Goal: Information Seeking & Learning: Learn about a topic

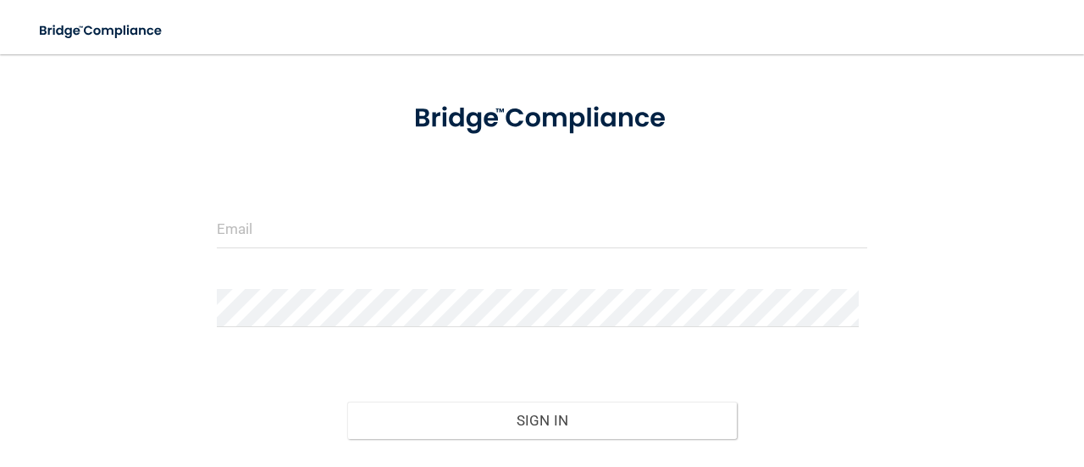
scroll to position [73, 0]
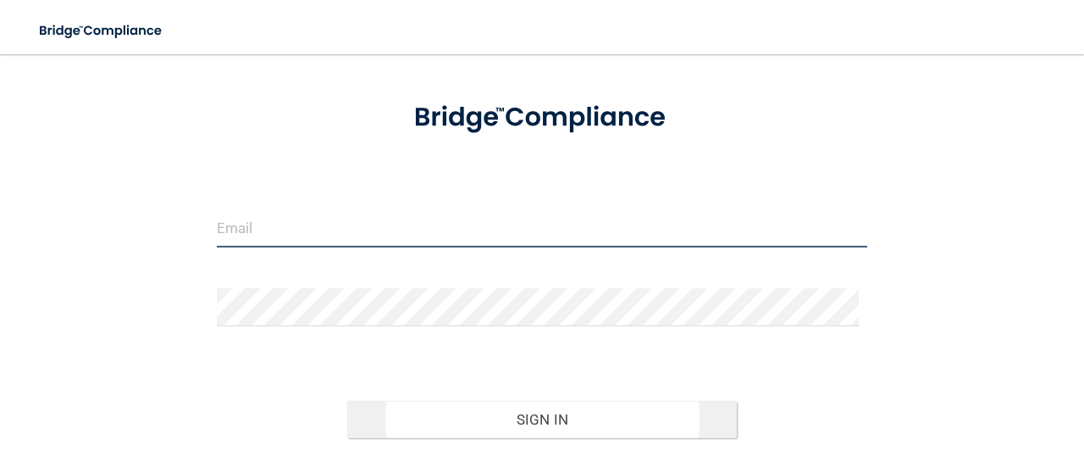
type input "[EMAIL_ADDRESS][DOMAIN_NAME]"
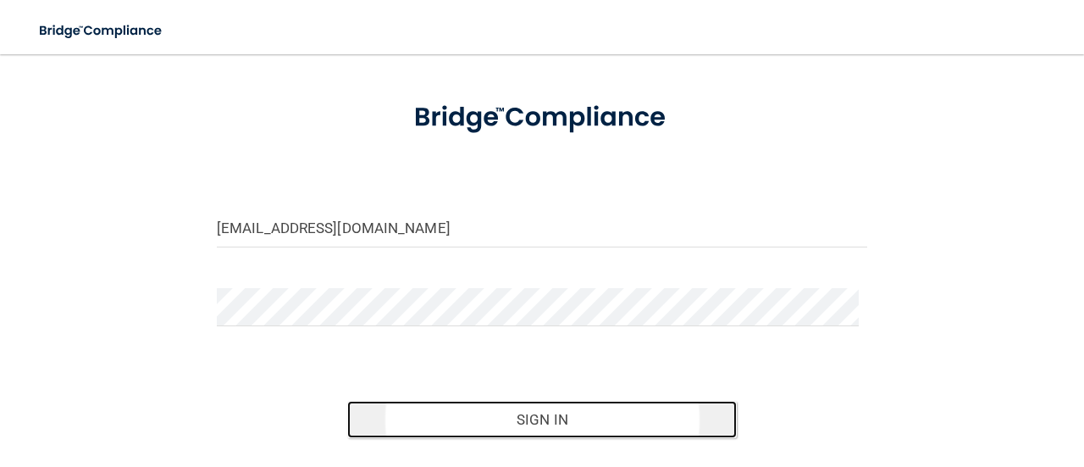
click at [484, 424] on button "Sign In" at bounding box center [542, 419] width 390 height 37
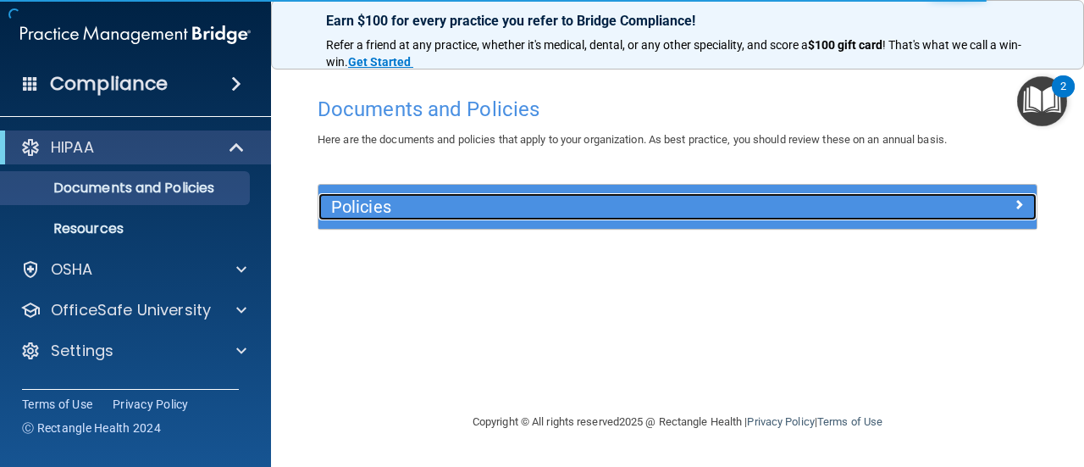
click at [684, 207] on h5 "Policies" at bounding box center [587, 206] width 513 height 19
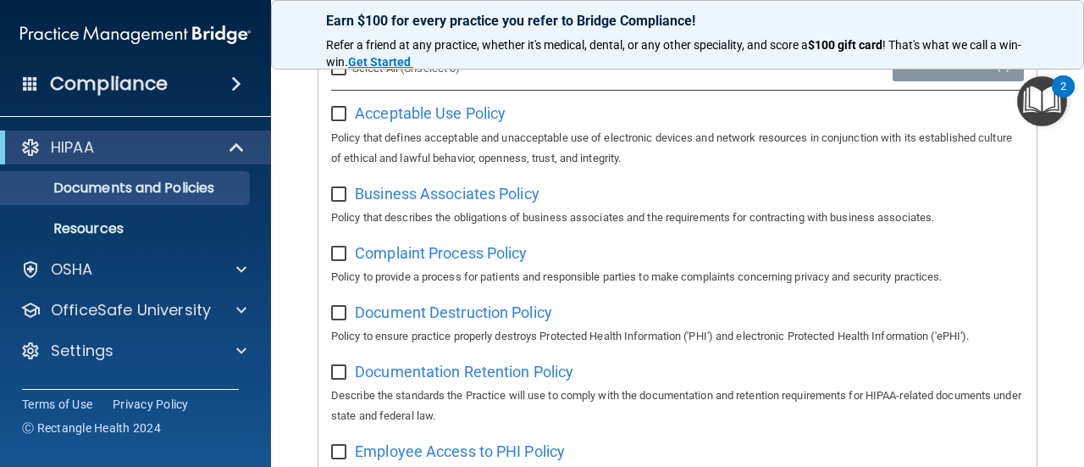
scroll to position [66, 0]
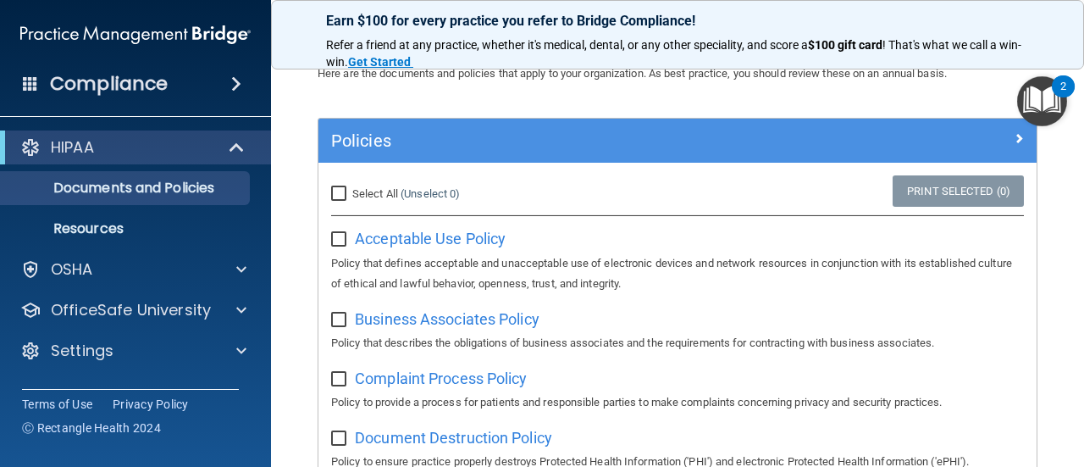
click at [334, 195] on input "Select All (Unselect 0) Unselect All" at bounding box center [340, 194] width 19 height 14
checkbox input "true"
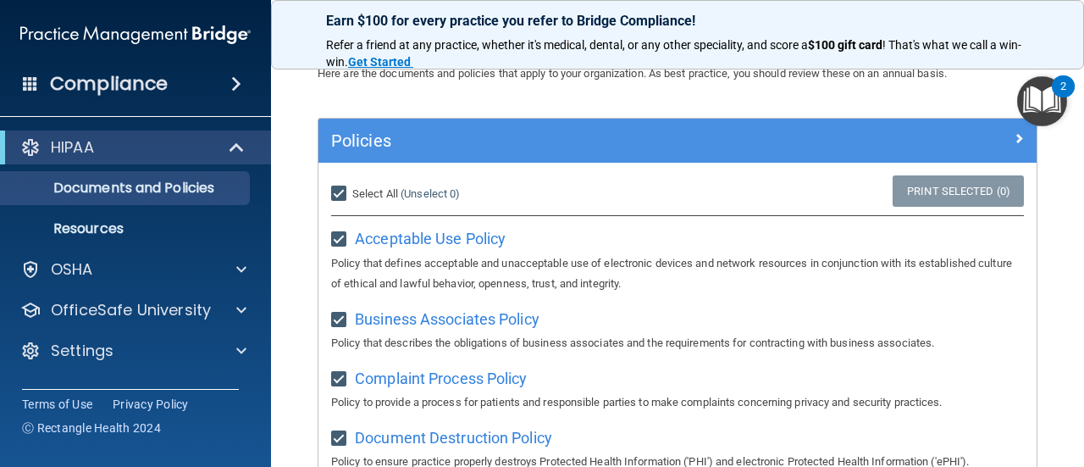
checkbox input "true"
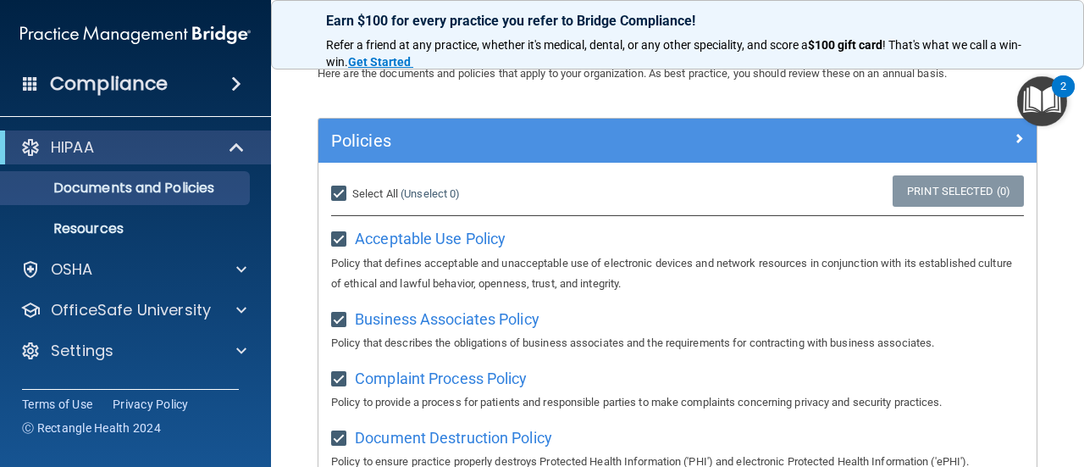
checkbox input "true"
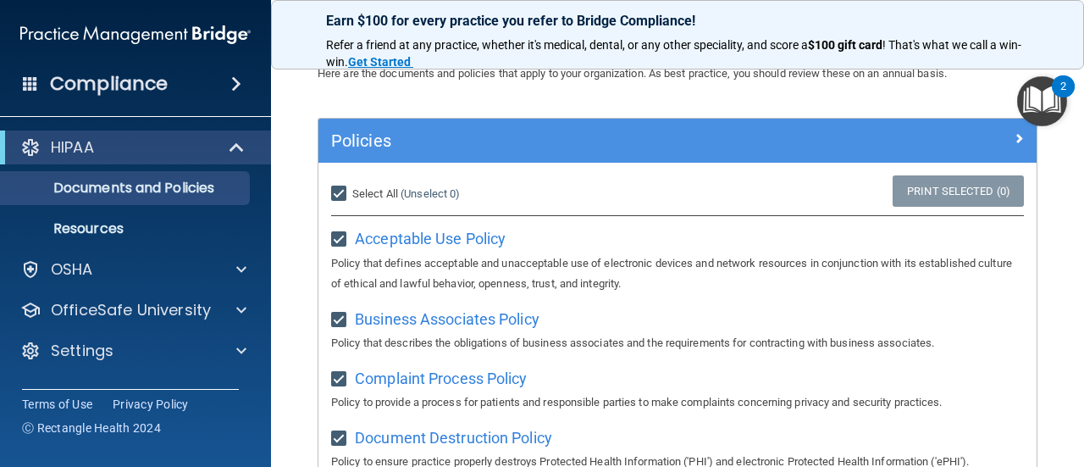
checkbox input "true"
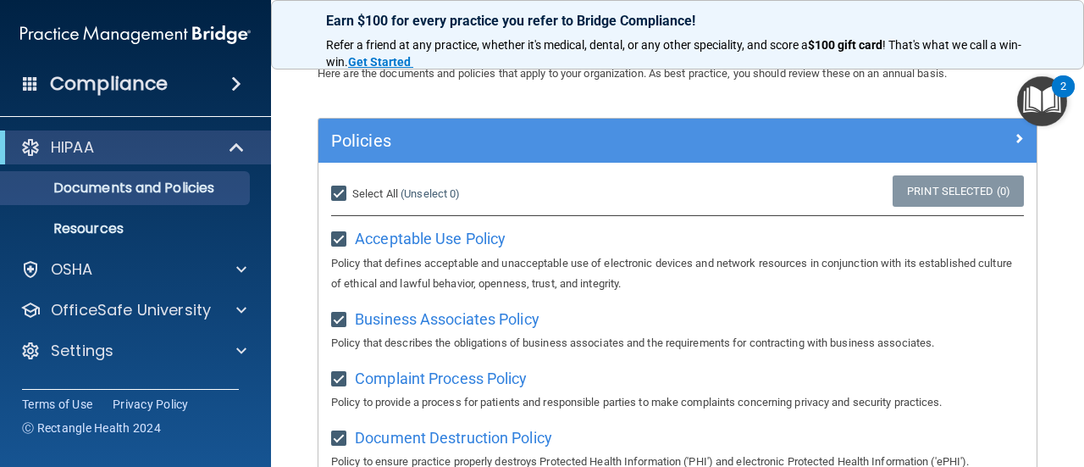
checkbox input "true"
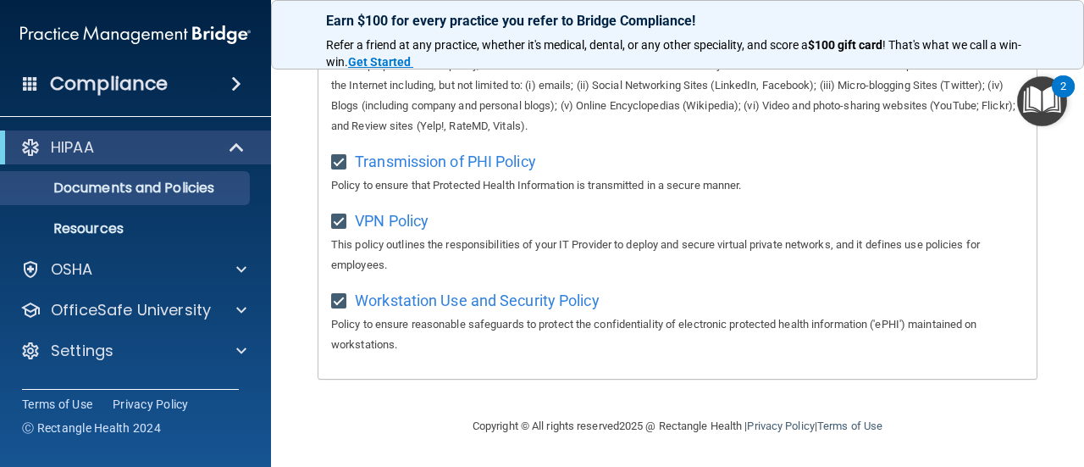
scroll to position [1462, 0]
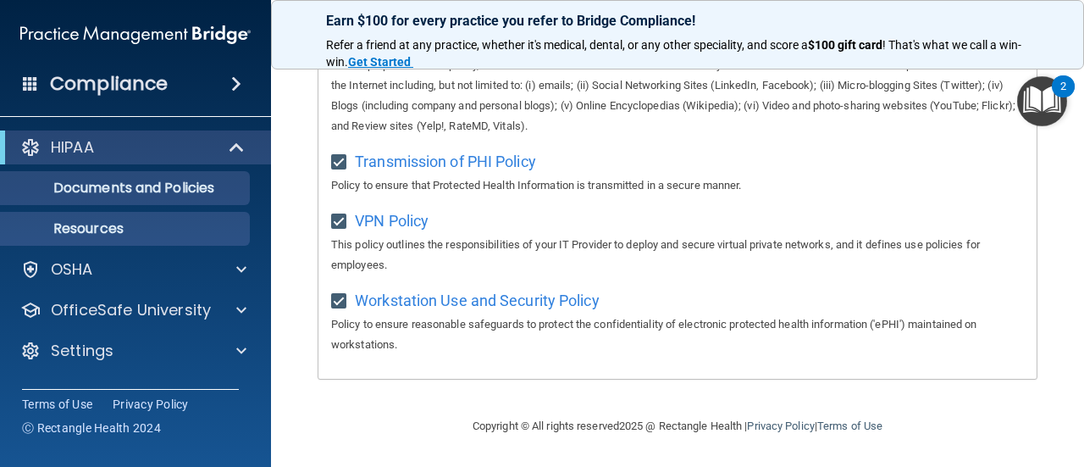
drag, startPoint x: 168, startPoint y: 208, endPoint x: 154, endPoint y: 227, distance: 23.0
click at [154, 227] on ul "Documents and Policies Report an Incident Business Associates Emergency Plannin…" at bounding box center [136, 204] width 307 height 81
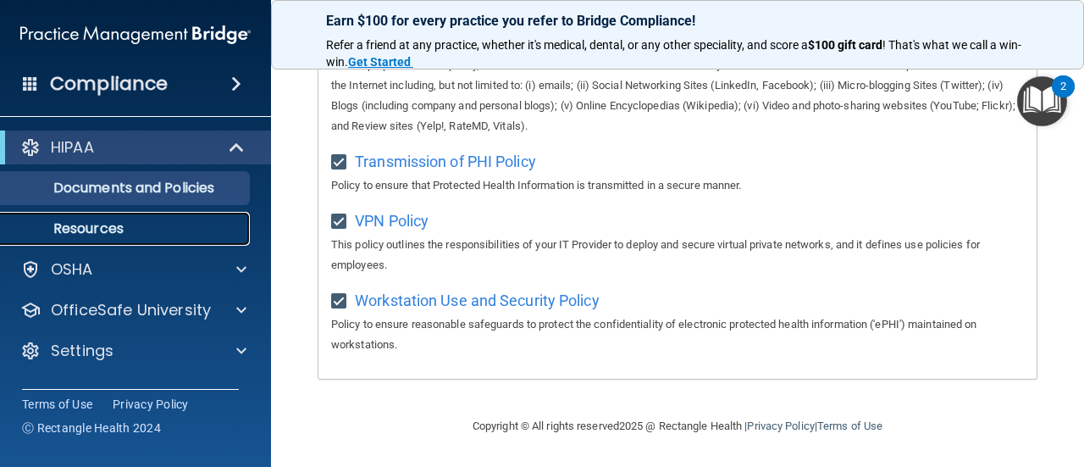
click at [154, 227] on p "Resources" at bounding box center [126, 228] width 231 height 17
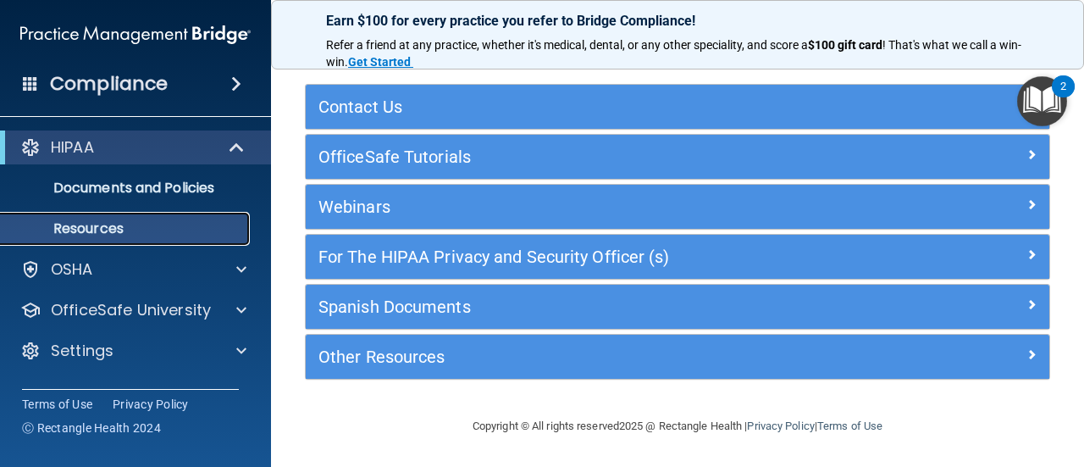
scroll to position [66, 0]
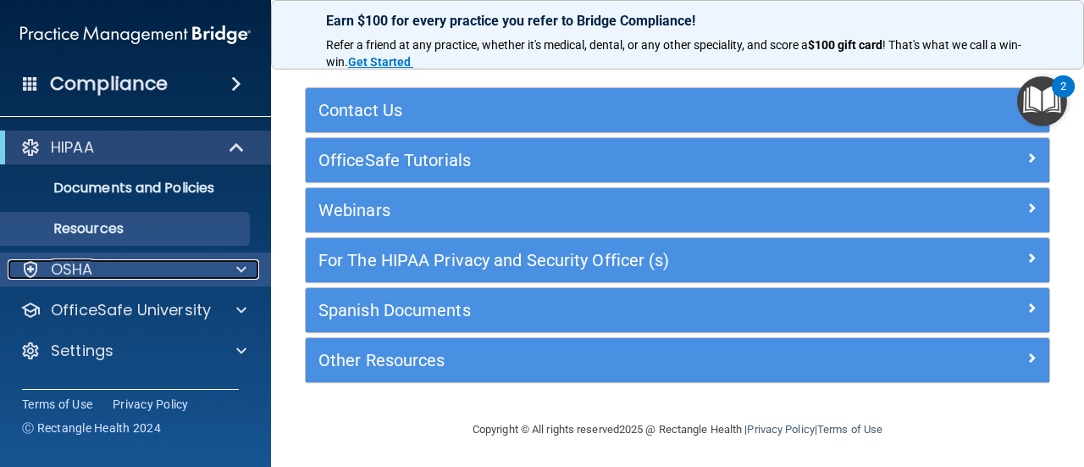
click at [82, 260] on p "OSHA" at bounding box center [72, 269] width 42 height 20
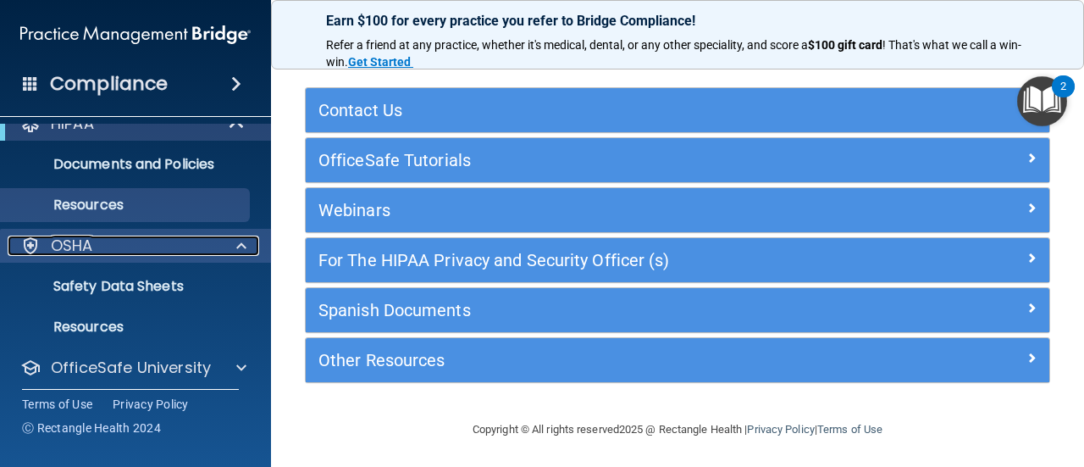
scroll to position [17, 0]
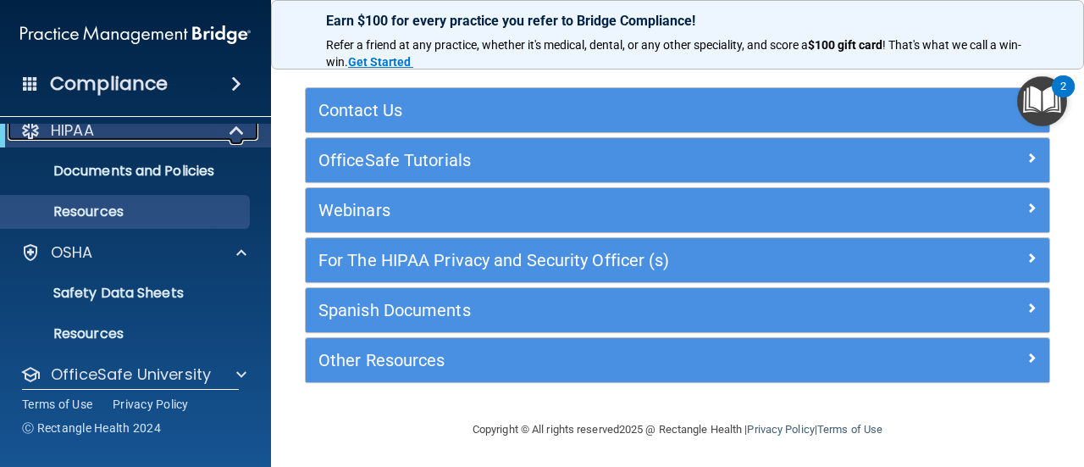
click at [242, 132] on span at bounding box center [238, 130] width 14 height 20
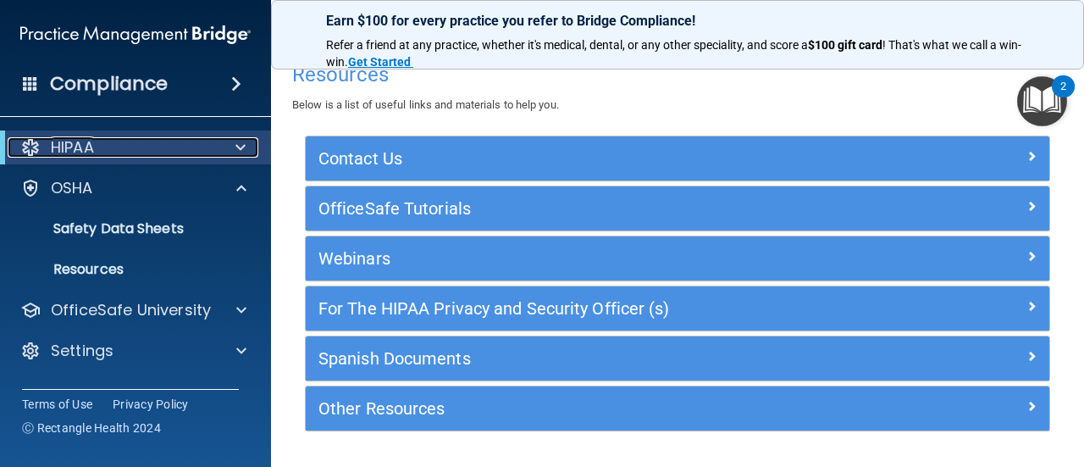
scroll to position [0, 0]
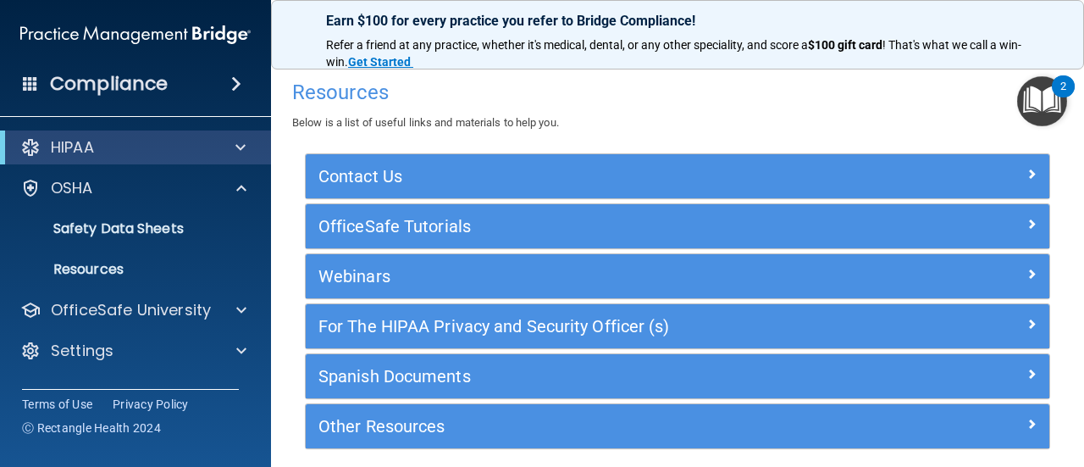
click at [1036, 100] on img "Open Resource Center, 2 new notifications" at bounding box center [1042, 101] width 50 height 50
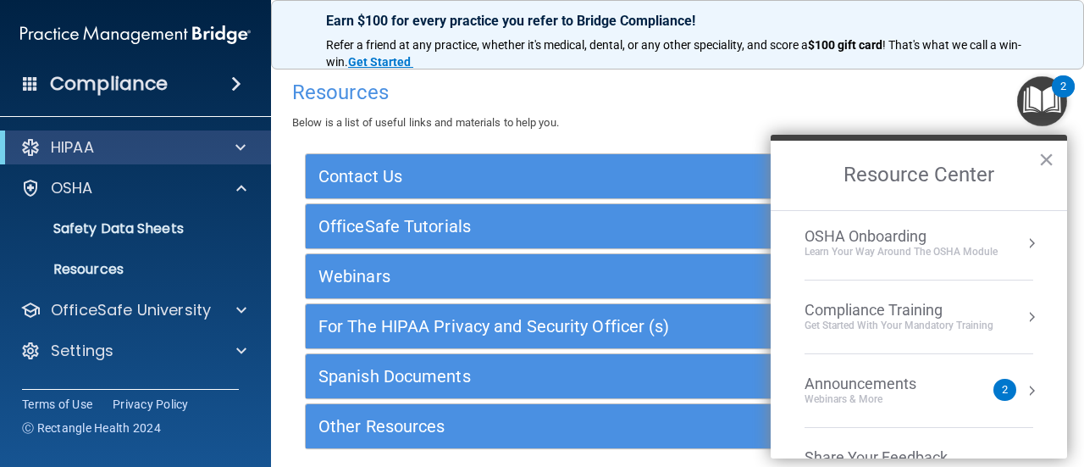
scroll to position [95, 0]
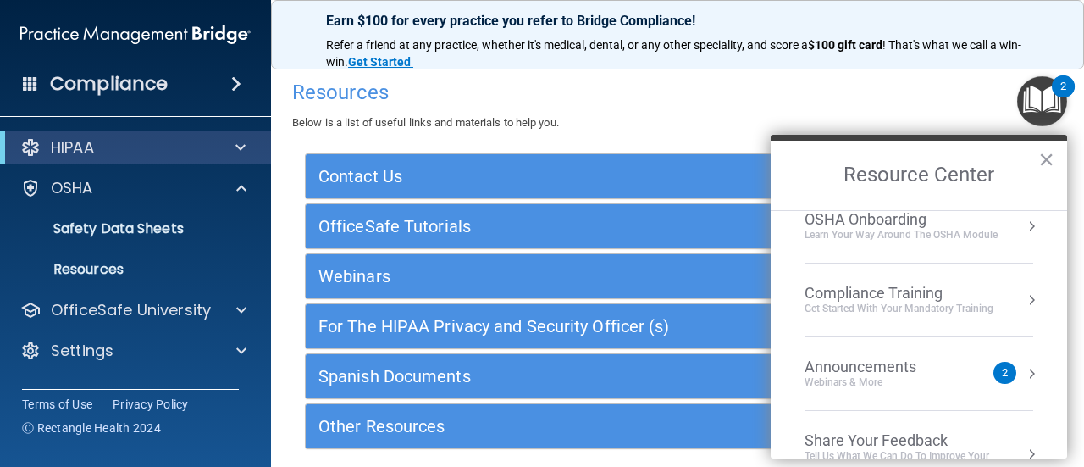
click at [923, 303] on div "Get Started with your mandatory training" at bounding box center [898, 308] width 189 height 14
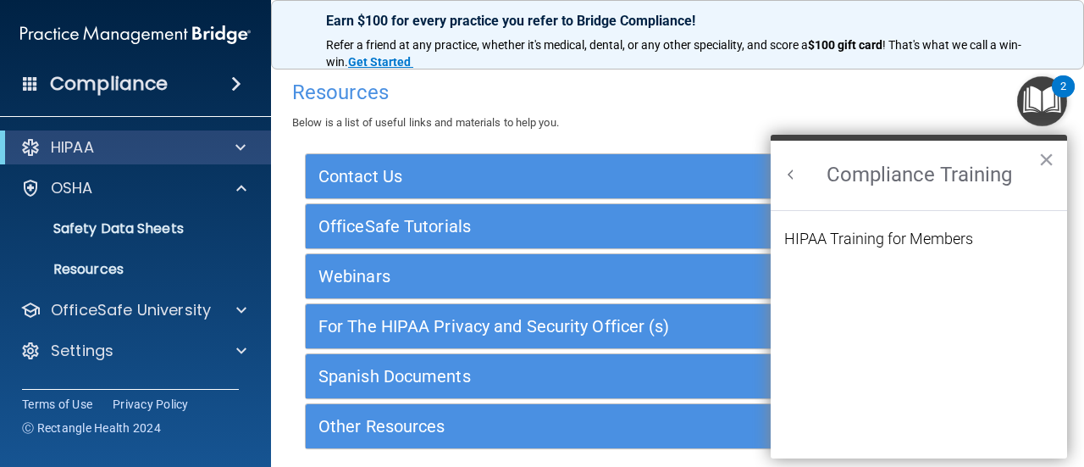
scroll to position [0, 0]
click at [800, 180] on h2 "Compliance Training" at bounding box center [919, 175] width 296 height 69
click at [790, 179] on button "Back to Resource Center Home" at bounding box center [790, 174] width 17 height 17
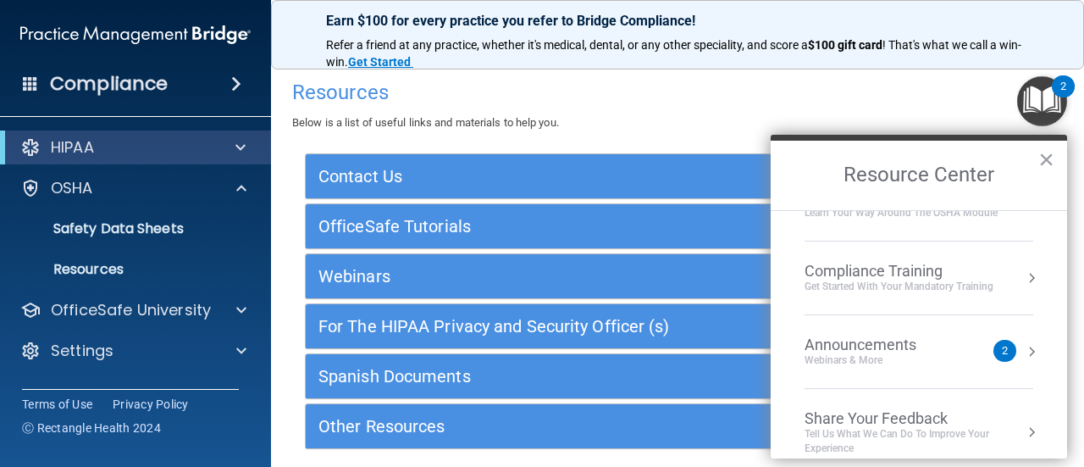
scroll to position [132, 0]
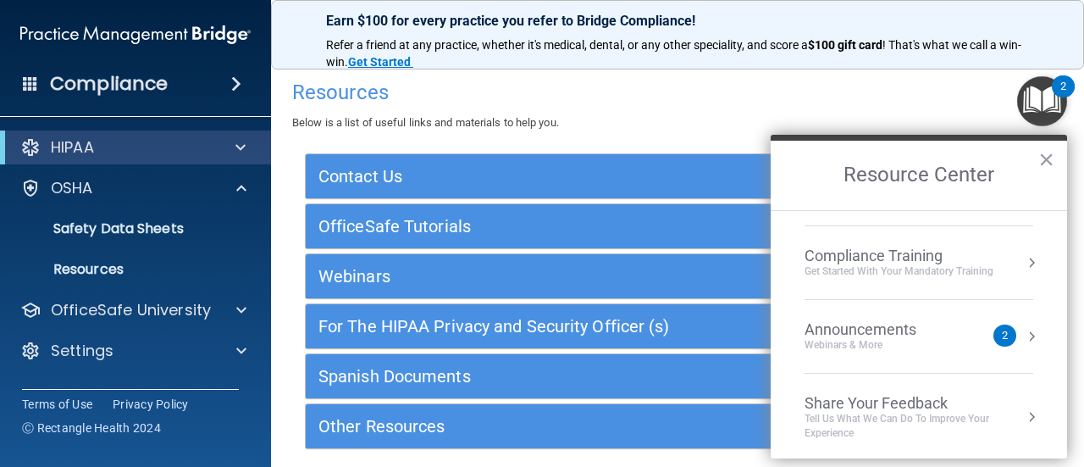
click at [885, 331] on div "Announcements" at bounding box center [877, 329] width 146 height 19
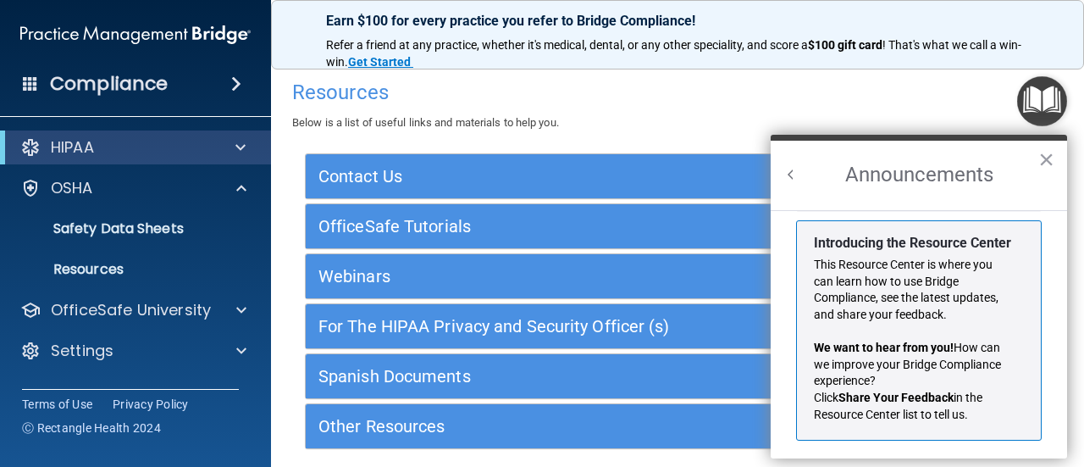
scroll to position [317, 0]
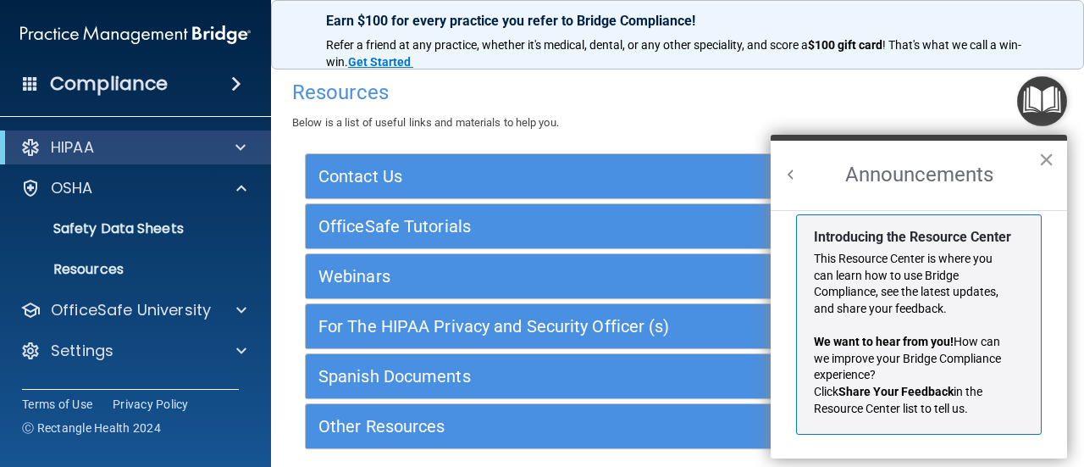
click at [1047, 160] on button "×" at bounding box center [1046, 159] width 16 height 27
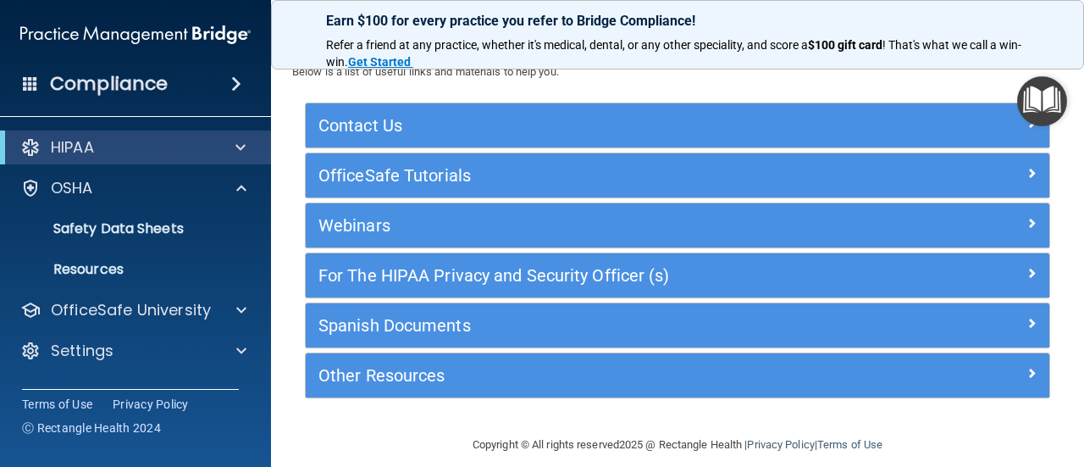
scroll to position [66, 0]
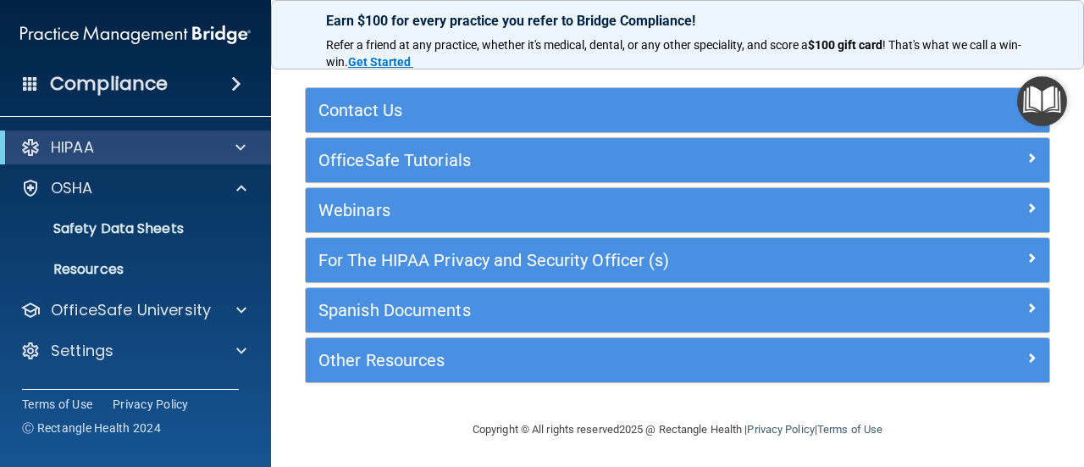
click at [239, 88] on span at bounding box center [236, 84] width 10 height 20
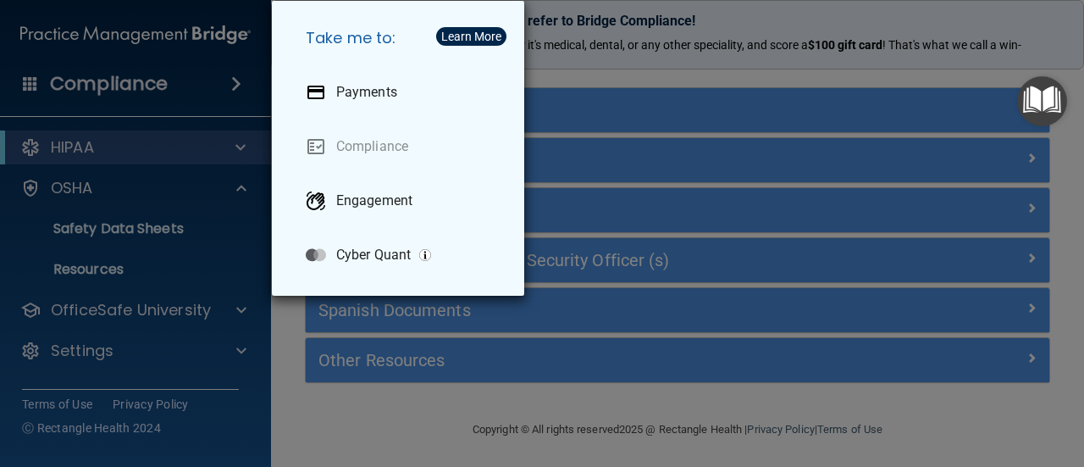
click at [172, 213] on div "Take me to: Payments Compliance Engagement Cyber Quant" at bounding box center [542, 233] width 1084 height 467
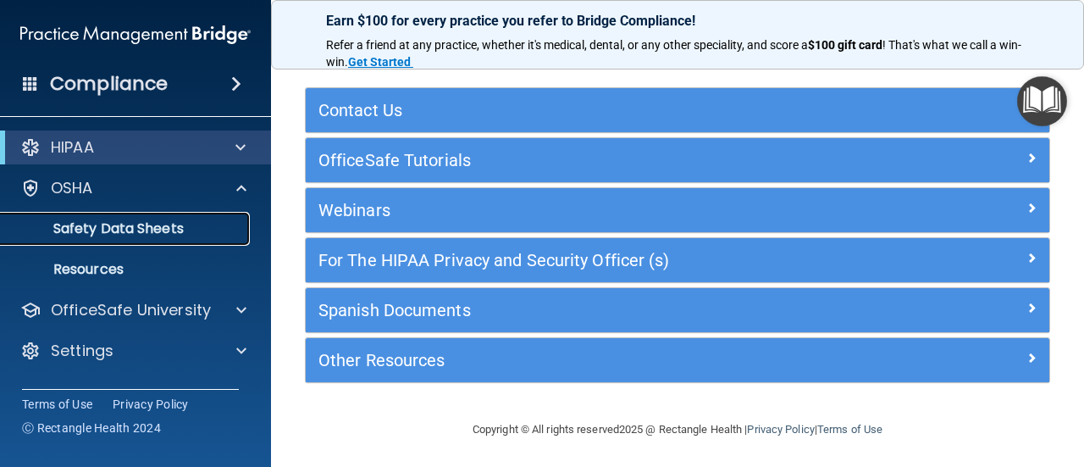
click at [176, 233] on p "Safety Data Sheets" at bounding box center [126, 228] width 231 height 17
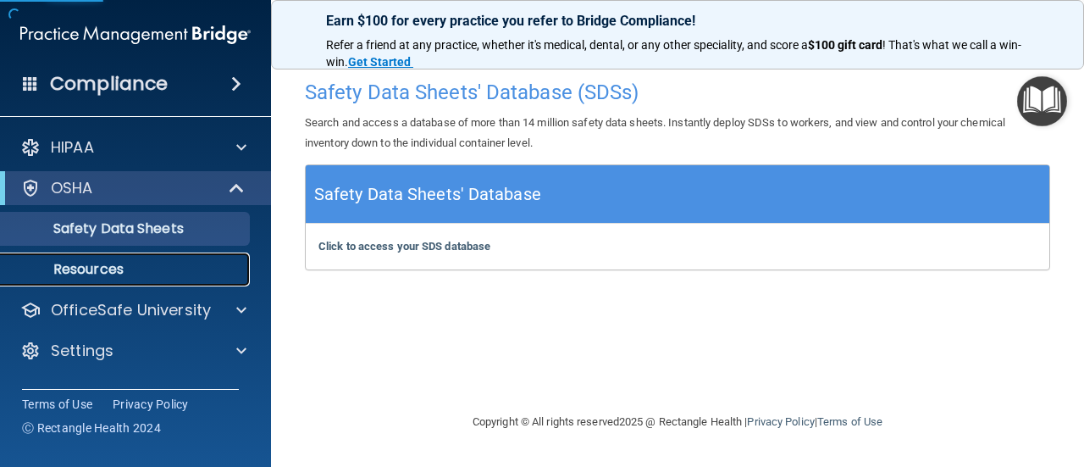
click at [147, 268] on p "Resources" at bounding box center [126, 269] width 231 height 17
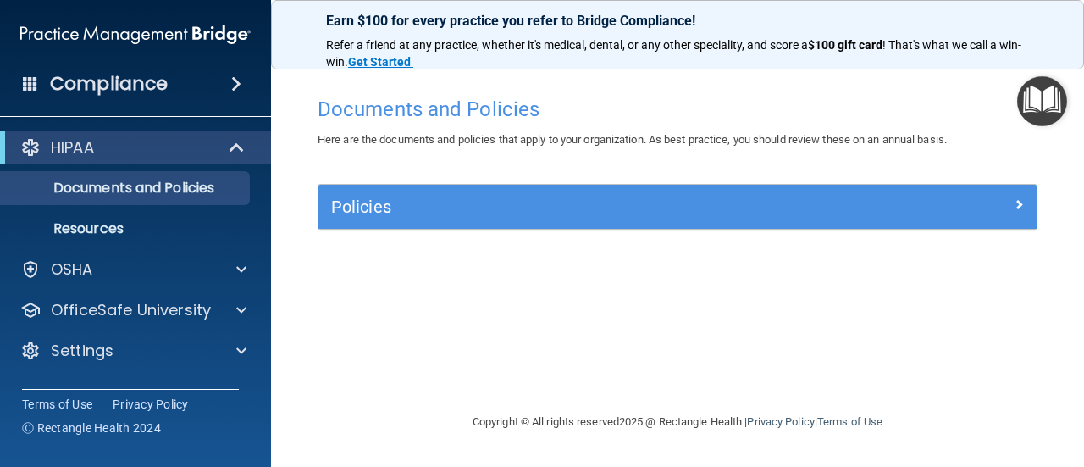
click at [1042, 118] on img "Open Resource Center" at bounding box center [1042, 101] width 50 height 50
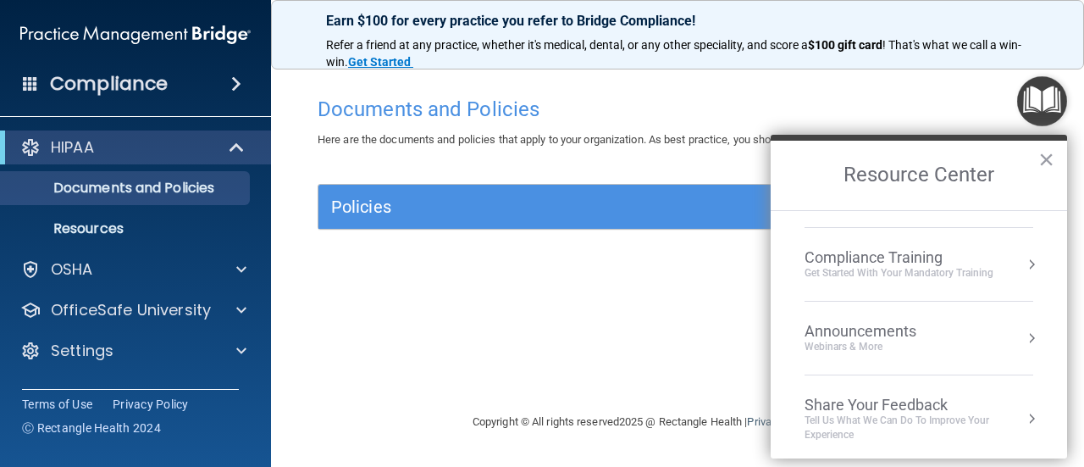
scroll to position [131, 0]
click at [982, 268] on div "Get Started with your mandatory training" at bounding box center [898, 272] width 189 height 14
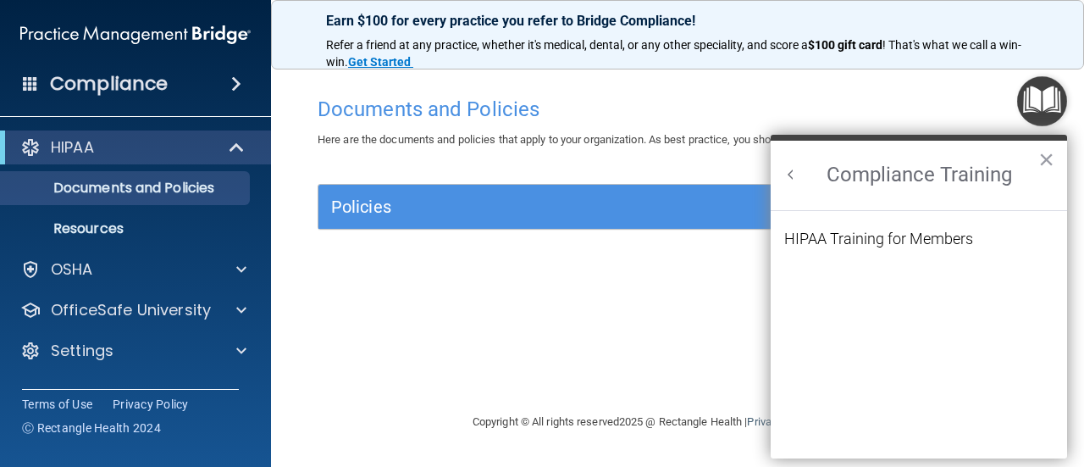
scroll to position [0, 0]
click at [937, 238] on div "HIPAA Training for Members" at bounding box center [878, 238] width 189 height 15
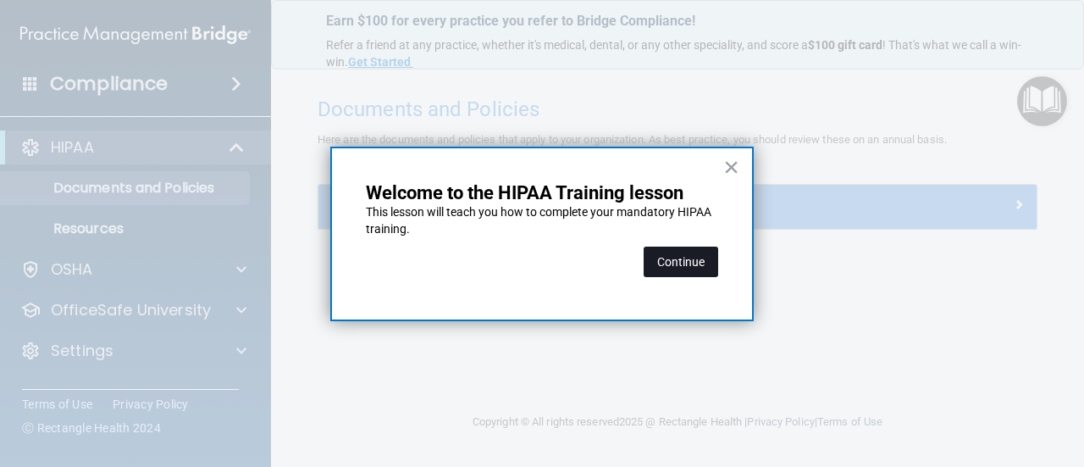
click at [707, 274] on button "Continue" at bounding box center [681, 261] width 75 height 30
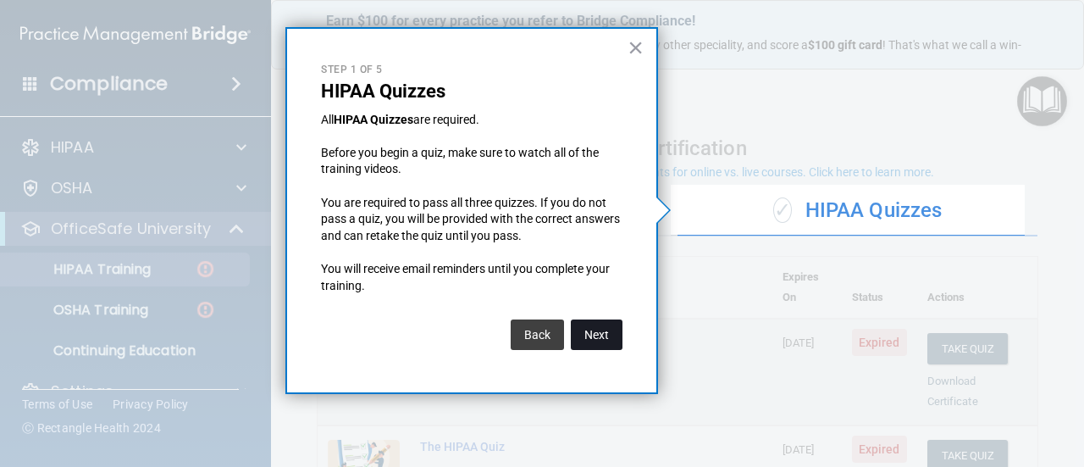
click at [591, 340] on button "Next" at bounding box center [597, 334] width 52 height 30
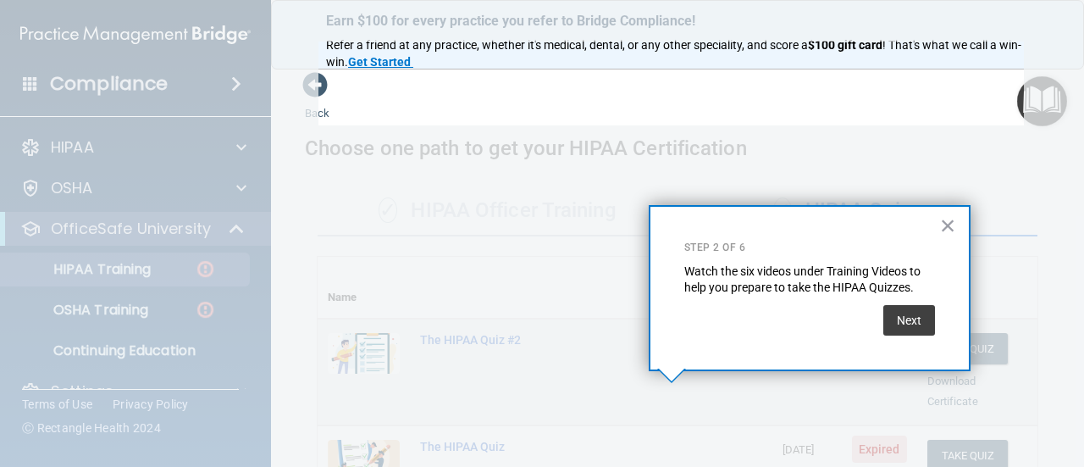
scroll to position [425, 0]
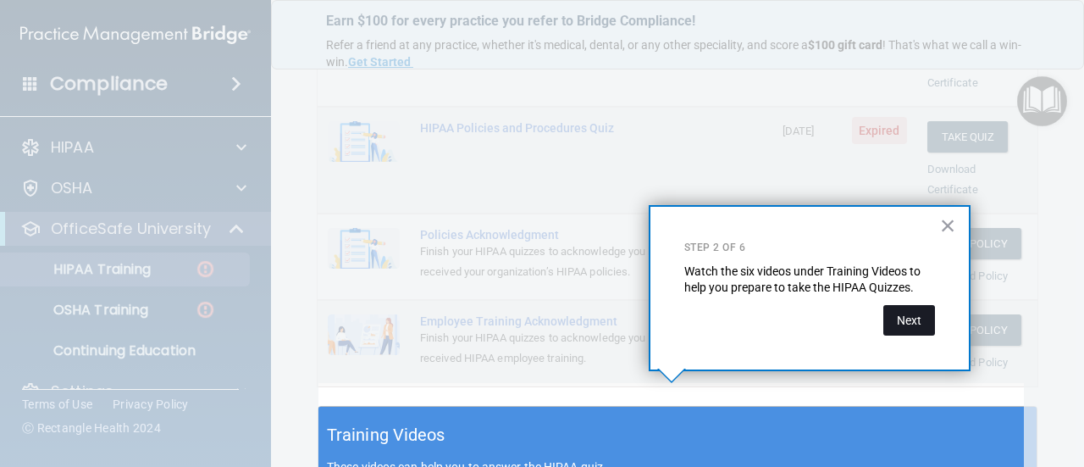
click at [911, 313] on button "Next" at bounding box center [909, 320] width 52 height 30
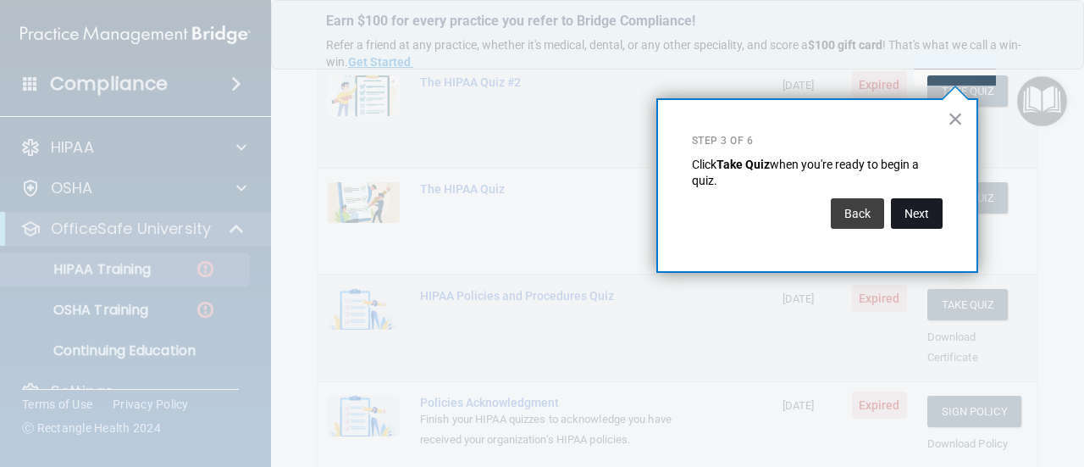
click at [904, 201] on button "Next" at bounding box center [917, 213] width 52 height 30
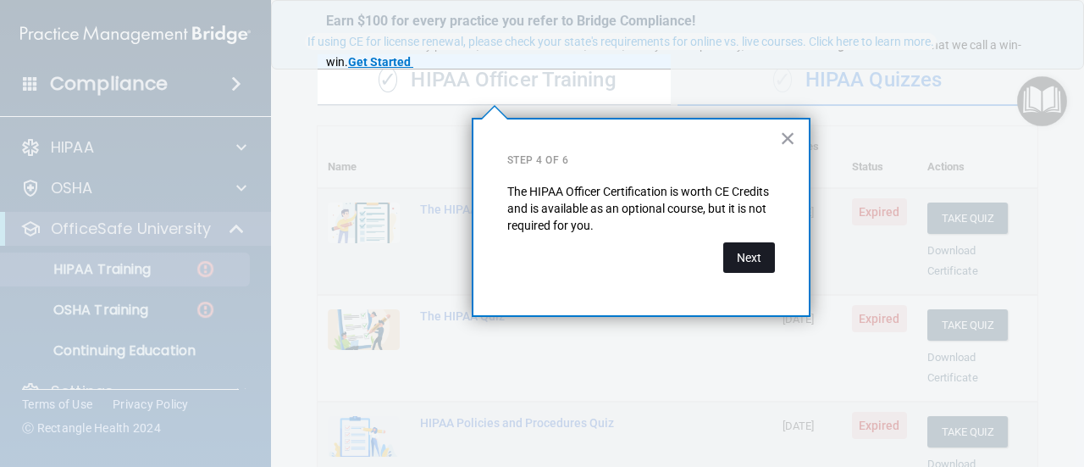
click at [760, 258] on button "Next" at bounding box center [749, 257] width 52 height 30
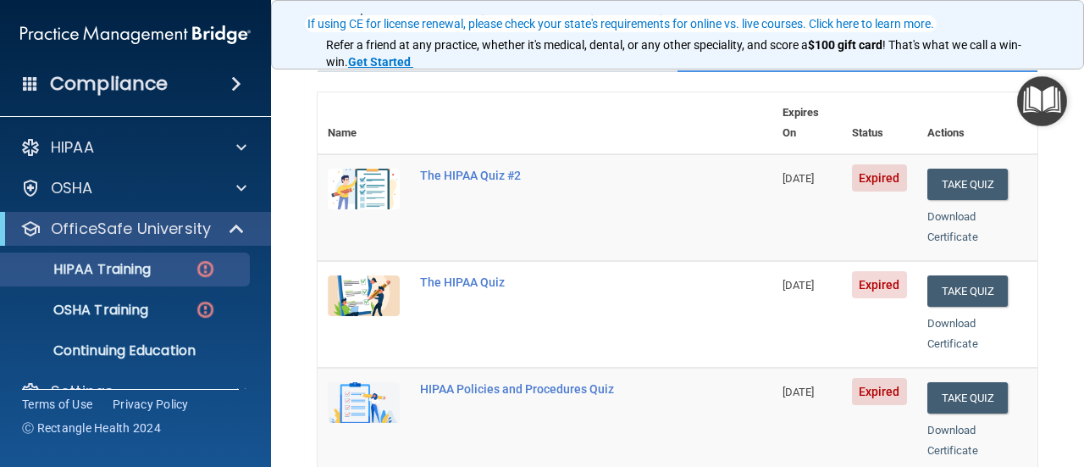
scroll to position [174, 0]
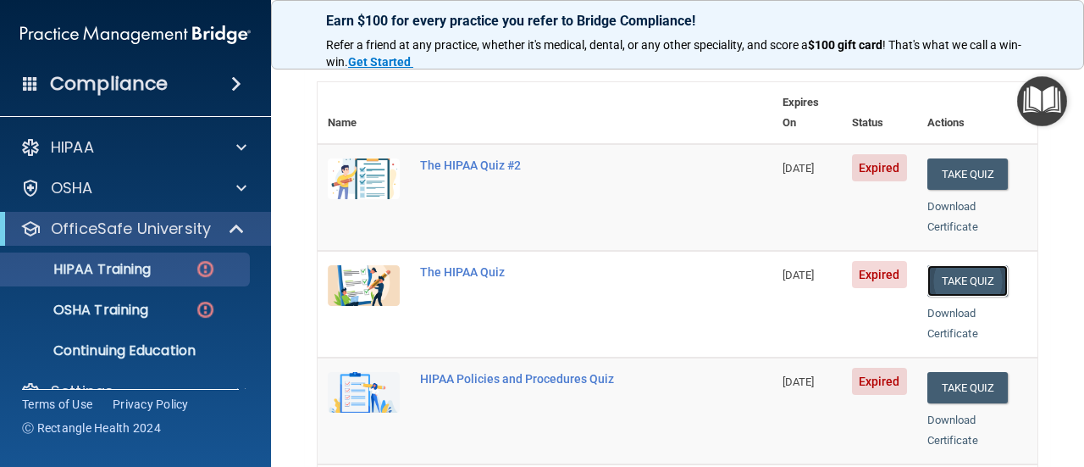
click at [949, 265] on button "Take Quiz" at bounding box center [967, 280] width 81 height 31
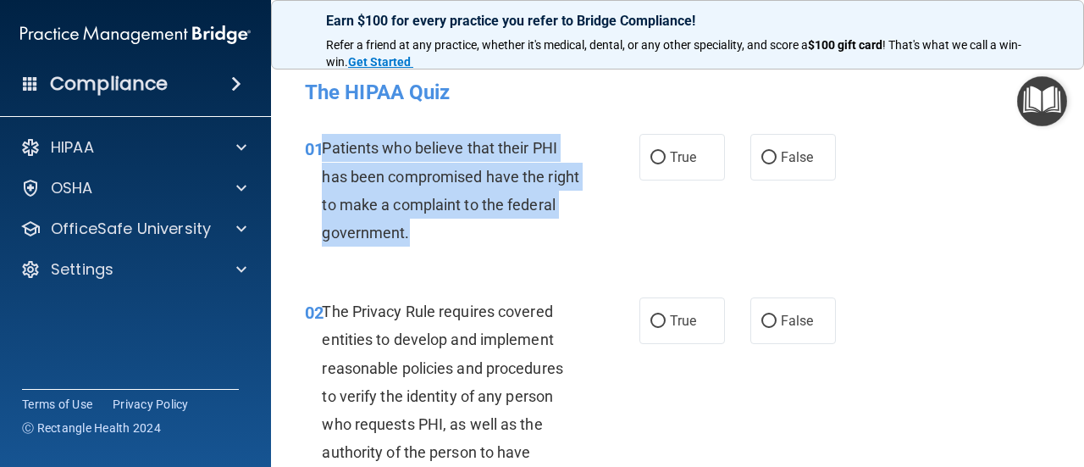
drag, startPoint x: 479, startPoint y: 242, endPoint x: 323, endPoint y: 154, distance: 179.0
click at [323, 154] on div "Patients who believe that their PHI has been compromised have the right to make…" at bounding box center [457, 190] width 270 height 113
copy span "Patients who believe that their PHI has been compromised have the right to make…"
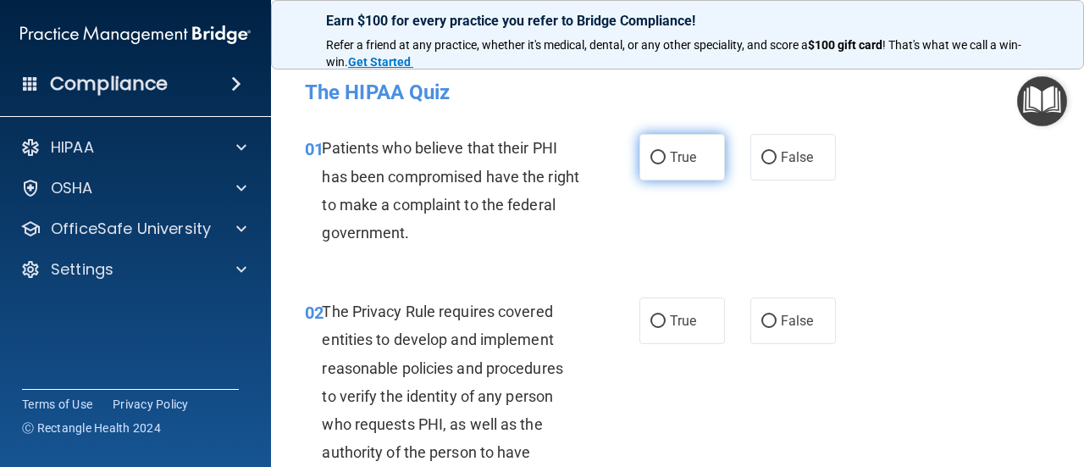
click at [647, 165] on label "True" at bounding box center [682, 157] width 86 height 47
click at [650, 164] on input "True" at bounding box center [657, 158] width 15 height 13
radio input "true"
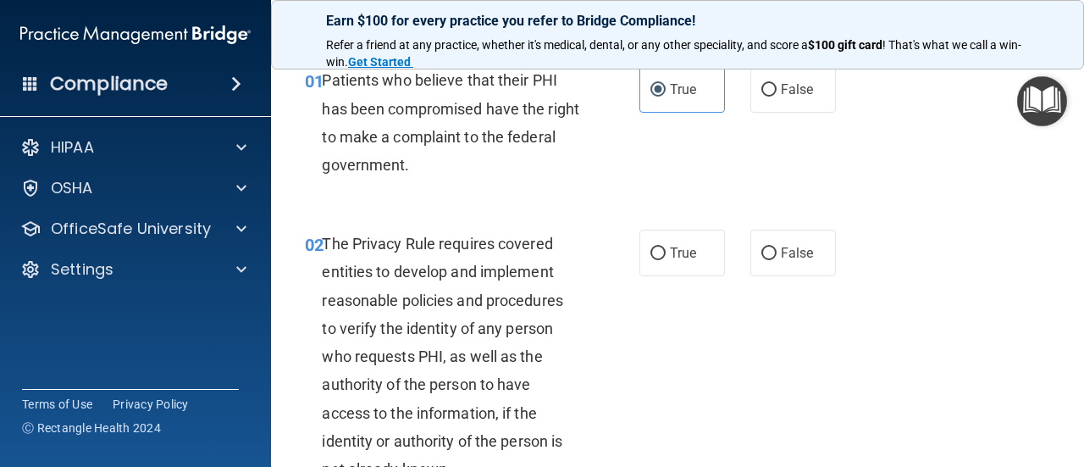
scroll to position [158, 0]
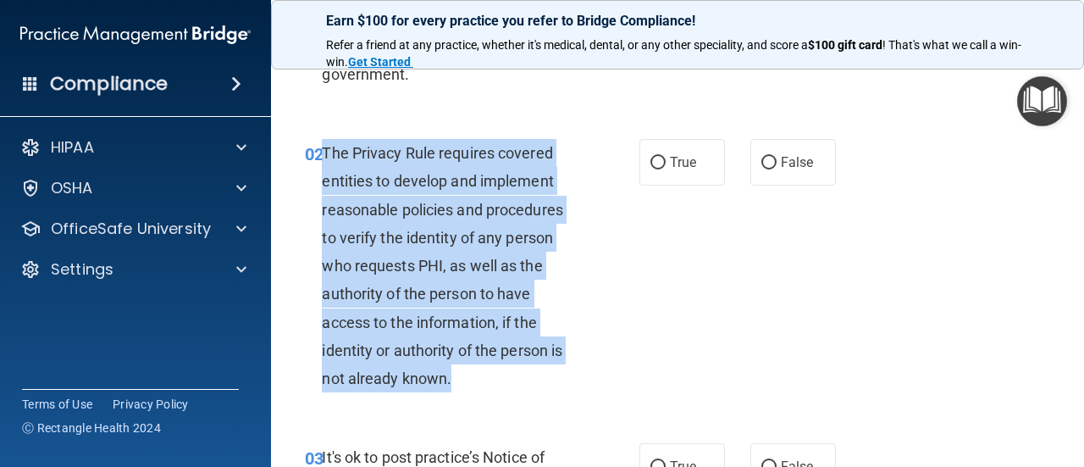
drag, startPoint x: 470, startPoint y: 377, endPoint x: 323, endPoint y: 152, distance: 268.7
click at [323, 152] on div "The Privacy Rule requires covered entities to develop and implement reasonable …" at bounding box center [457, 265] width 270 height 253
copy span "The Privacy Rule requires covered entities to develop and implement reasonable …"
click at [651, 168] on input "True" at bounding box center [657, 163] width 15 height 13
radio input "true"
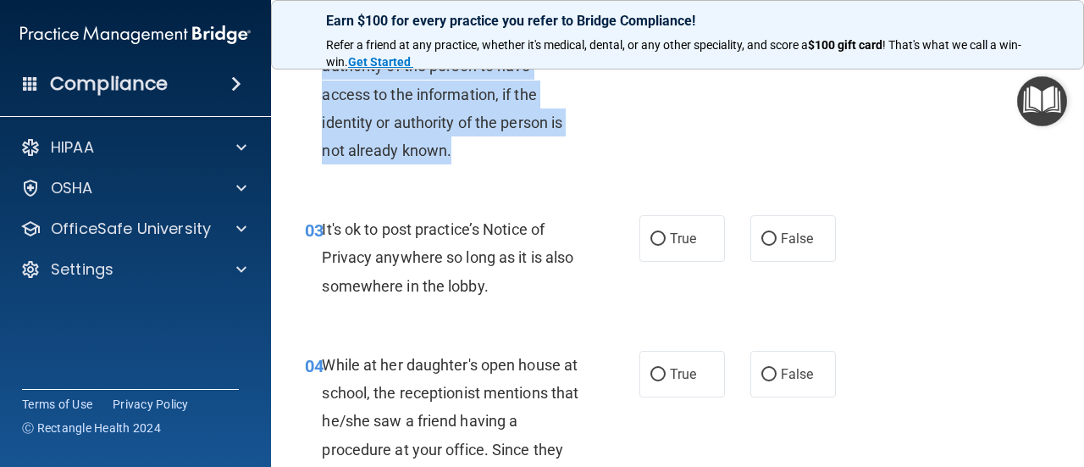
scroll to position [410, 0]
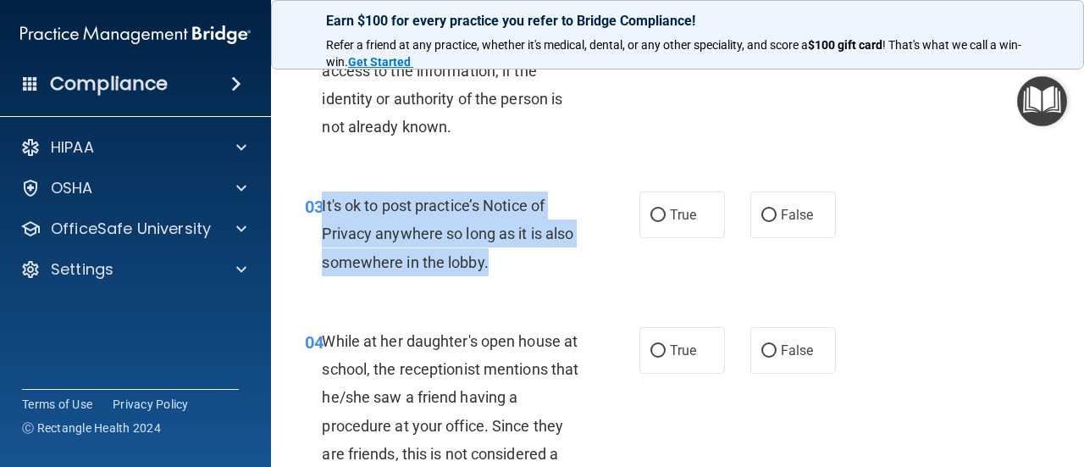
drag, startPoint x: 395, startPoint y: 241, endPoint x: 321, endPoint y: 209, distance: 81.2
click at [322, 209] on div "It's ok to post practice’s Notice of Privacy anywhere so long as it is also som…" at bounding box center [457, 233] width 270 height 85
copy span "It's ok to post practice’s Notice of Privacy anywhere so long as it is also som…"
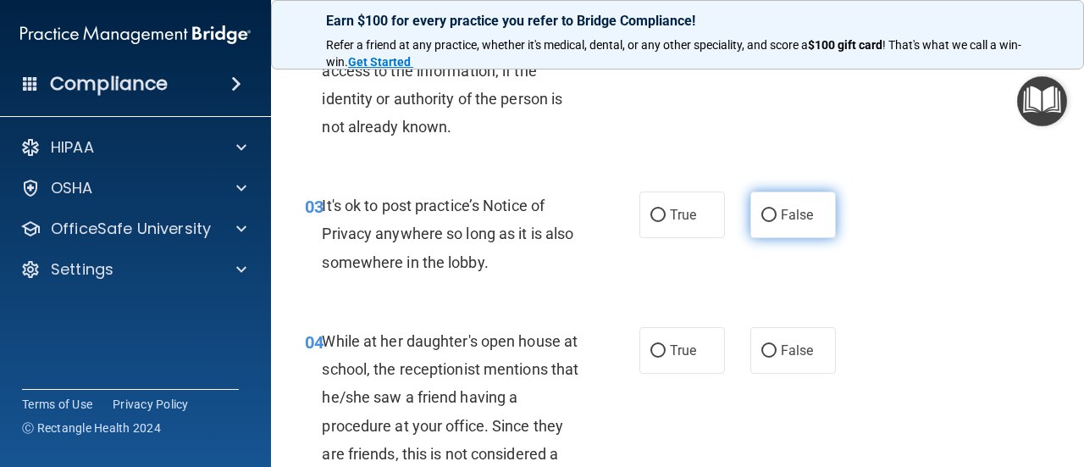
click at [762, 224] on label "False" at bounding box center [793, 214] width 86 height 47
click at [762, 222] on input "False" at bounding box center [768, 215] width 15 height 13
radio input "true"
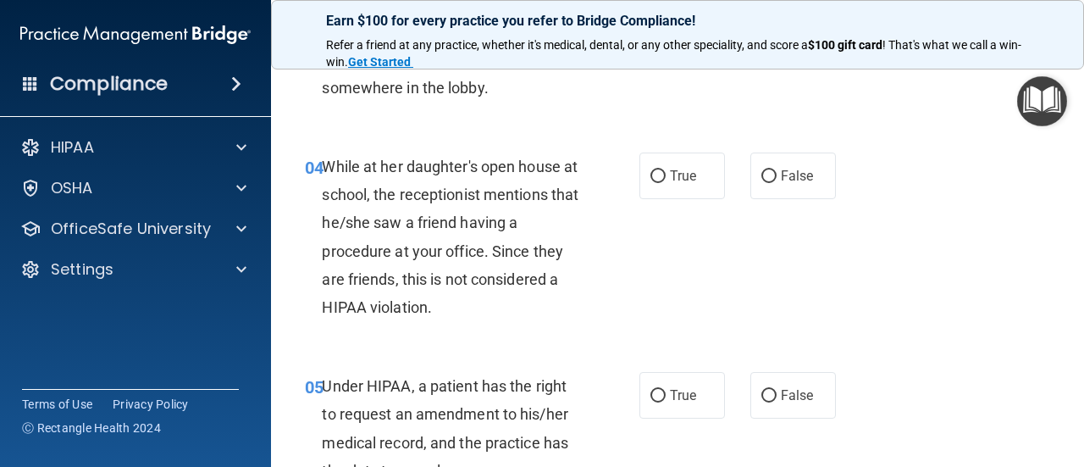
scroll to position [664, 0]
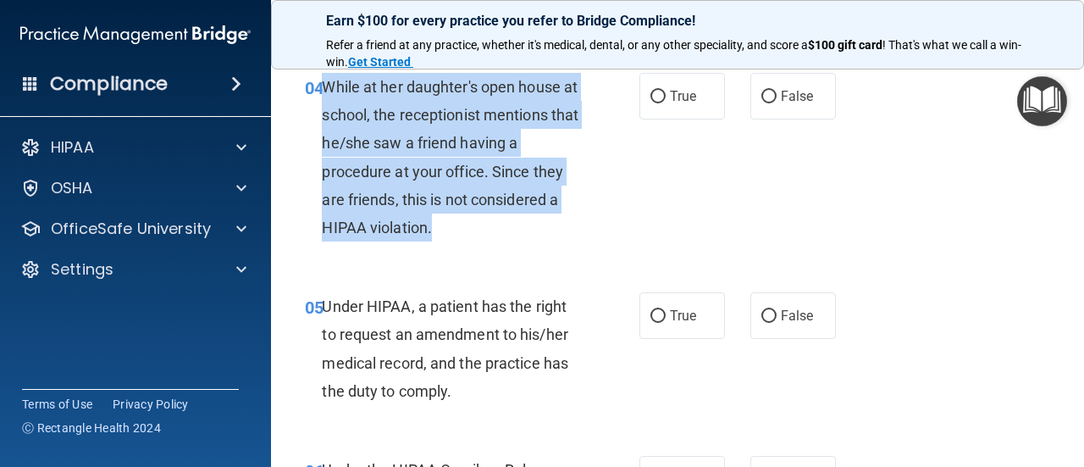
drag, startPoint x: 339, startPoint y: 191, endPoint x: 326, endPoint y: 94, distance: 97.4
click at [326, 94] on div "04 While at her daughter's open house at school, the receptionist mentions that…" at bounding box center [471, 161] width 385 height 177
copy span "While at her daughter's open house at school, the receptionist mentions that he…"
click at [761, 101] on input "False" at bounding box center [768, 97] width 15 height 13
radio input "true"
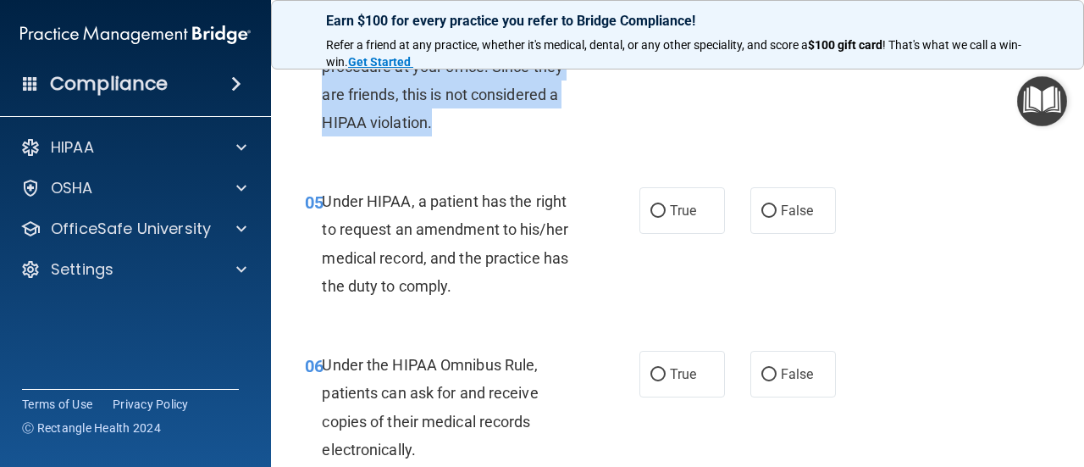
scroll to position [782, 0]
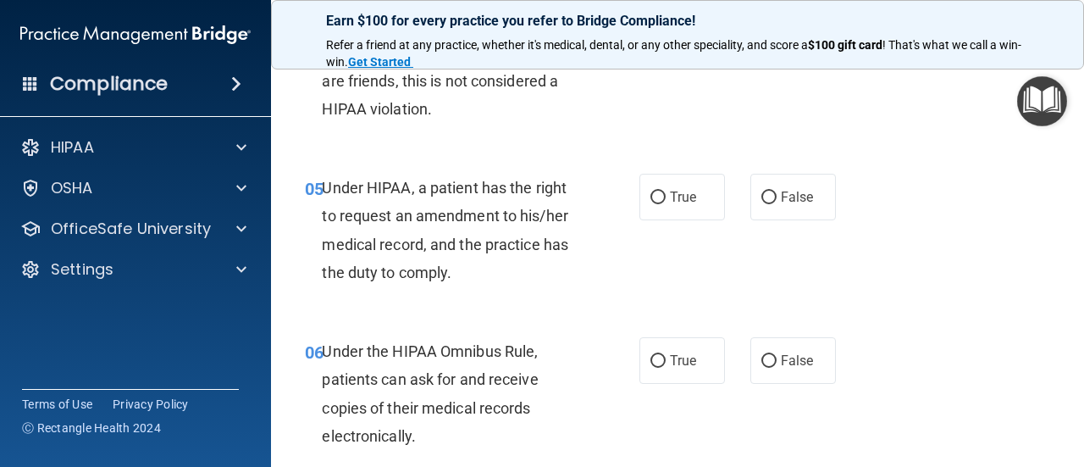
drag, startPoint x: 513, startPoint y: 275, endPoint x: 500, endPoint y: 273, distance: 13.8
click at [506, 275] on div "Under HIPAA, a patient has the right to request an amendment to his/her medical…" at bounding box center [457, 230] width 270 height 113
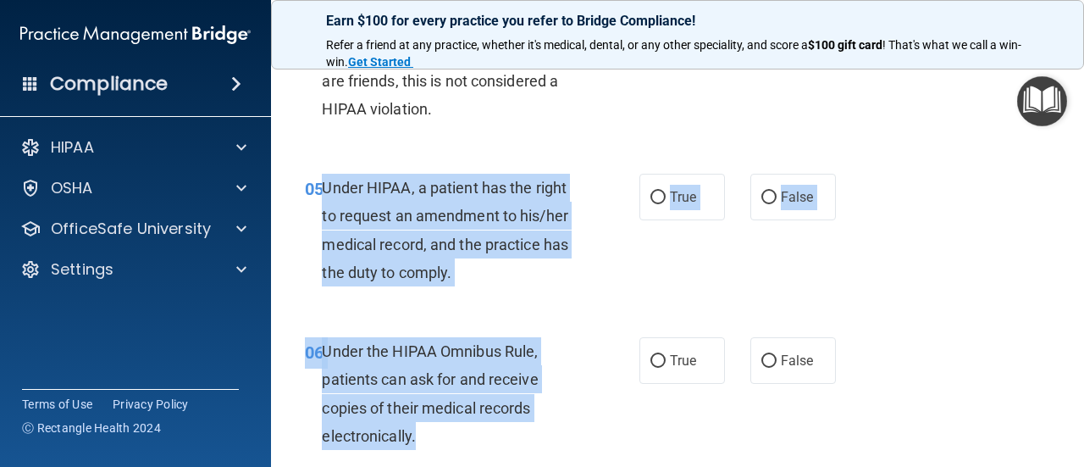
drag, startPoint x: 431, startPoint y: 443, endPoint x: 322, endPoint y: 189, distance: 276.5
copy div "Under HIPAA, a patient has the right to request an amendment to his/her medical…"
click at [770, 201] on label "False" at bounding box center [793, 197] width 86 height 47
click at [770, 201] on input "False" at bounding box center [768, 197] width 15 height 13
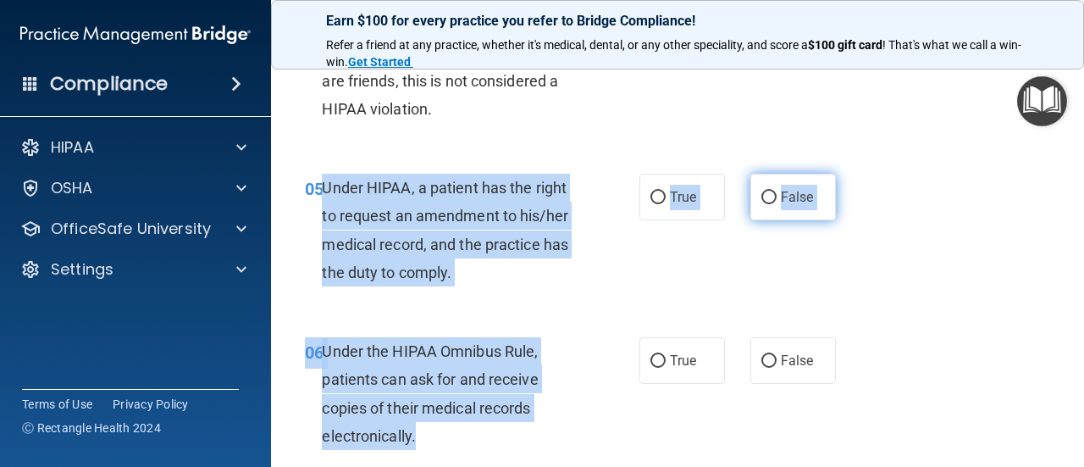
radio input "true"
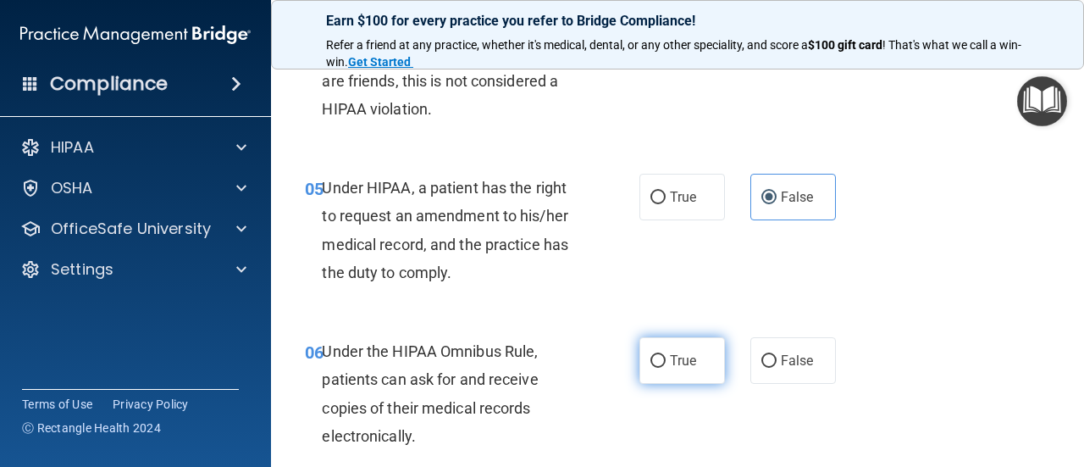
click at [654, 363] on input "True" at bounding box center [657, 361] width 15 height 13
radio input "true"
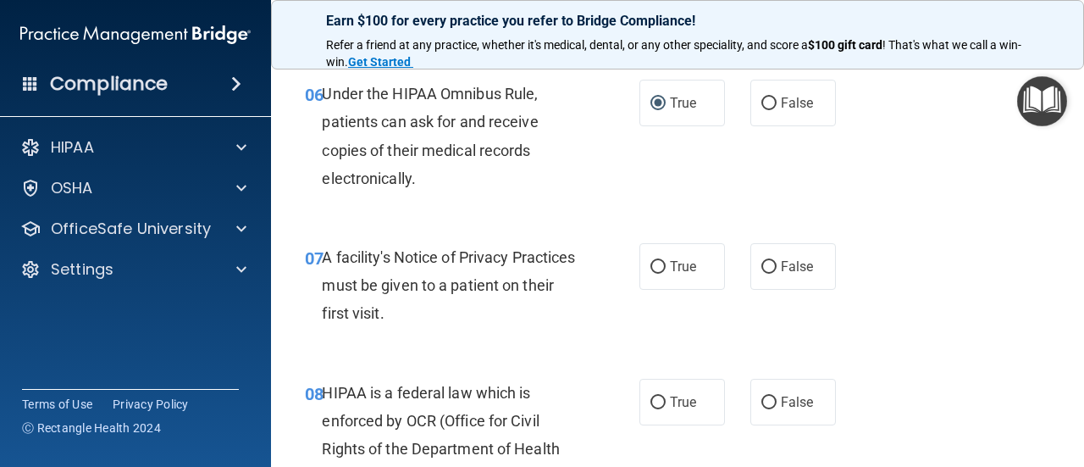
scroll to position [1073, 0]
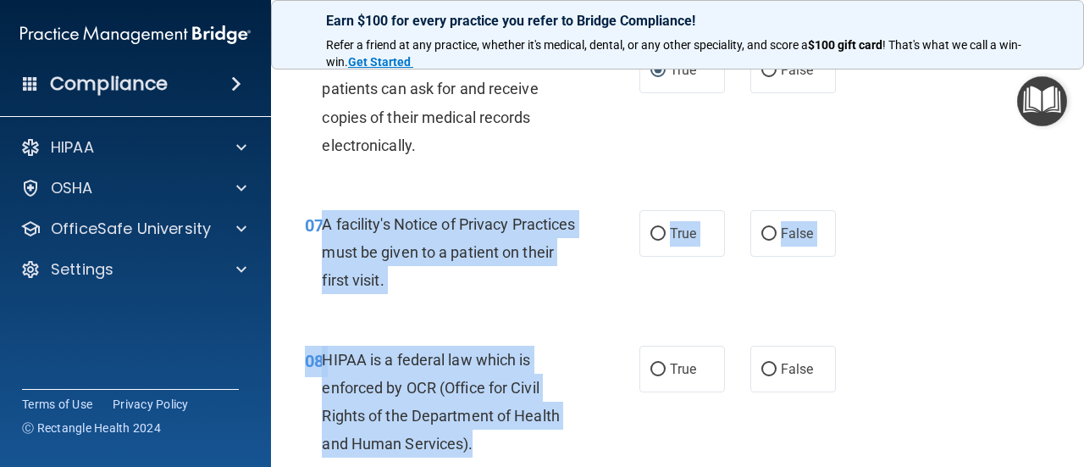
drag, startPoint x: 429, startPoint y: 384, endPoint x: 324, endPoint y: 229, distance: 187.2
copy div "A facility's Notice of Privacy Practices must be given to a patient on their fi…"
click at [650, 231] on input "True" at bounding box center [657, 234] width 15 height 13
radio input "true"
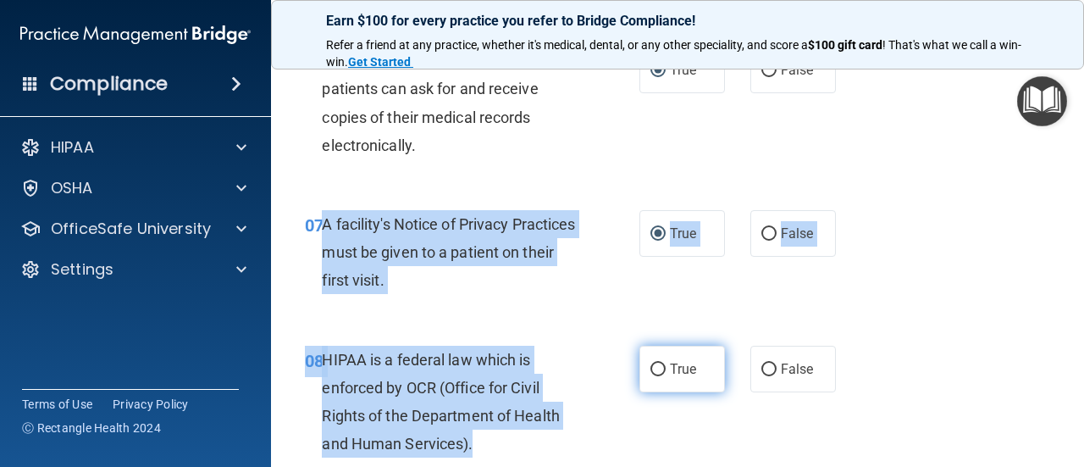
click at [650, 365] on input "True" at bounding box center [657, 369] width 15 height 13
radio input "true"
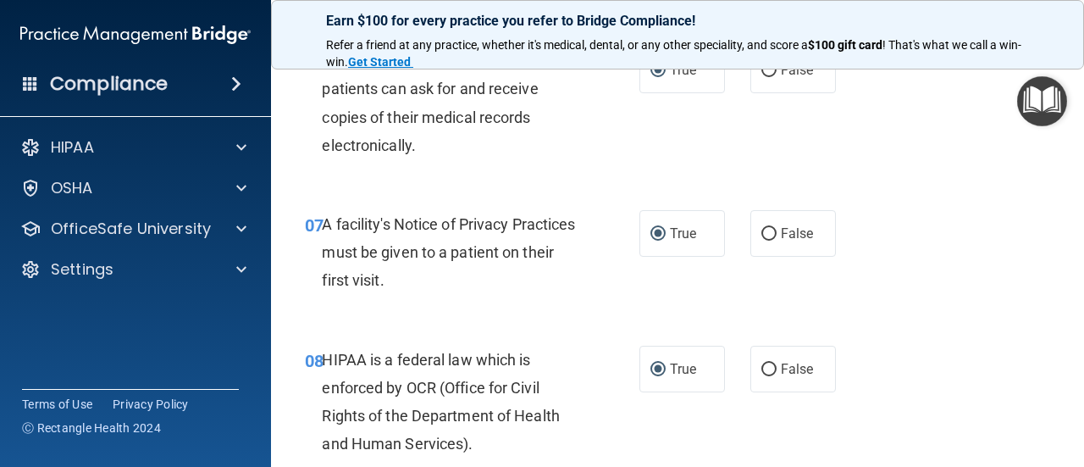
click at [569, 306] on div "07 A facility's Notice of Privacy Practices must be given to a patient on their…" at bounding box center [677, 256] width 771 height 135
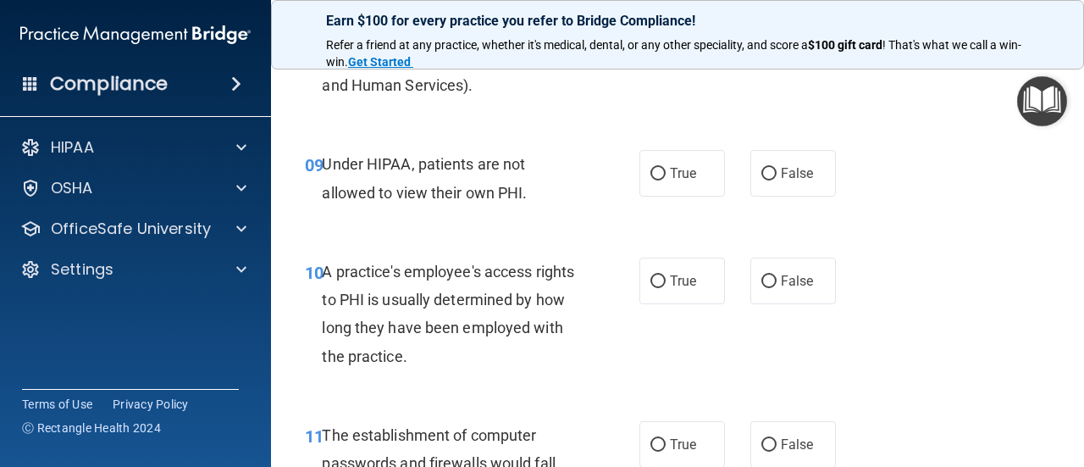
scroll to position [1436, 0]
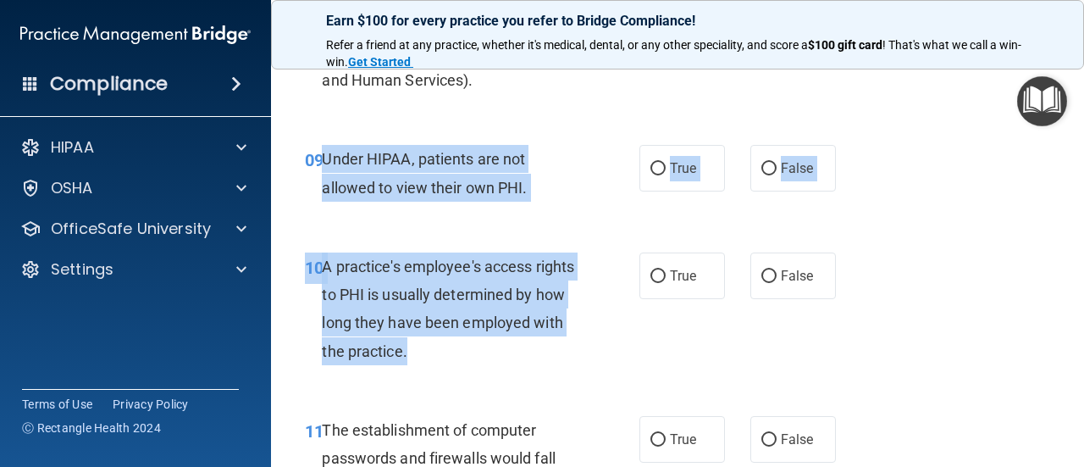
drag, startPoint x: 517, startPoint y: 350, endPoint x: 322, endPoint y: 157, distance: 274.3
copy div "Under HIPAA, patients are not allowed to view their own PHI. True False 10 A pr…"
click at [761, 163] on input "False" at bounding box center [768, 169] width 15 height 13
radio input "true"
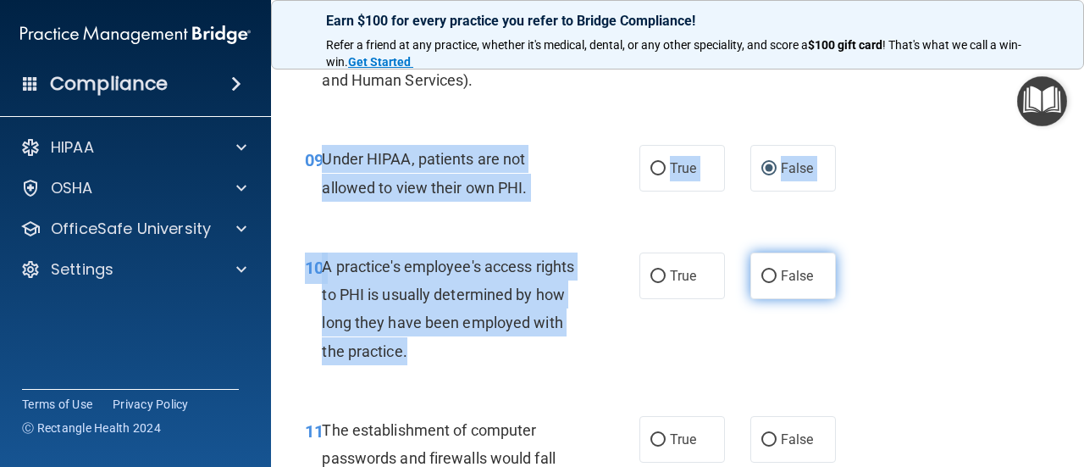
click at [761, 279] on input "False" at bounding box center [768, 276] width 15 height 13
radio input "true"
click at [410, 325] on span "A practice's employee's access rights to PHI is usually determined by how long …" at bounding box center [448, 308] width 252 height 102
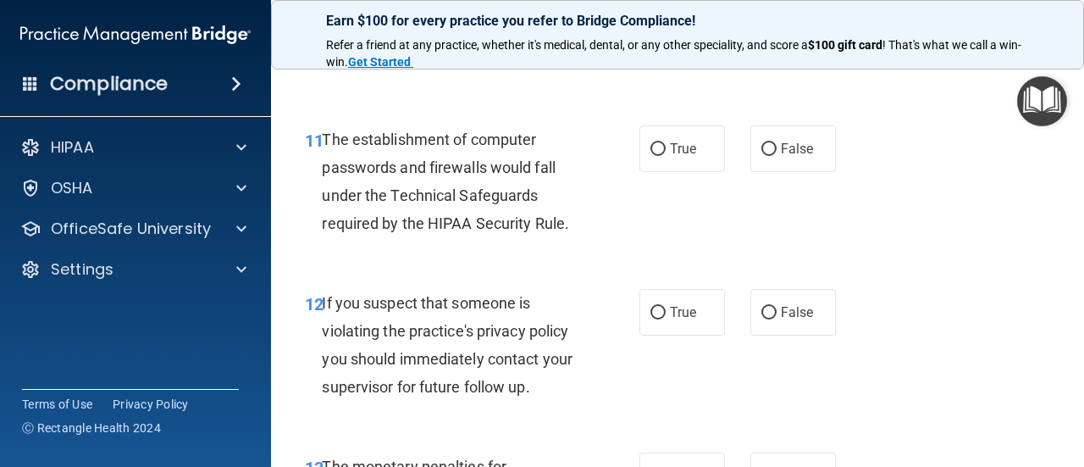
scroll to position [1777, 0]
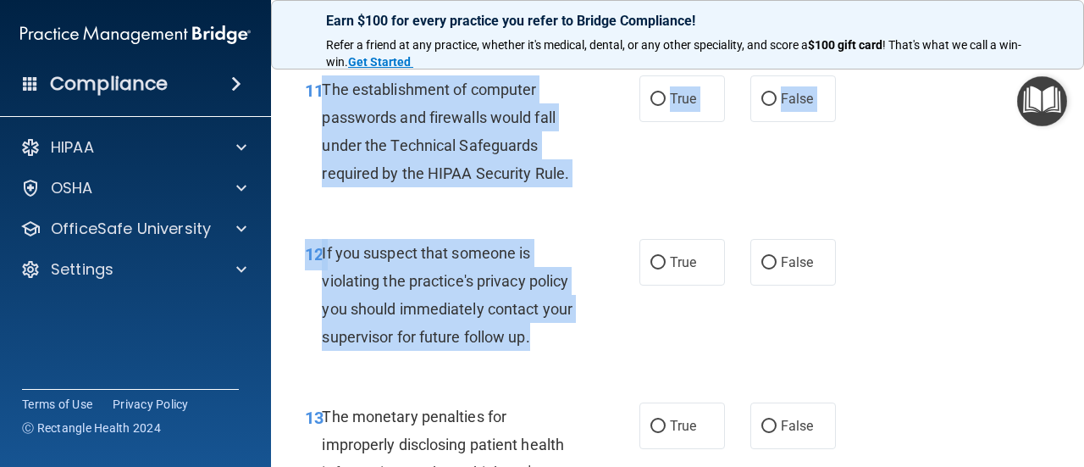
drag, startPoint x: 395, startPoint y: 209, endPoint x: 325, endPoint y: 89, distance: 138.9
click at [653, 101] on input "True" at bounding box center [657, 99] width 15 height 13
radio input "true"
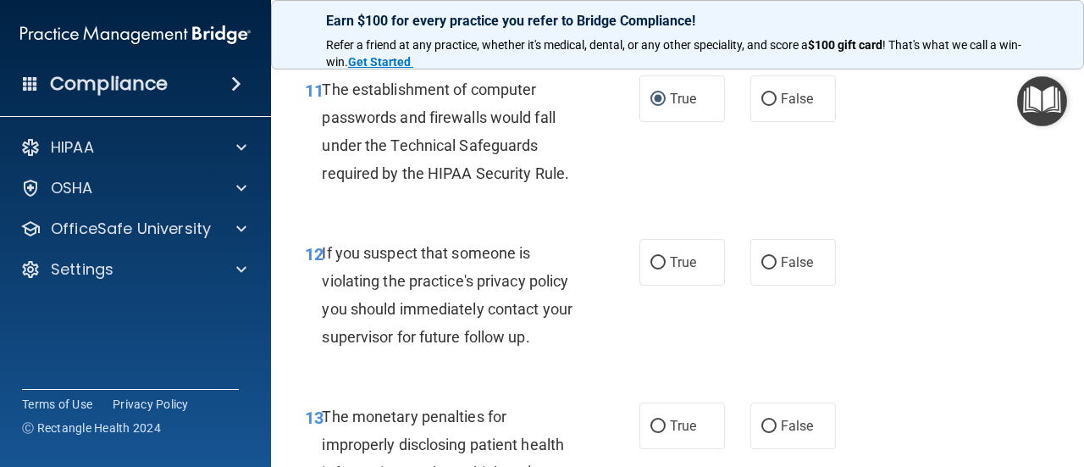
click at [661, 204] on div "11 The establishment of computer passwords and firewalls would fall under the T…" at bounding box center [677, 135] width 771 height 163
click at [655, 261] on input "True" at bounding box center [657, 263] width 15 height 13
radio input "true"
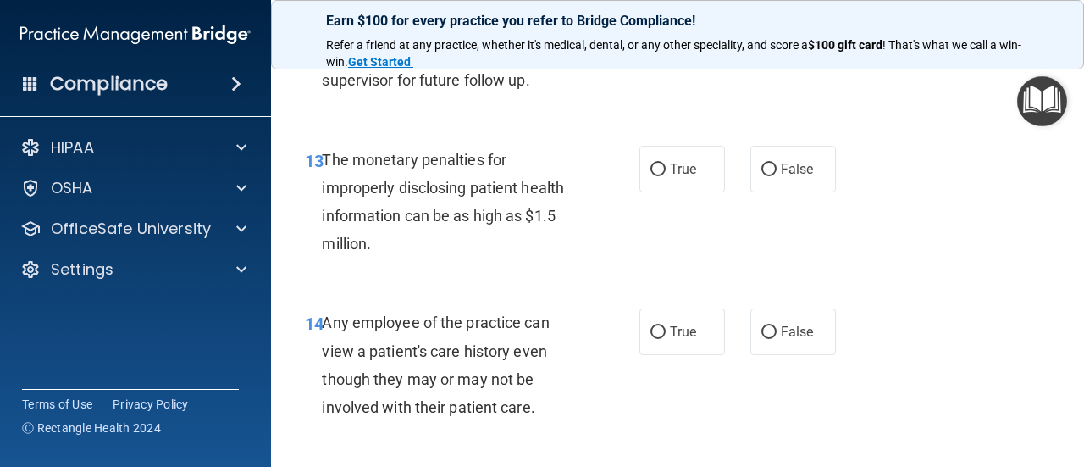
scroll to position [2035, 0]
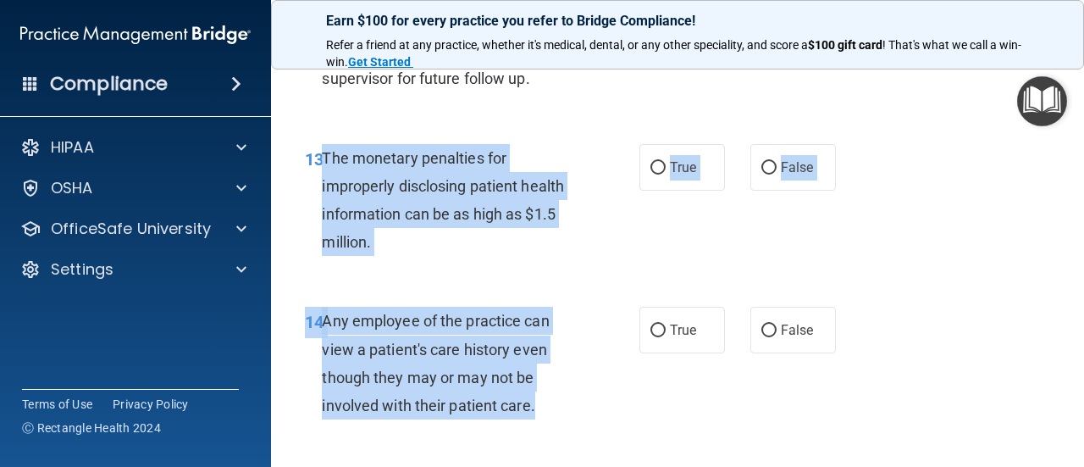
drag, startPoint x: 395, startPoint y: 290, endPoint x: 324, endPoint y: 158, distance: 149.6
copy div "The monetary penalties for improperly disclosing patient health information can…"
click at [650, 166] on input "True" at bounding box center [657, 168] width 15 height 13
radio input "true"
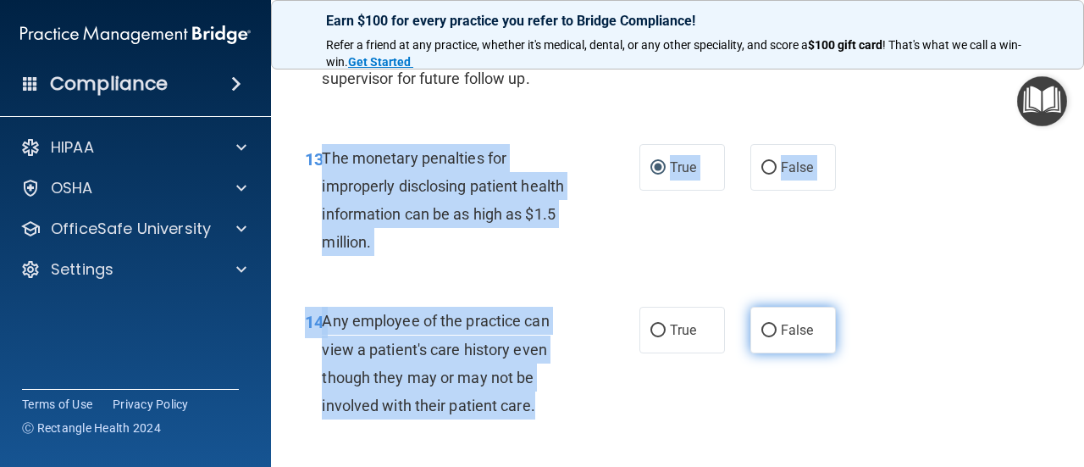
click at [762, 325] on input "False" at bounding box center [768, 330] width 15 height 13
radio input "true"
click at [601, 262] on div "13 The monetary penalties for improperly disclosing patient health information …" at bounding box center [471, 204] width 385 height 121
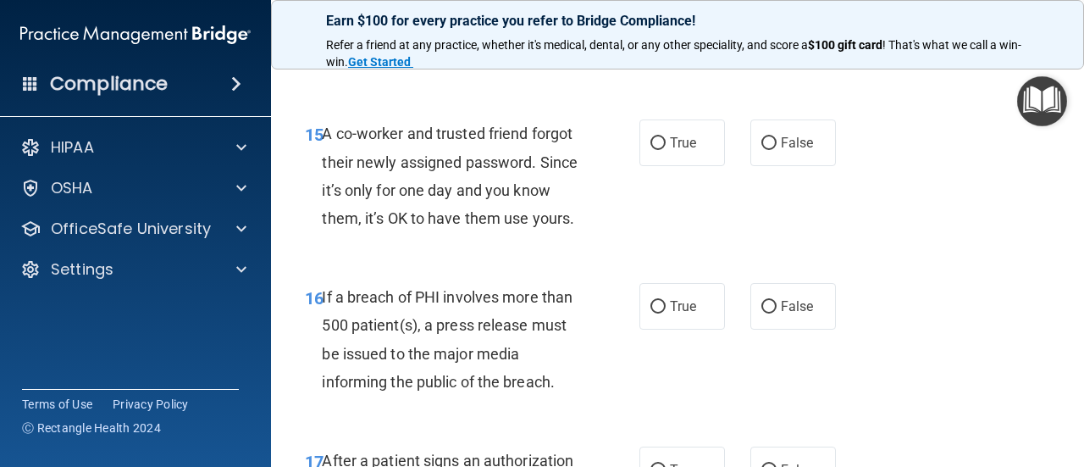
scroll to position [2390, 0]
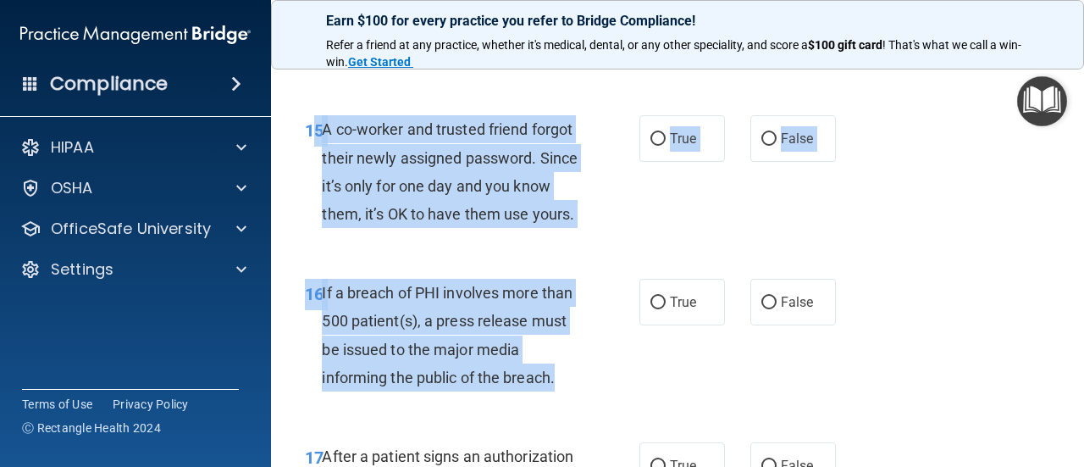
drag, startPoint x: 496, startPoint y: 368, endPoint x: 315, endPoint y: 135, distance: 295.1
click at [315, 135] on div "01 Patients who believe that their PHI has been compromised have the right to m…" at bounding box center [677, 356] width 771 height 5266
click at [764, 143] on input "False" at bounding box center [768, 139] width 15 height 13
radio input "true"
click at [654, 309] on input "True" at bounding box center [657, 302] width 15 height 13
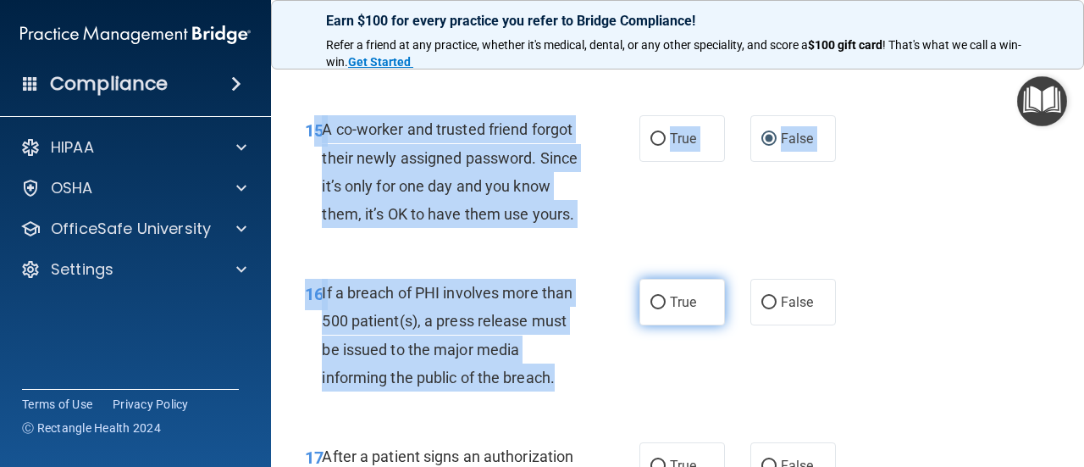
radio input "true"
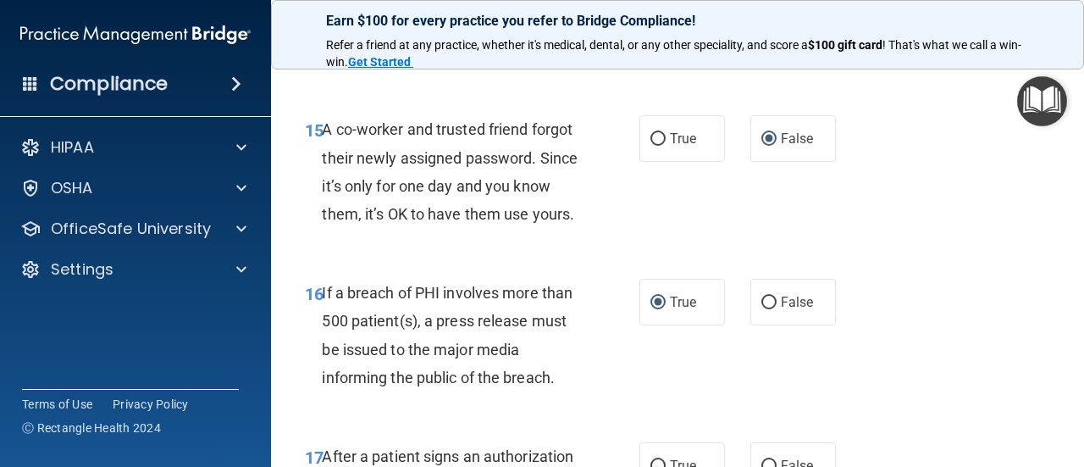
click at [548, 257] on div "15 A co-worker and trusted friend forgot their newly assigned password. Since i…" at bounding box center [677, 175] width 771 height 163
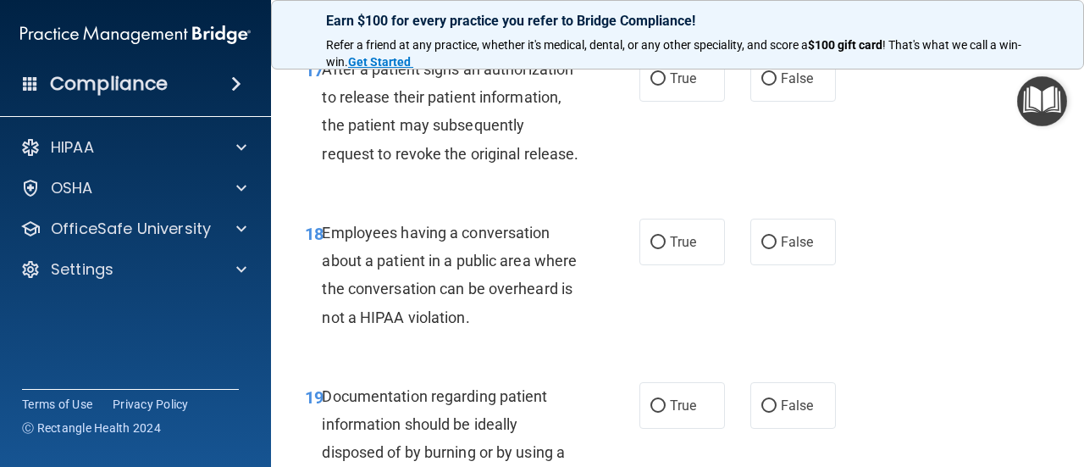
scroll to position [2779, 0]
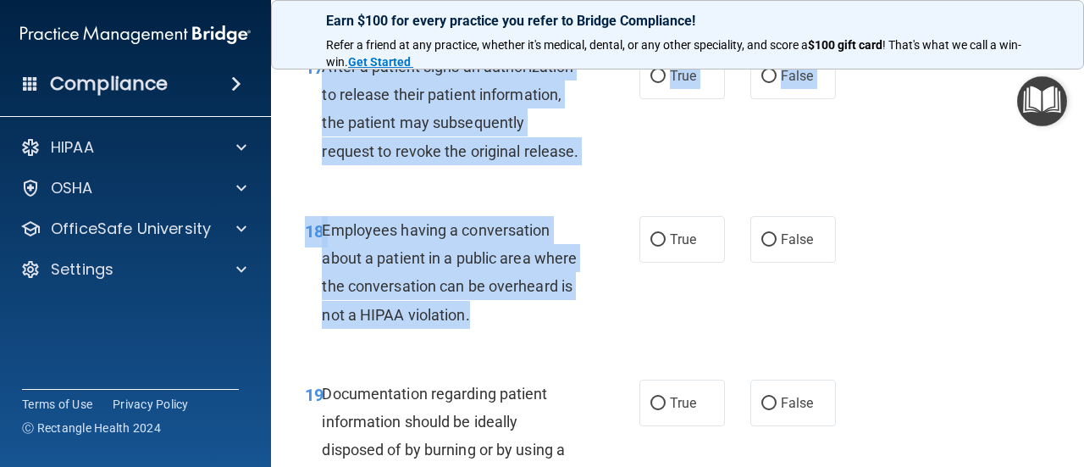
drag, startPoint x: 537, startPoint y: 373, endPoint x: 323, endPoint y: 94, distance: 352.1
copy div "After a patient signs an authorization to release their patient information, th…"
click at [655, 83] on input "True" at bounding box center [657, 76] width 15 height 13
radio input "true"
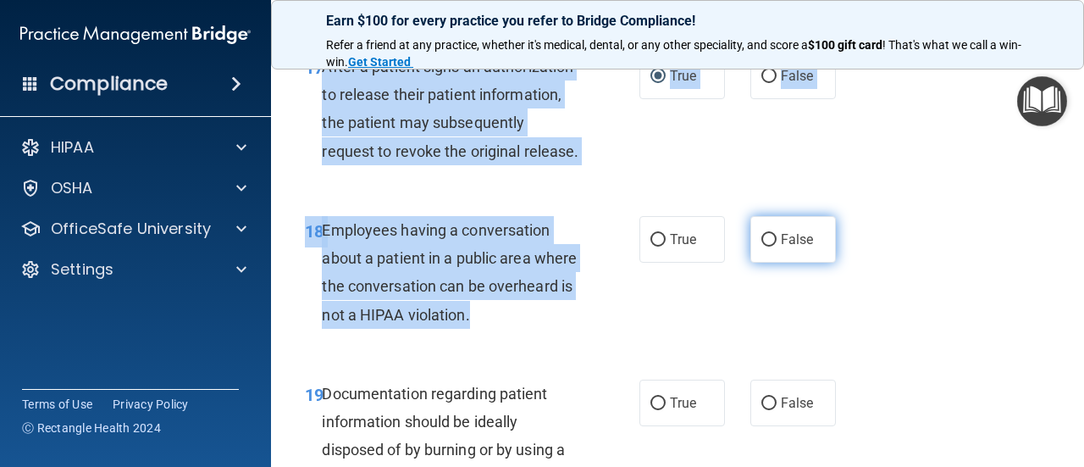
click at [761, 246] on input "False" at bounding box center [768, 240] width 15 height 13
radio input "true"
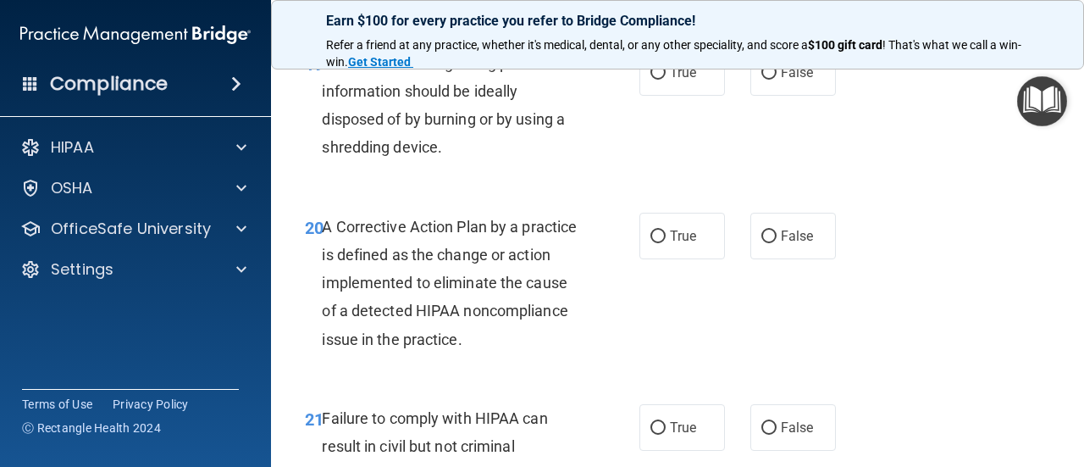
scroll to position [3110, 0]
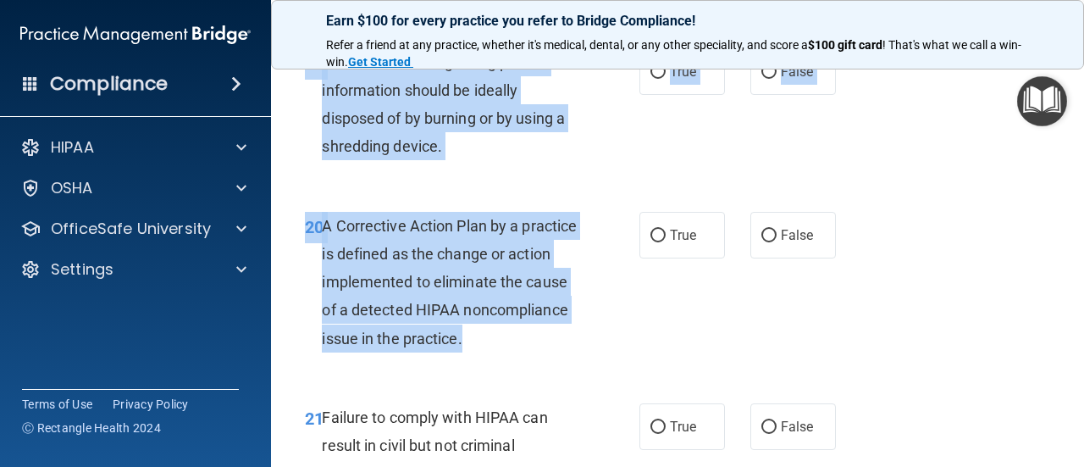
drag, startPoint x: 576, startPoint y: 395, endPoint x: 296, endPoint y: 149, distance: 372.6
copy div "19 Documentation regarding patient information should be ideally disposed of by…"
click at [654, 79] on input "True" at bounding box center [657, 72] width 15 height 13
radio input "true"
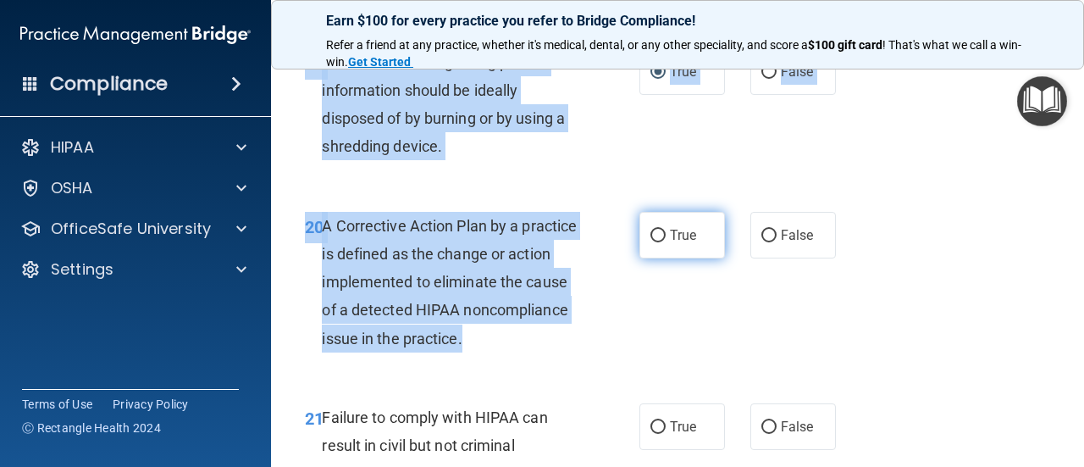
click at [650, 242] on input "True" at bounding box center [657, 235] width 15 height 13
radio input "true"
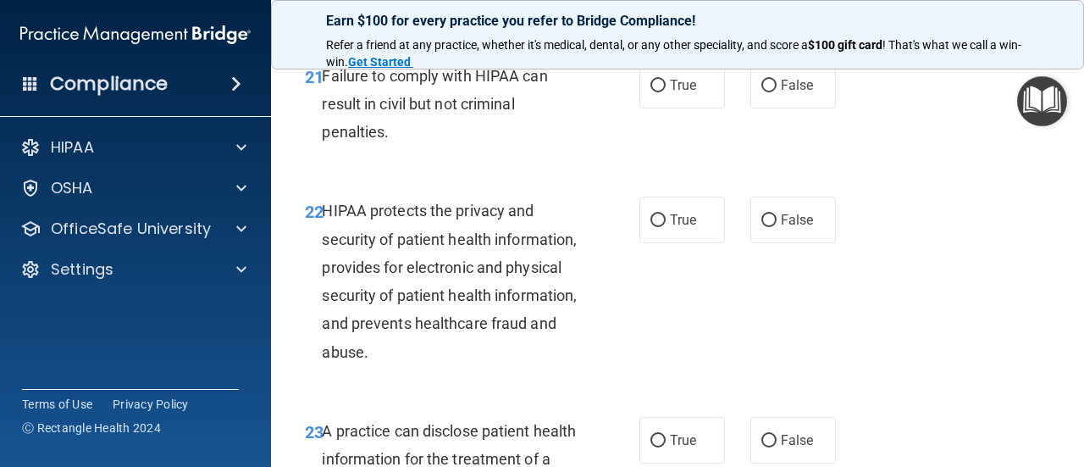
scroll to position [3480, 0]
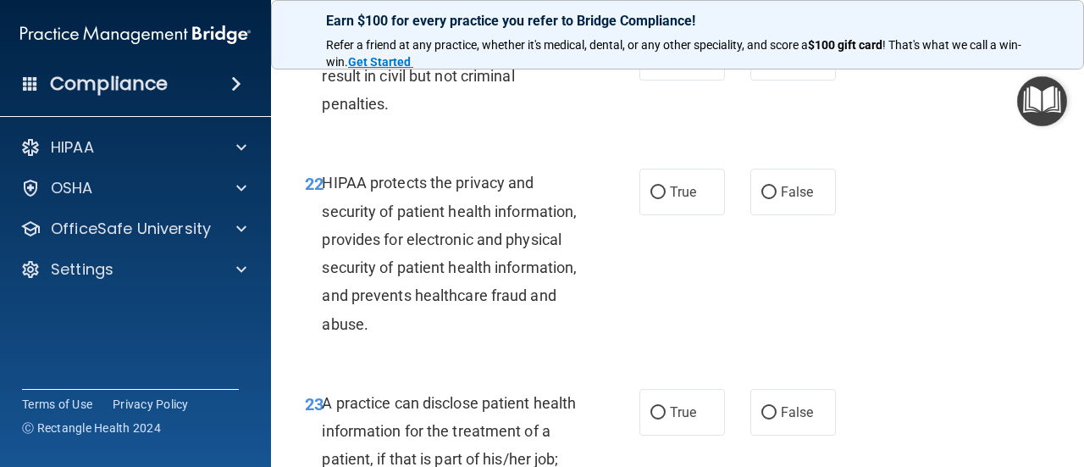
click at [531, 337] on div "HIPAA protects the privacy and security of patient health information, provides…" at bounding box center [457, 253] width 270 height 169
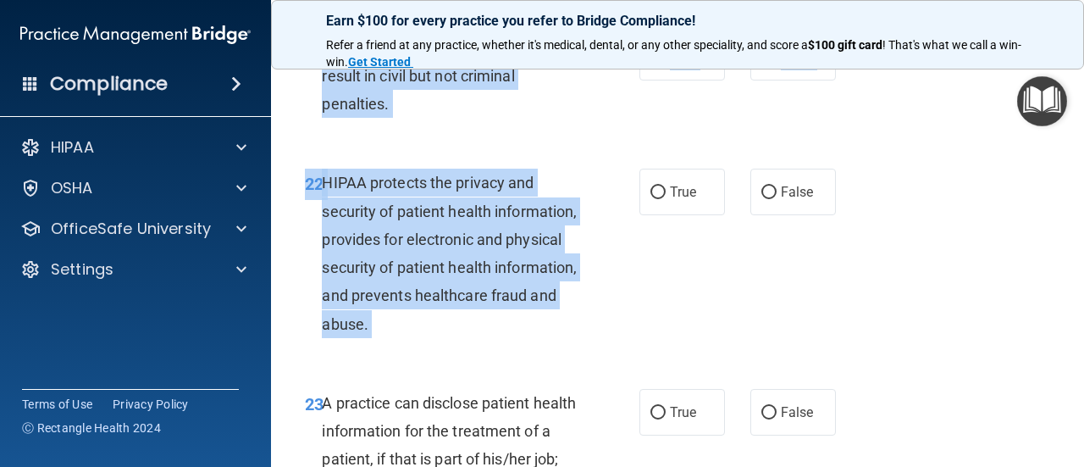
drag, startPoint x: 531, startPoint y: 383, endPoint x: 327, endPoint y: 102, distance: 347.4
click at [764, 64] on input "False" at bounding box center [768, 58] width 15 height 13
radio input "true"
click at [653, 199] on input "True" at bounding box center [657, 192] width 15 height 13
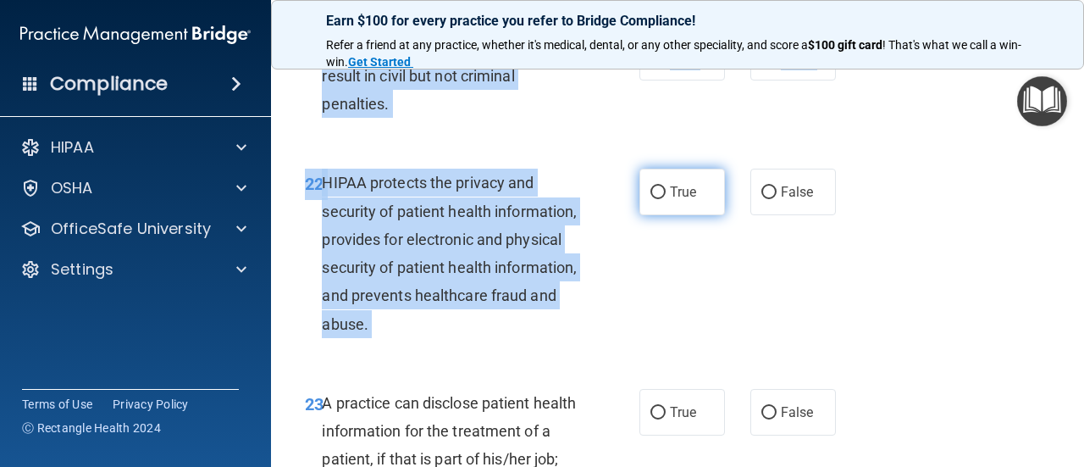
radio input "true"
click at [590, 330] on div "22 HIPAA protects the privacy and security of patient health information, provi…" at bounding box center [471, 257] width 385 height 177
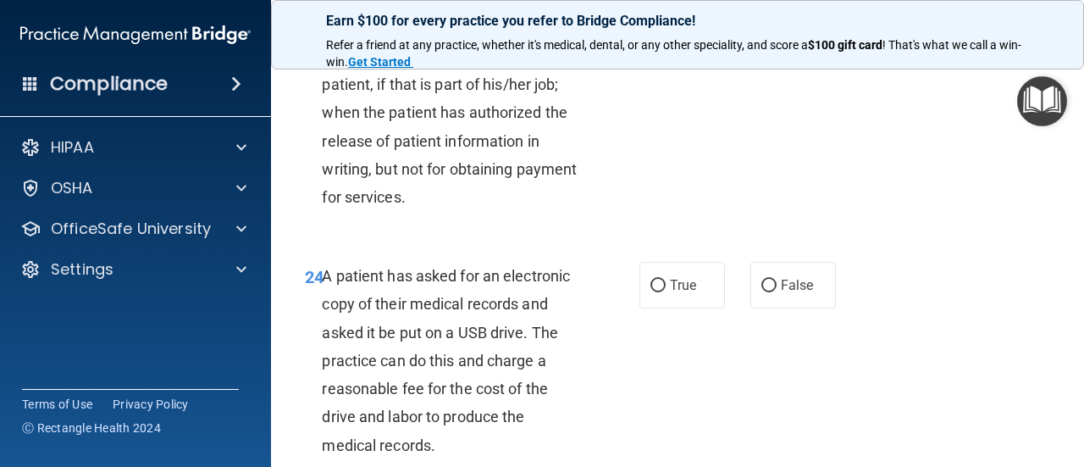
scroll to position [3856, 0]
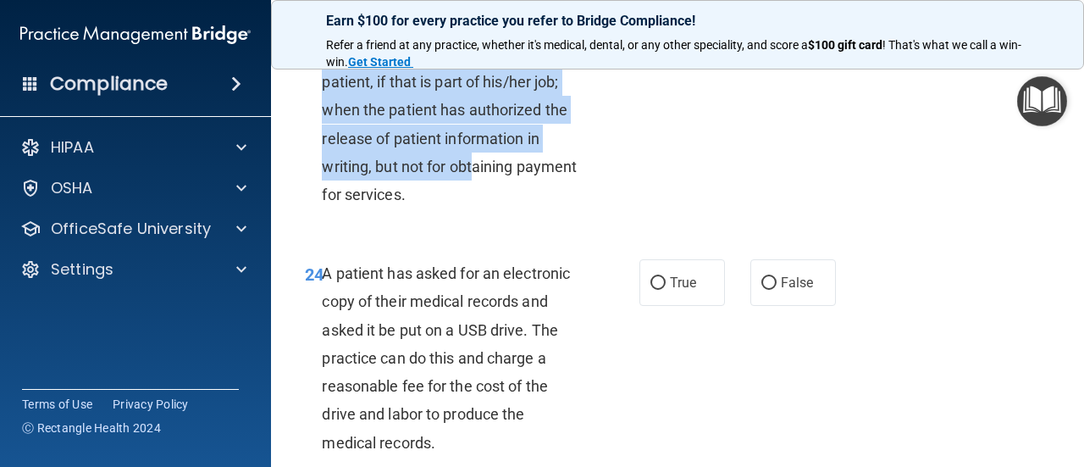
drag, startPoint x: 461, startPoint y: 226, endPoint x: 320, endPoint y: 89, distance: 196.4
click at [320, 89] on div "23 A practice can disclose patient health information for the treatment of a pa…" at bounding box center [471, 115] width 385 height 206
click at [556, 239] on div "23 A practice can disclose patient health information for the treatment of a pa…" at bounding box center [677, 115] width 771 height 248
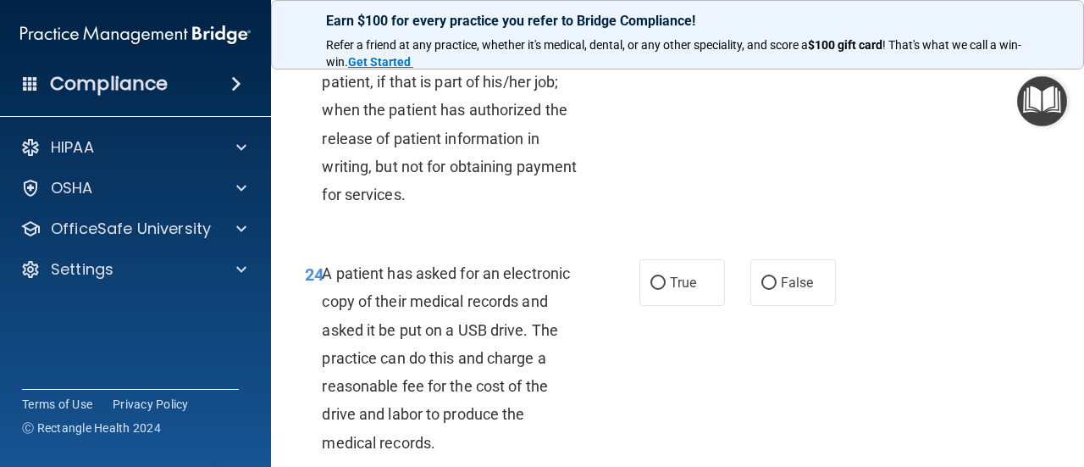
drag, startPoint x: 538, startPoint y: 282, endPoint x: 349, endPoint y: 125, distance: 245.4
click at [349, 125] on div "23 A practice can disclose patient health information for the treatment of a pa…" at bounding box center [677, 115] width 771 height 248
click at [506, 209] on div "A practice can disclose patient health information for the treatment of a patie…" at bounding box center [457, 110] width 270 height 197
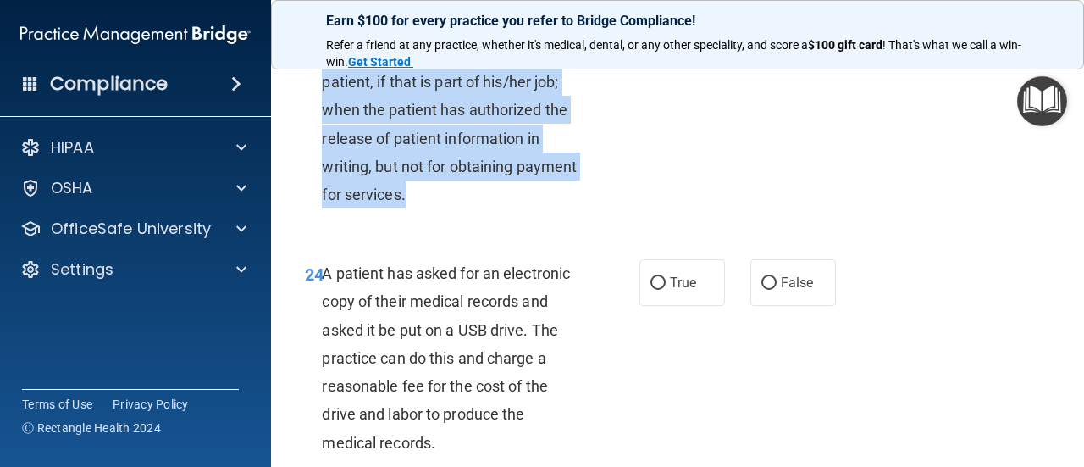
drag, startPoint x: 473, startPoint y: 254, endPoint x: 323, endPoint y: 90, distance: 221.8
click at [323, 90] on div "A practice can disclose patient health information for the treatment of a patie…" at bounding box center [457, 110] width 270 height 197
click at [762, 42] on input "False" at bounding box center [768, 36] width 15 height 13
radio input "true"
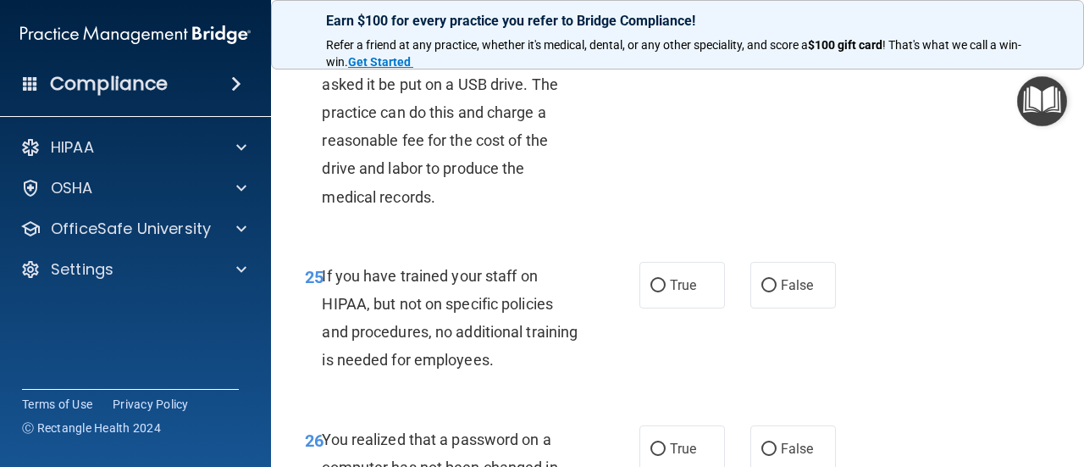
scroll to position [4102, 0]
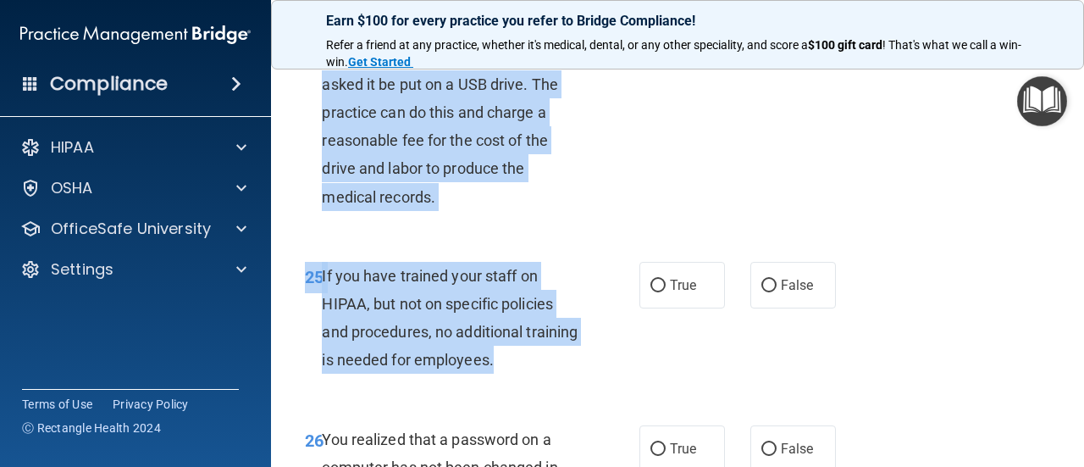
drag, startPoint x: 478, startPoint y: 341, endPoint x: 320, endPoint y: 93, distance: 294.3
click at [650, 44] on input "True" at bounding box center [657, 37] width 15 height 13
radio input "true"
click at [764, 292] on input "False" at bounding box center [768, 285] width 15 height 13
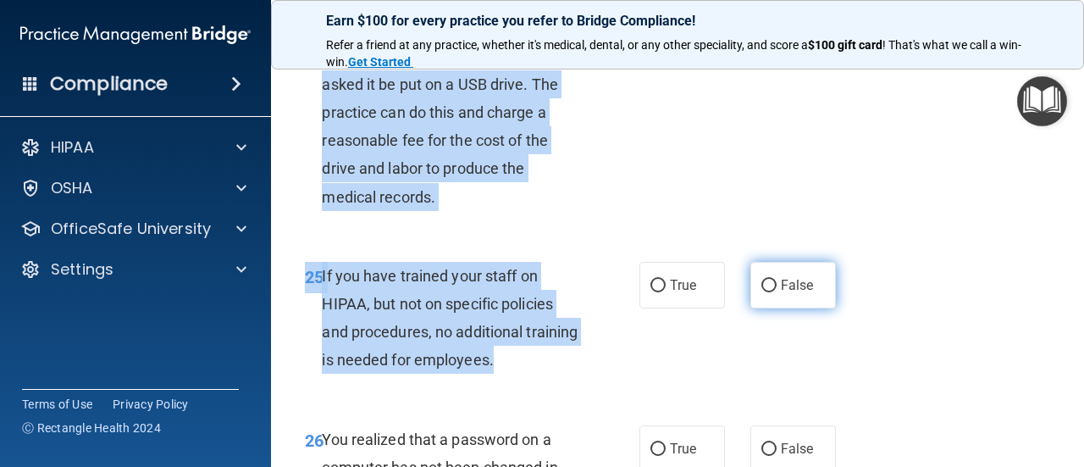
radio input "true"
click at [623, 219] on div "24 A patient has asked for an electronic copy of their medical records and aske…" at bounding box center [471, 117] width 385 height 206
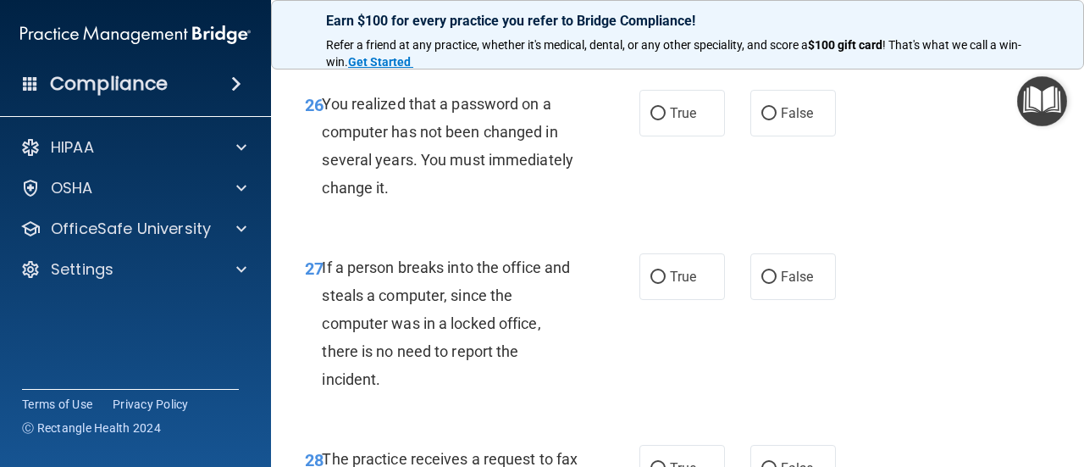
scroll to position [4463, 0]
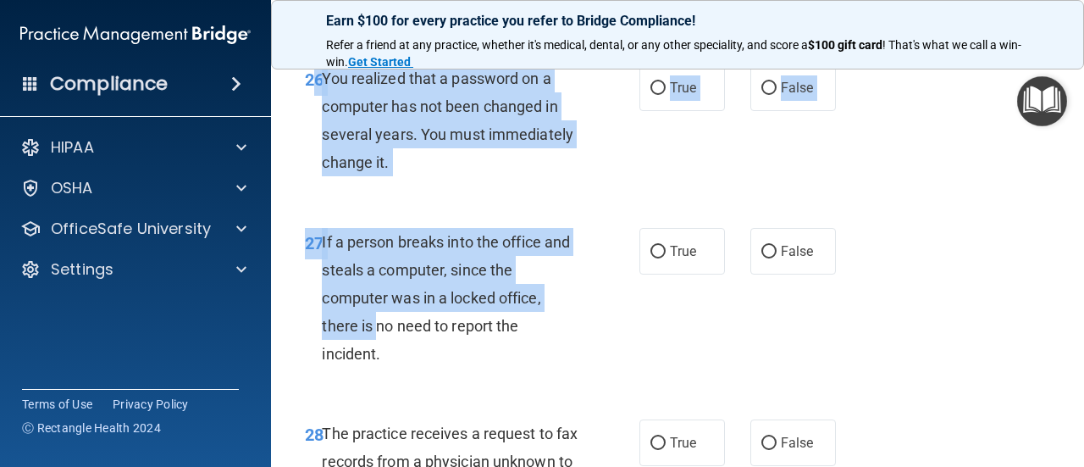
drag, startPoint x: 378, startPoint y: 386, endPoint x: 316, endPoint y: 132, distance: 261.5
click at [650, 95] on input "True" at bounding box center [657, 88] width 15 height 13
radio input "true"
click at [767, 258] on input "False" at bounding box center [768, 252] width 15 height 13
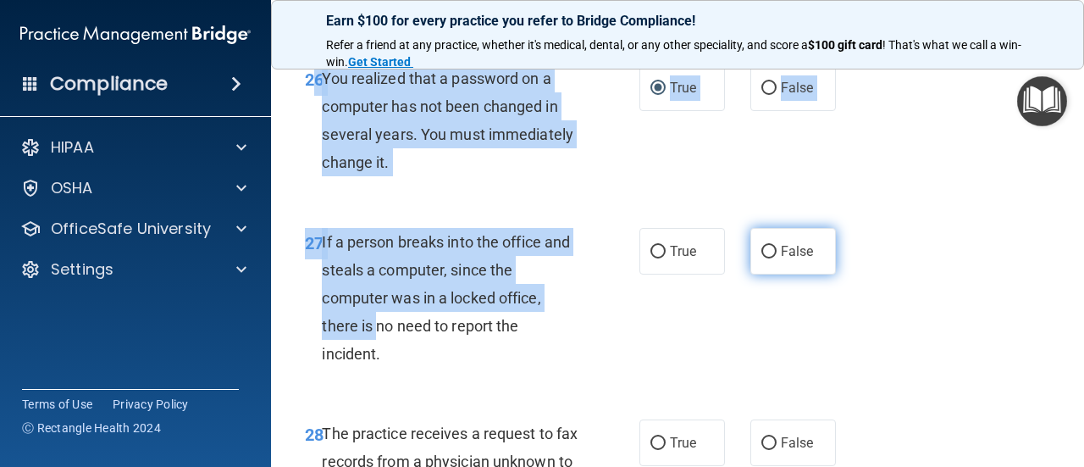
radio input "true"
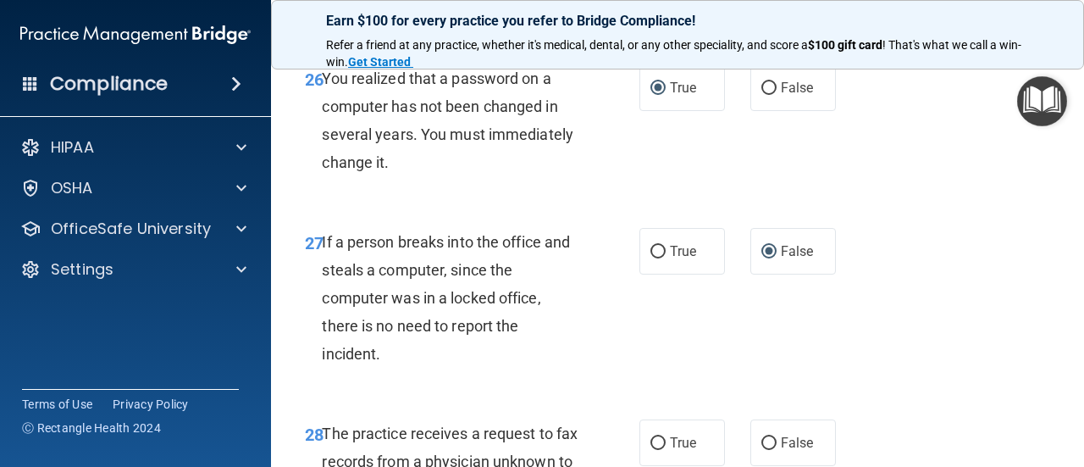
click at [577, 207] on div "26 You realized that a password on a computer has not been changed in several y…" at bounding box center [677, 124] width 771 height 163
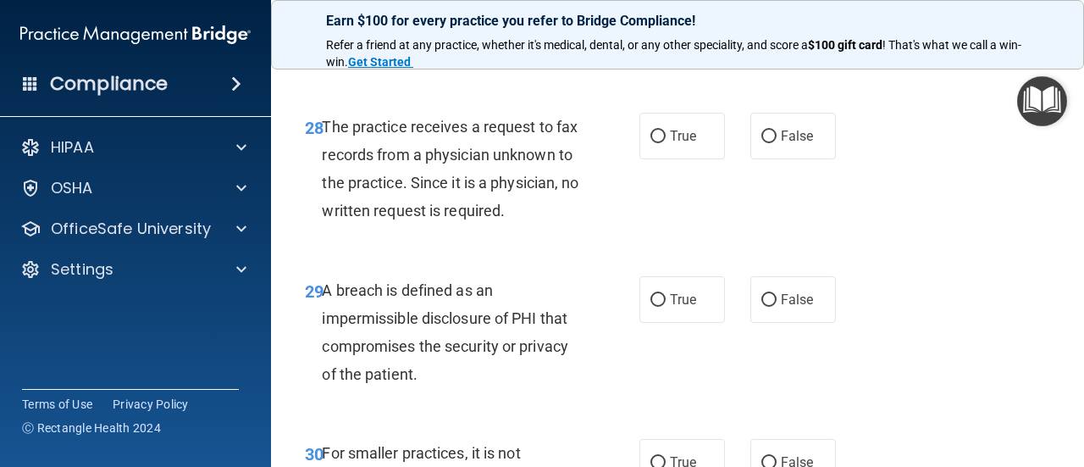
scroll to position [4801, 0]
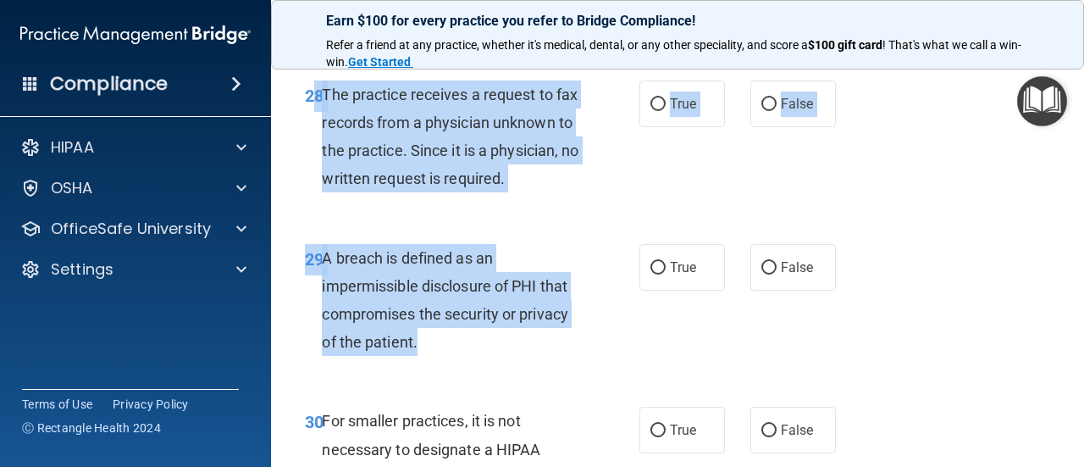
drag, startPoint x: 356, startPoint y: 265, endPoint x: 317, endPoint y: 162, distance: 110.4
click at [761, 111] on input "False" at bounding box center [768, 104] width 15 height 13
radio input "true"
click at [650, 274] on input "True" at bounding box center [657, 268] width 15 height 13
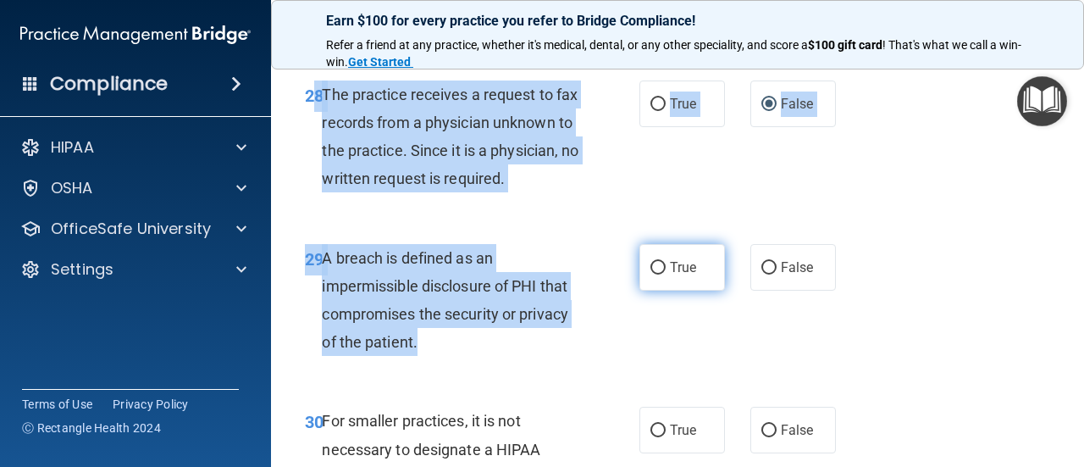
radio input "true"
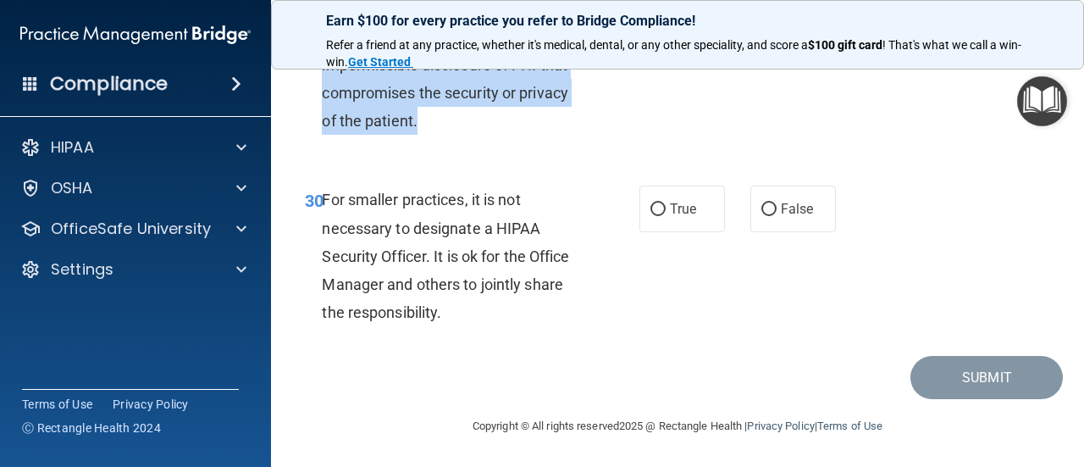
scroll to position [5106, 0]
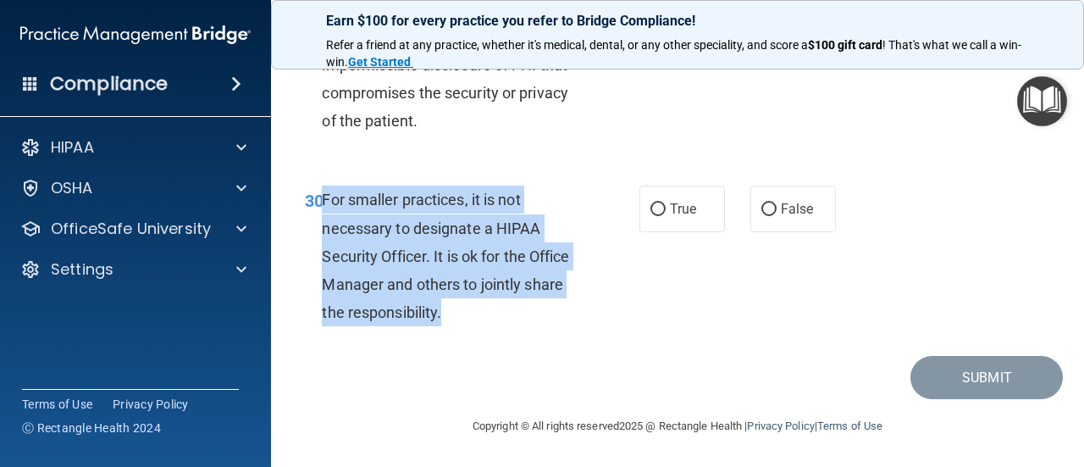
drag, startPoint x: 454, startPoint y: 316, endPoint x: 325, endPoint y: 191, distance: 179.7
click at [325, 191] on div "For smaller practices, it is not necessary to designate a HIPAA Security Office…" at bounding box center [457, 255] width 270 height 141
click at [761, 213] on input "False" at bounding box center [768, 209] width 15 height 13
radio input "true"
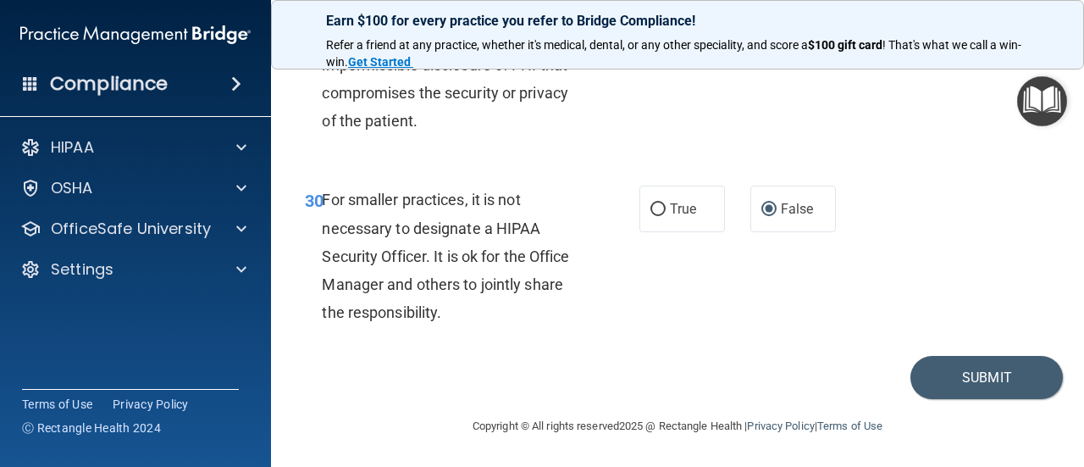
click at [742, 351] on div "30 For smaller practices, it is not necessary to designate a HIPAA Security Off…" at bounding box center [677, 259] width 771 height 191
click at [935, 384] on button "Submit" at bounding box center [986, 377] width 152 height 43
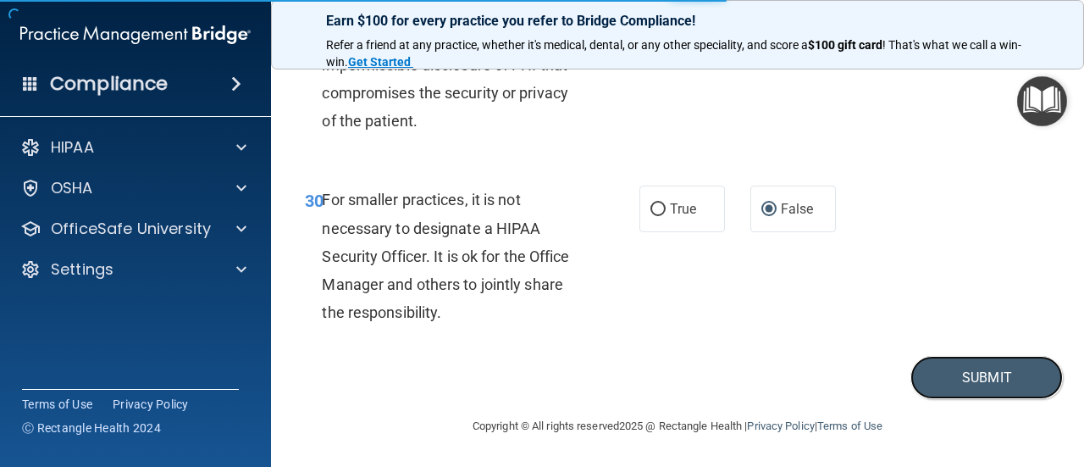
scroll to position [5061, 0]
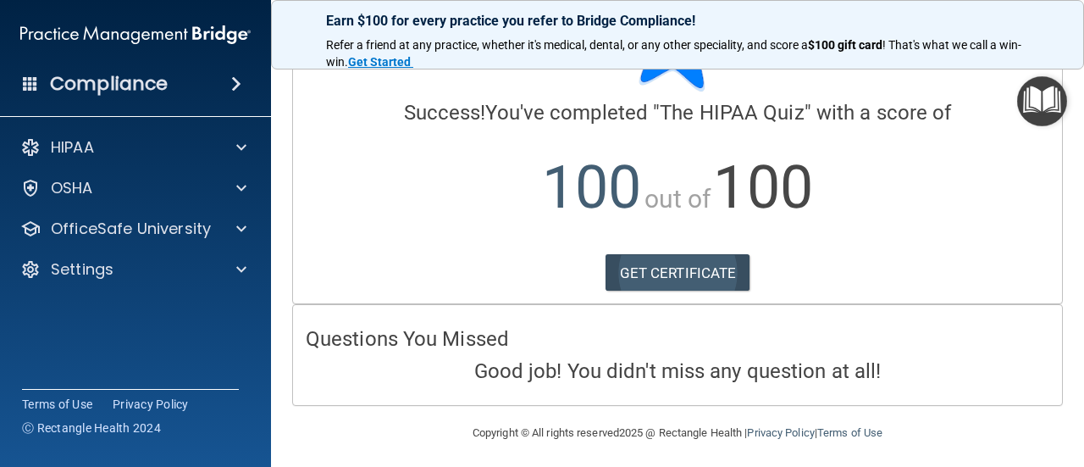
scroll to position [99, 0]
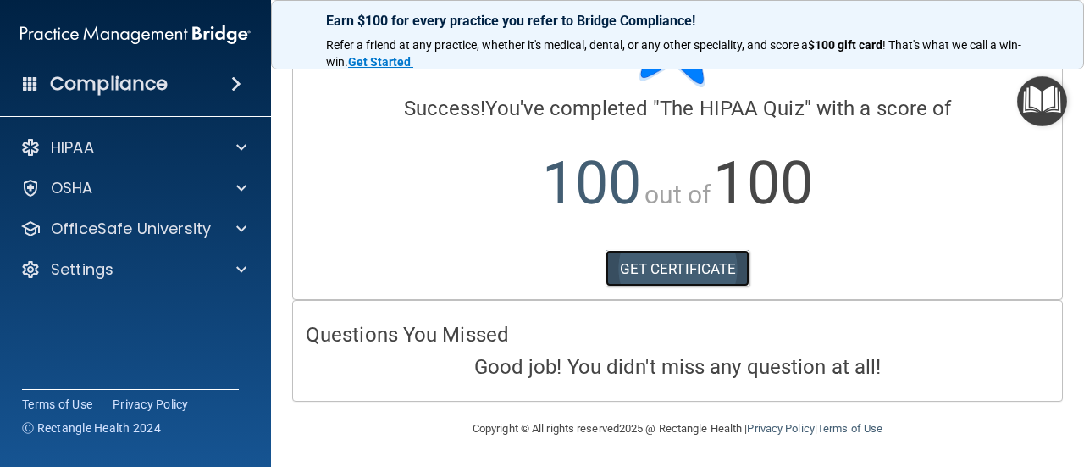
click at [681, 268] on link "GET CERTIFICATE" at bounding box center [677, 268] width 145 height 37
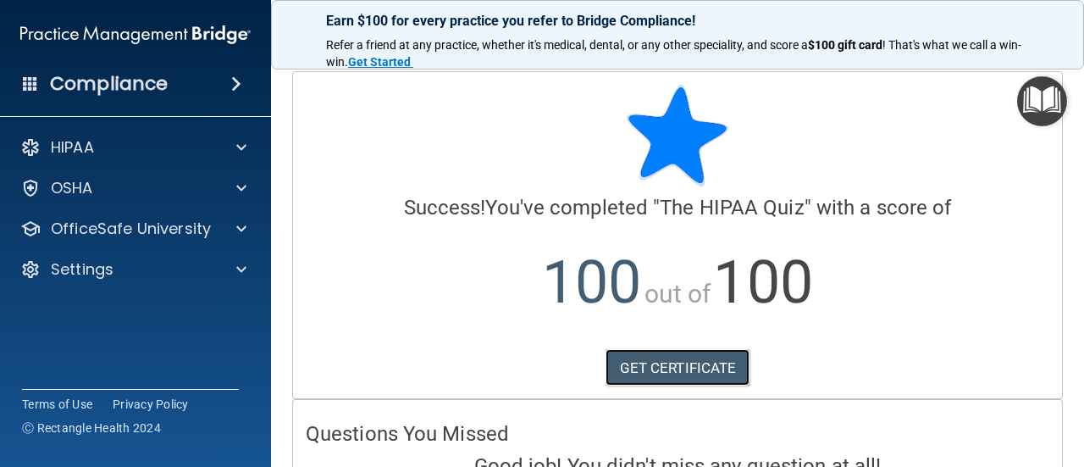
scroll to position [0, 0]
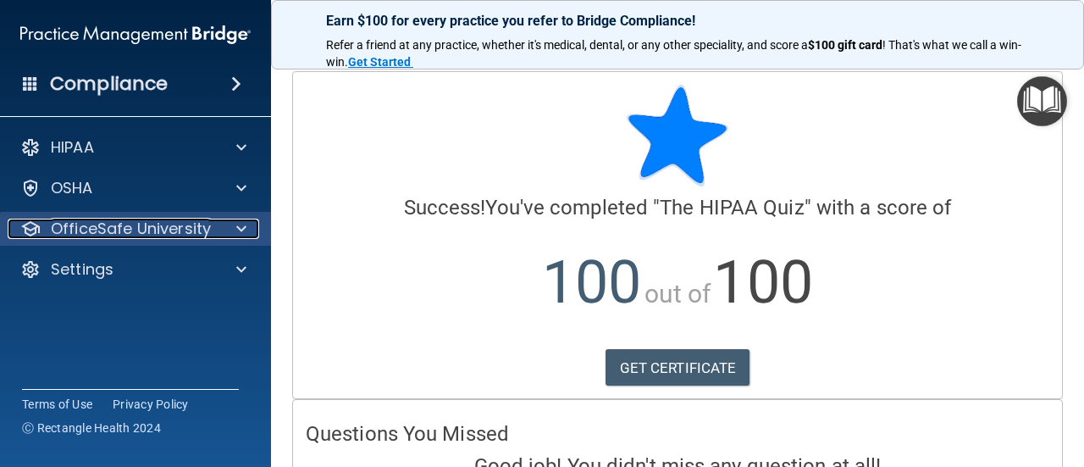
click at [237, 228] on span at bounding box center [241, 228] width 10 height 20
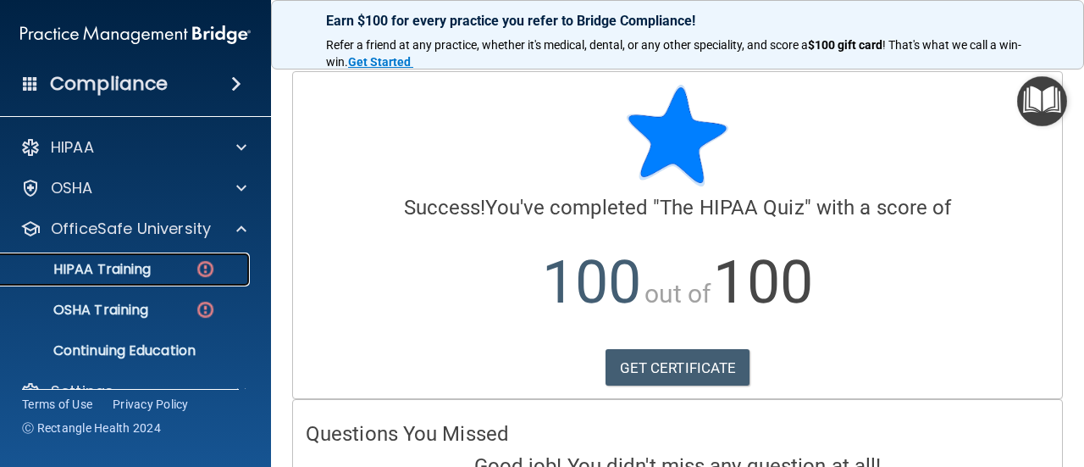
click at [147, 282] on link "HIPAA Training" at bounding box center [116, 269] width 267 height 34
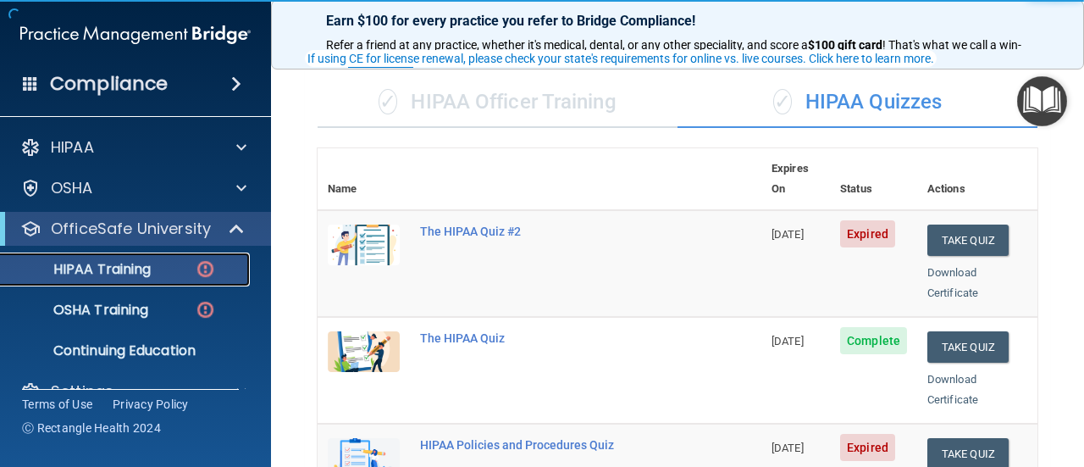
scroll to position [115, 0]
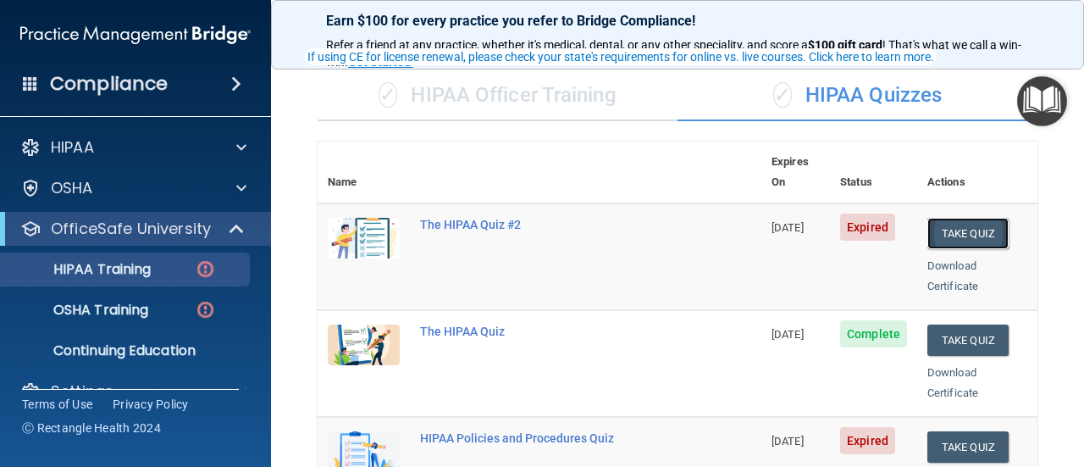
click at [942, 218] on button "Take Quiz" at bounding box center [967, 233] width 81 height 31
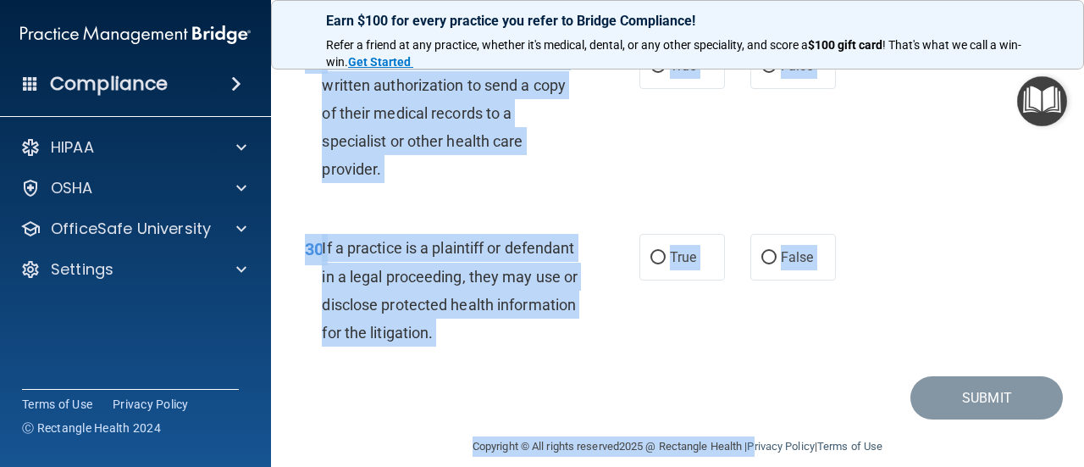
scroll to position [5050, 0]
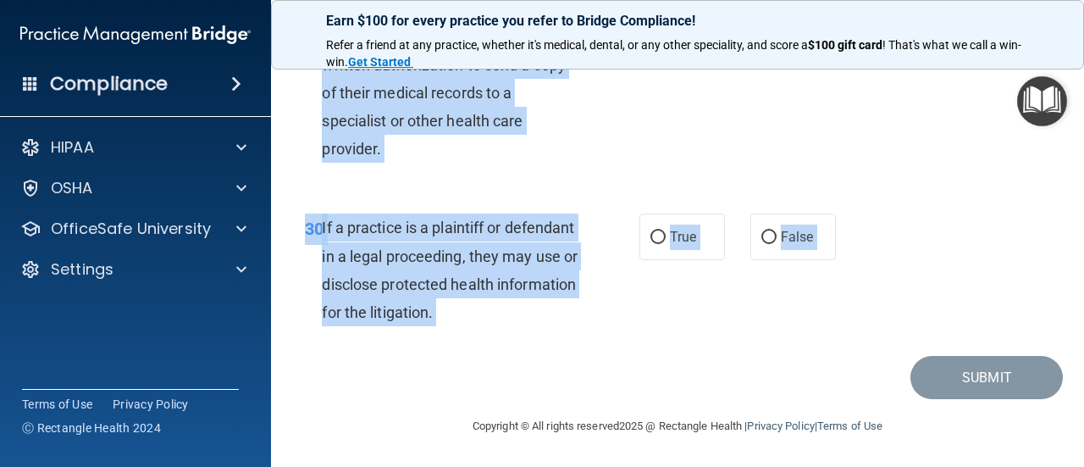
drag, startPoint x: 299, startPoint y: 147, endPoint x: 675, endPoint y: 383, distance: 444.1
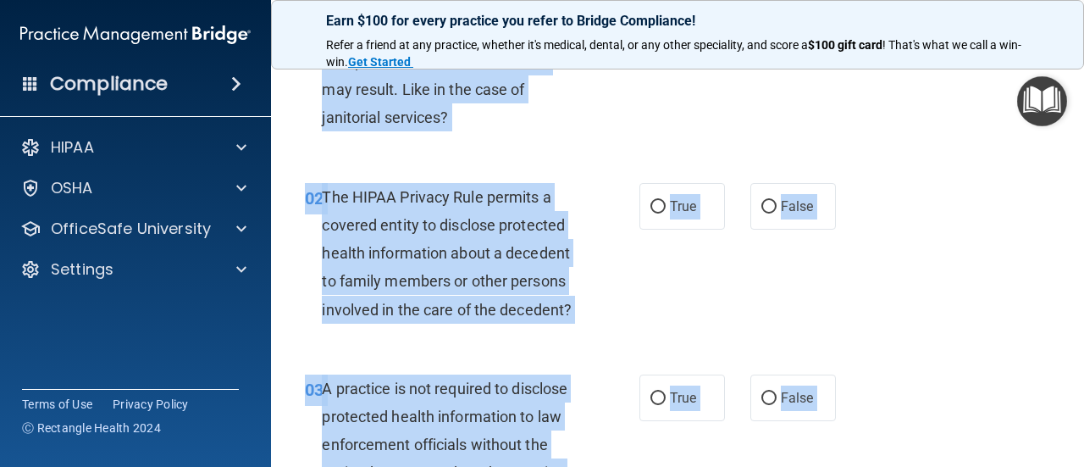
scroll to position [0, 0]
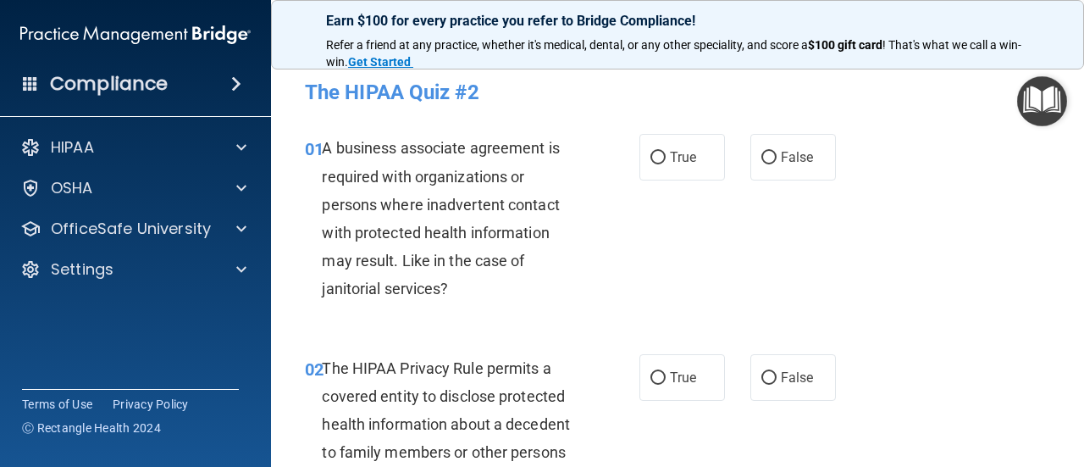
click at [788, 246] on div "01 A business associate agreement is required with organizations or persons whe…" at bounding box center [677, 222] width 771 height 219
click at [766, 158] on input "False" at bounding box center [768, 158] width 15 height 13
radio input "true"
click at [650, 377] on input "True" at bounding box center [657, 378] width 15 height 13
radio input "true"
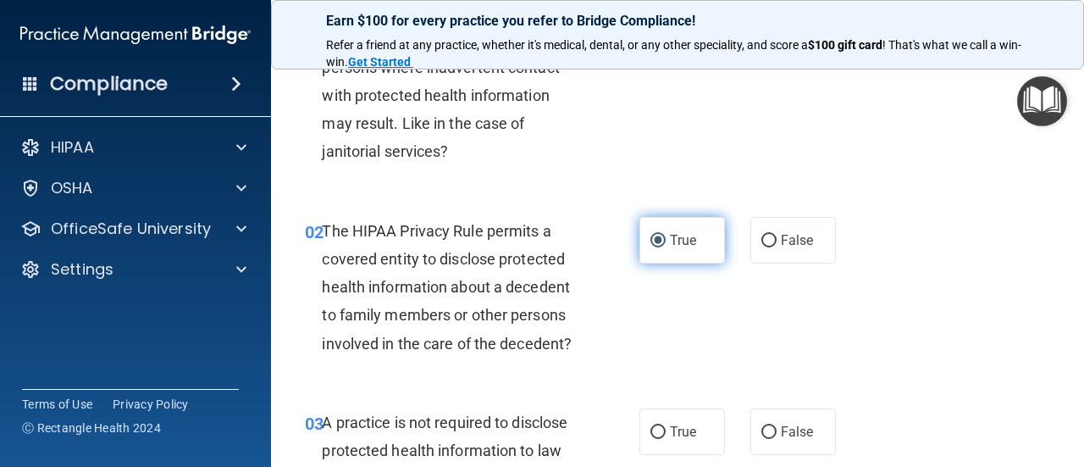
scroll to position [286, 0]
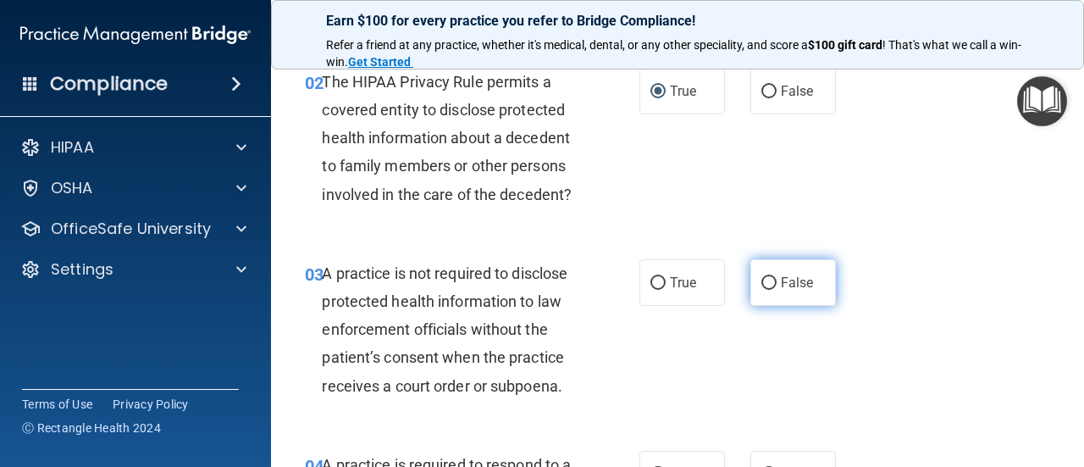
click at [766, 287] on input "False" at bounding box center [768, 283] width 15 height 13
radio input "true"
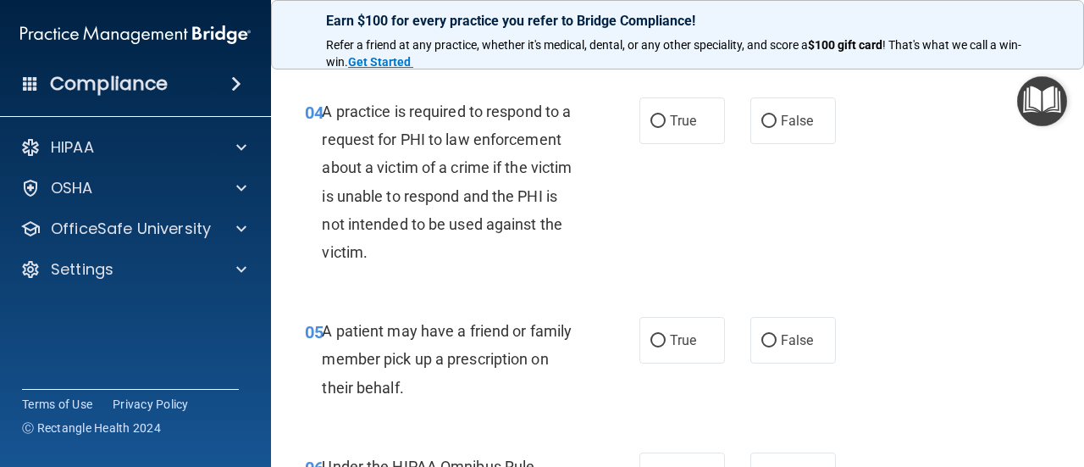
scroll to position [644, 0]
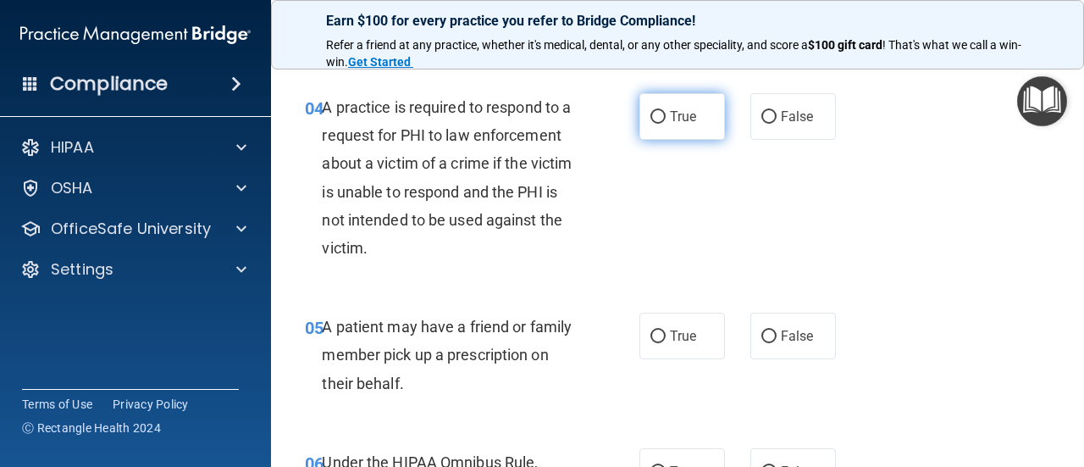
click at [654, 123] on input "True" at bounding box center [657, 117] width 15 height 13
radio input "true"
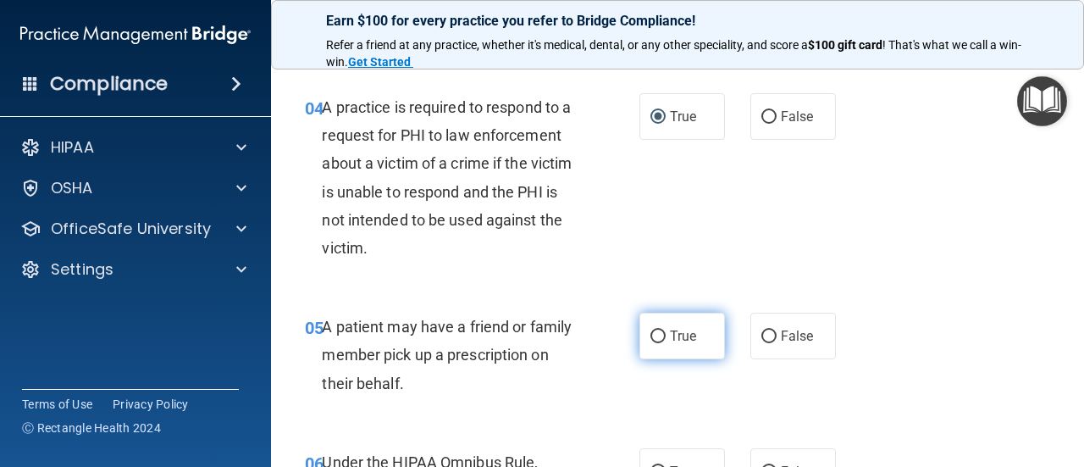
click at [650, 336] on input "True" at bounding box center [657, 336] width 15 height 13
radio input "true"
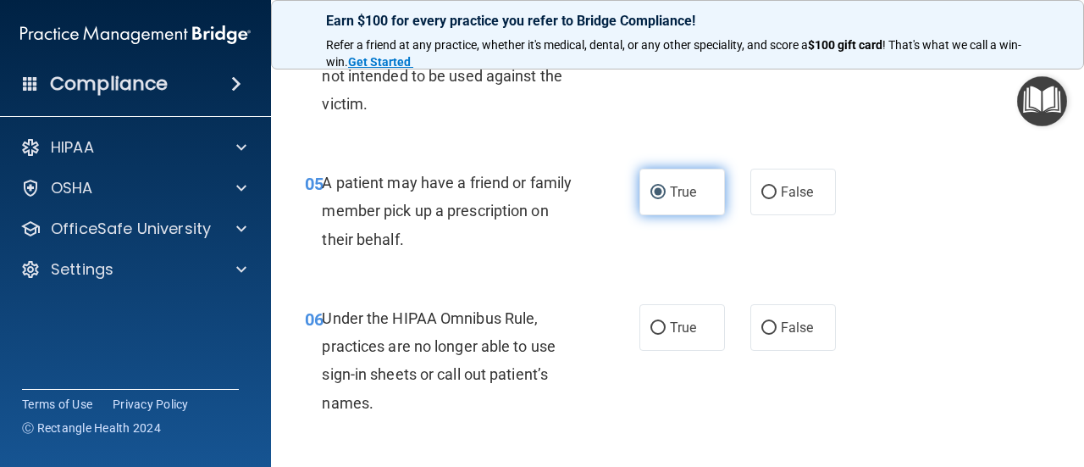
scroll to position [796, 0]
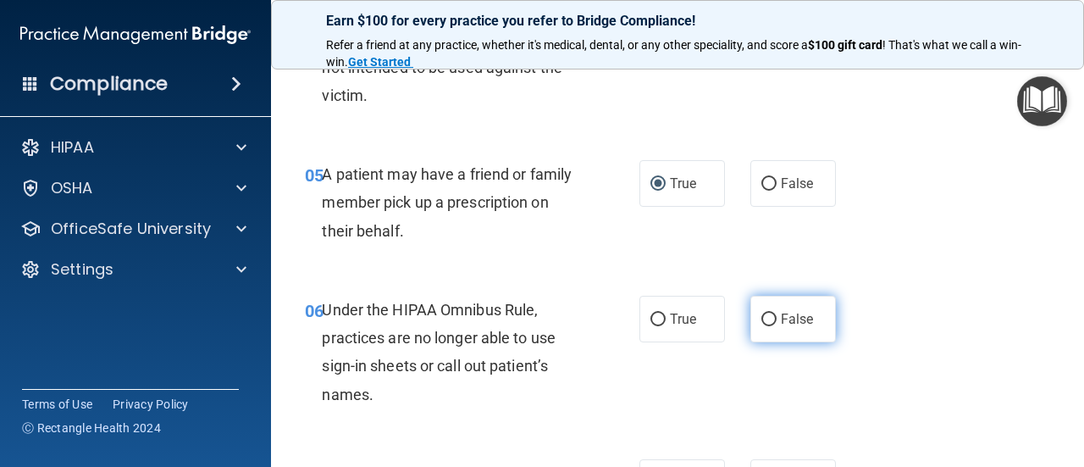
click at [767, 323] on input "False" at bounding box center [768, 319] width 15 height 13
radio input "true"
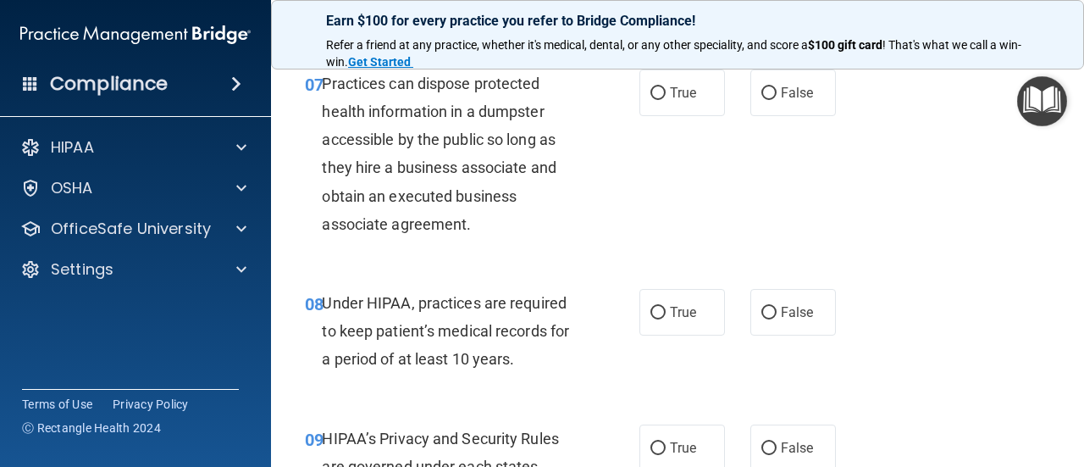
scroll to position [1187, 0]
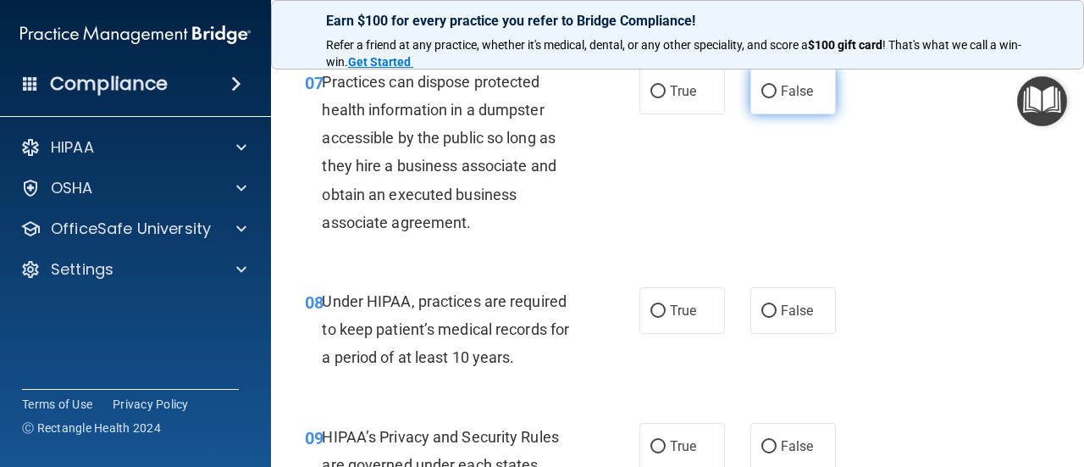
click at [761, 93] on input "False" at bounding box center [768, 92] width 15 height 13
radio input "true"
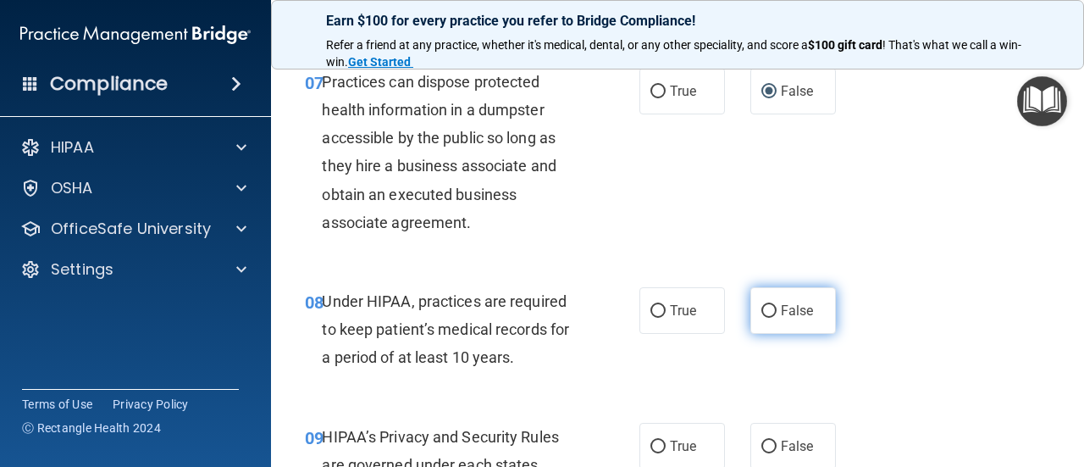
click at [761, 307] on input "False" at bounding box center [768, 311] width 15 height 13
radio input "true"
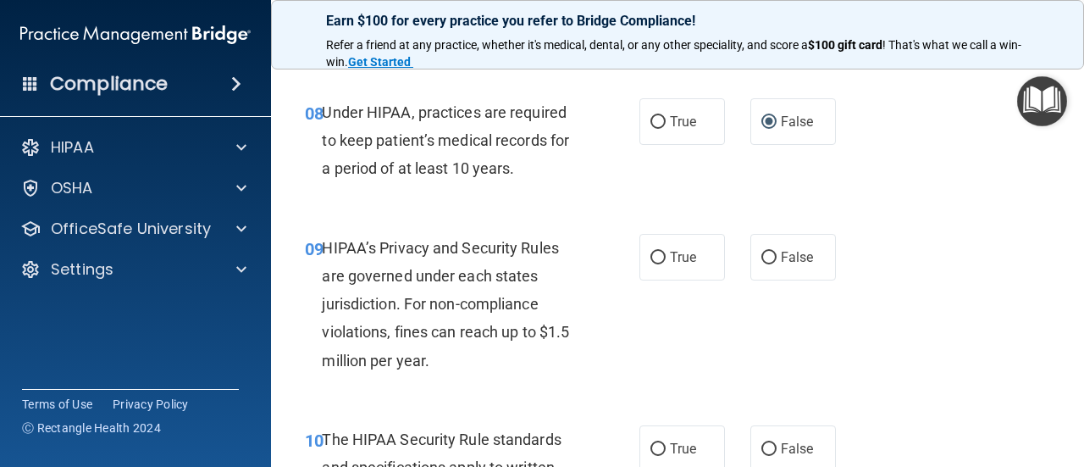
scroll to position [1385, 0]
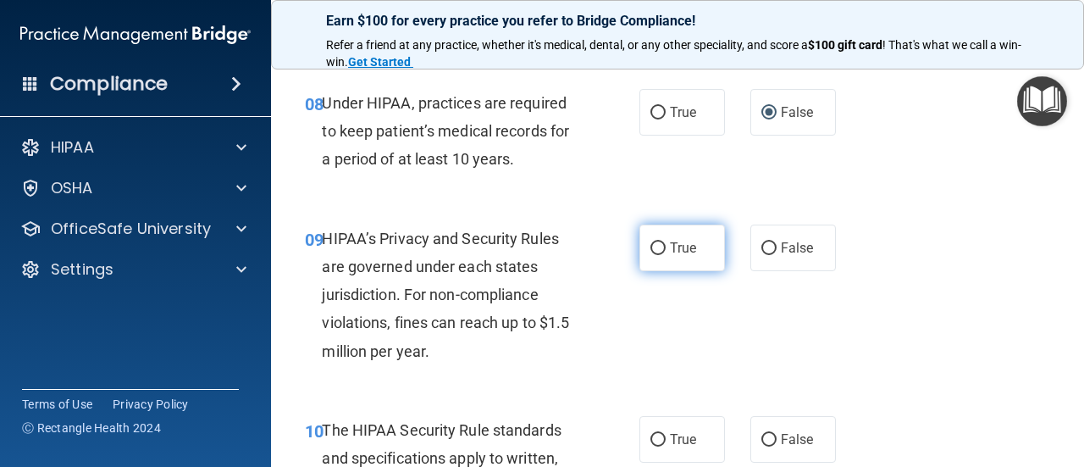
click at [652, 242] on input "True" at bounding box center [657, 248] width 15 height 13
radio input "true"
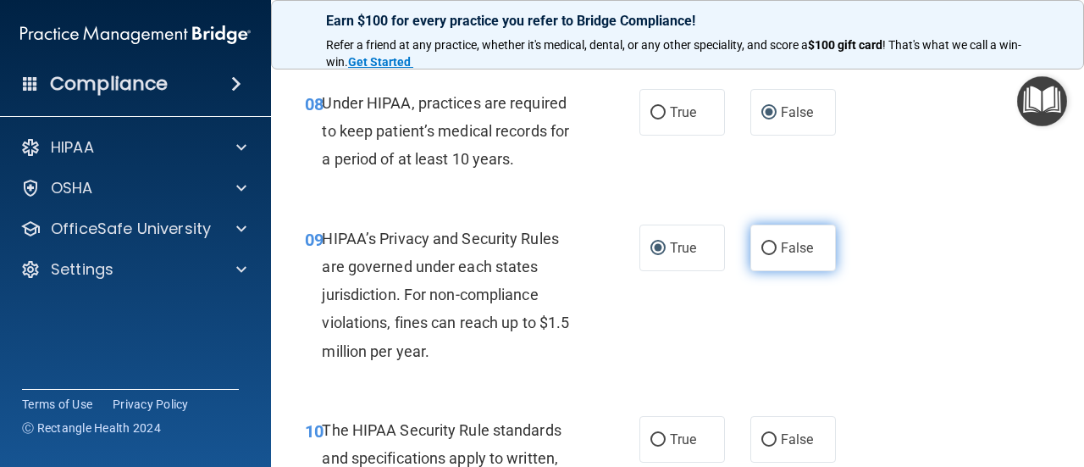
click at [761, 246] on input "False" at bounding box center [768, 248] width 15 height 13
radio input "true"
radio input "false"
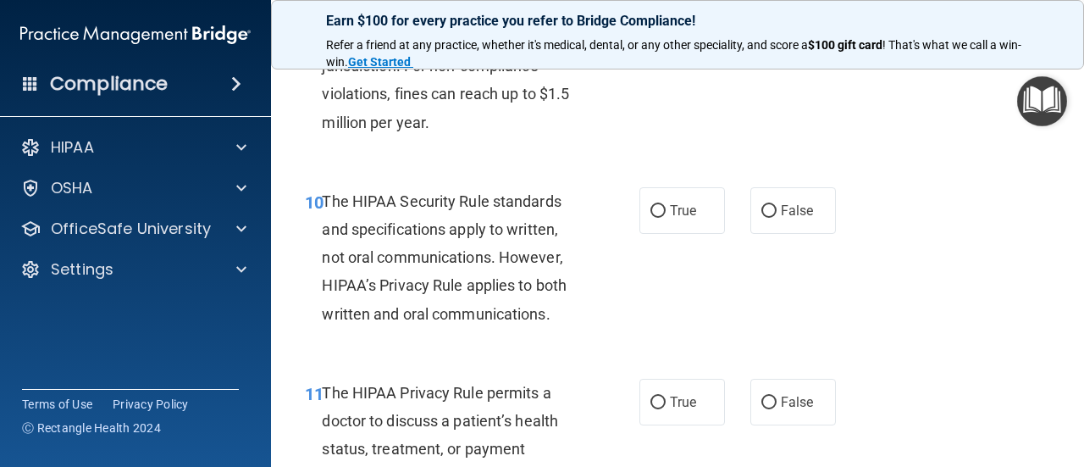
scroll to position [1634, 0]
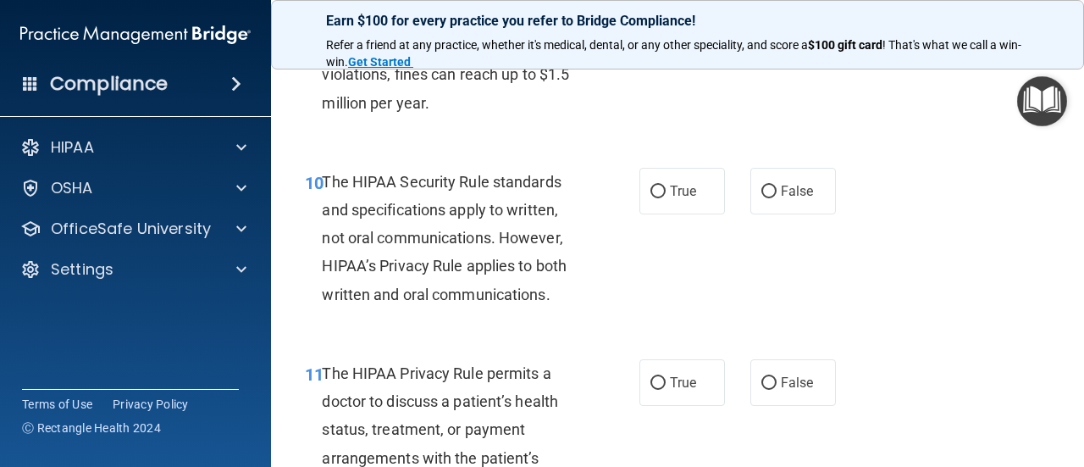
click at [638, 344] on div "11 The HIPAA Privacy Rule permits a doctor to discuss a patient’s health status…" at bounding box center [677, 433] width 771 height 191
click at [650, 196] on input "True" at bounding box center [657, 191] width 15 height 13
radio input "true"
click at [642, 373] on label "True" at bounding box center [682, 382] width 86 height 47
click at [650, 377] on input "True" at bounding box center [657, 383] width 15 height 13
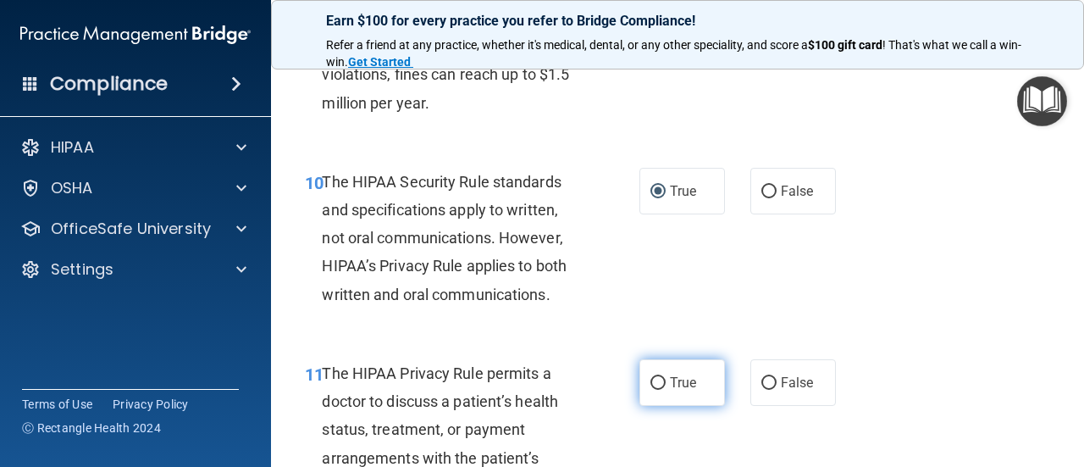
radio input "true"
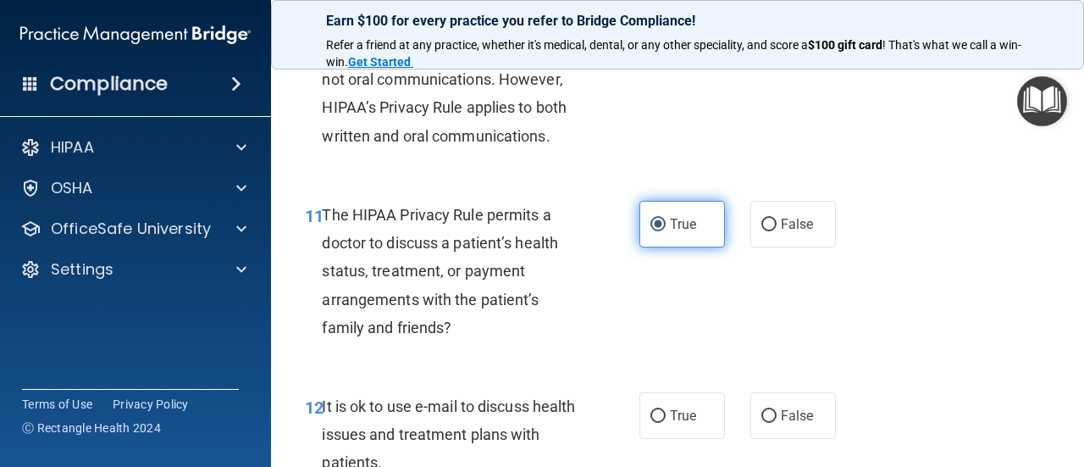
scroll to position [1856, 0]
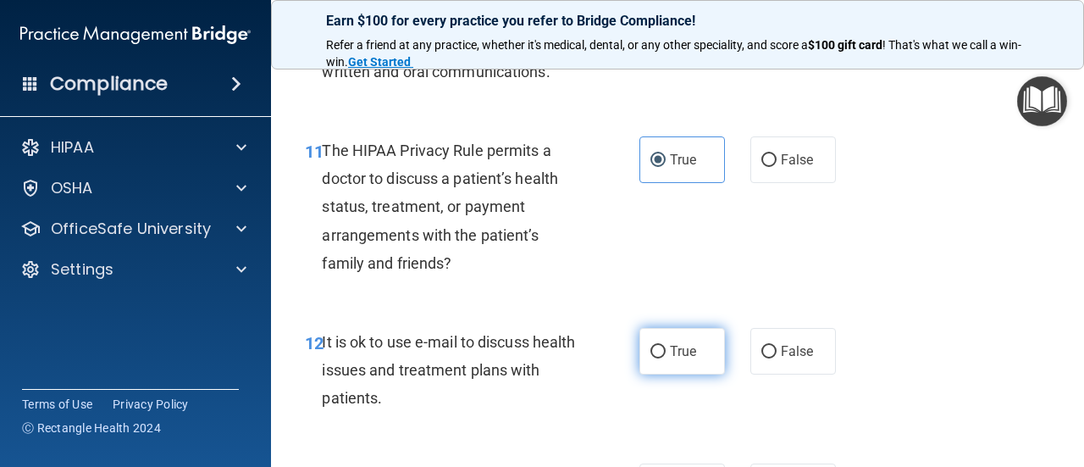
click at [650, 350] on input "True" at bounding box center [657, 352] width 15 height 13
radio input "true"
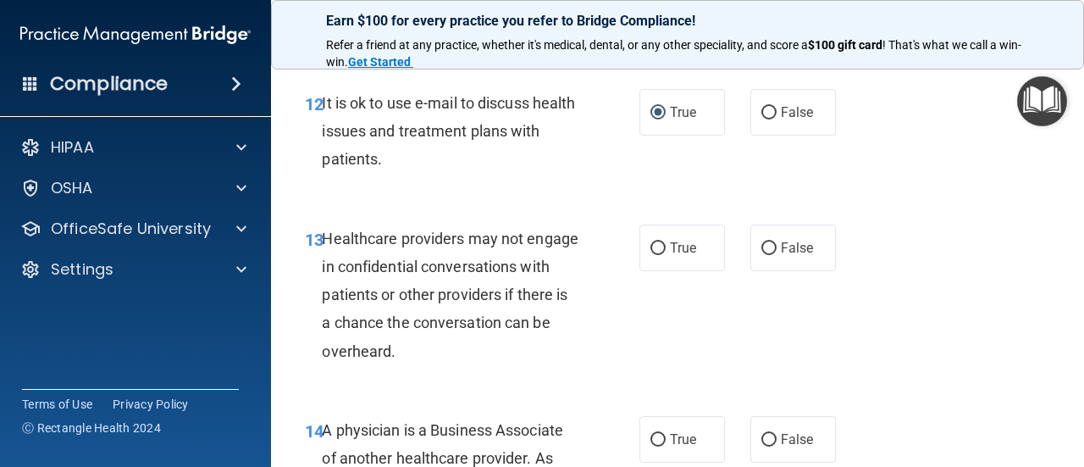
scroll to position [2105, 0]
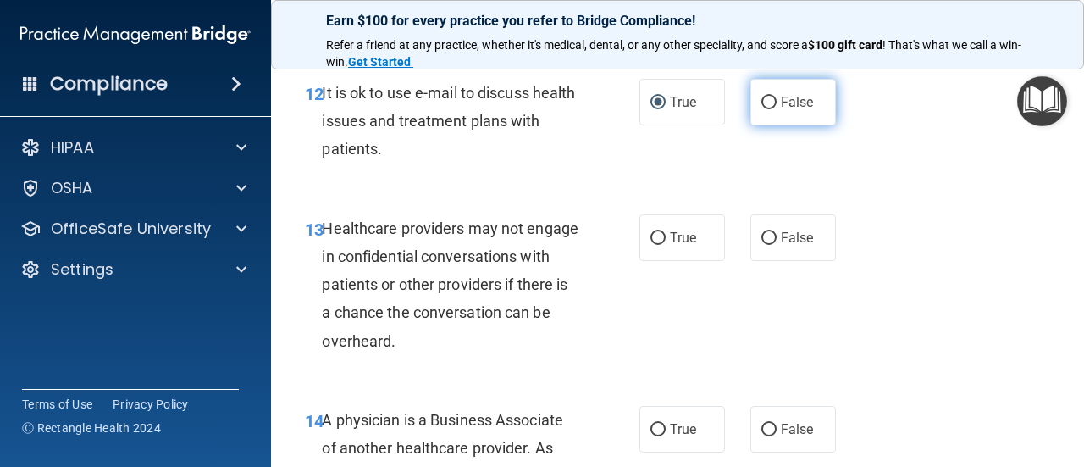
click at [762, 113] on label "False" at bounding box center [793, 102] width 86 height 47
click at [762, 109] on input "False" at bounding box center [768, 103] width 15 height 13
radio input "true"
radio input "false"
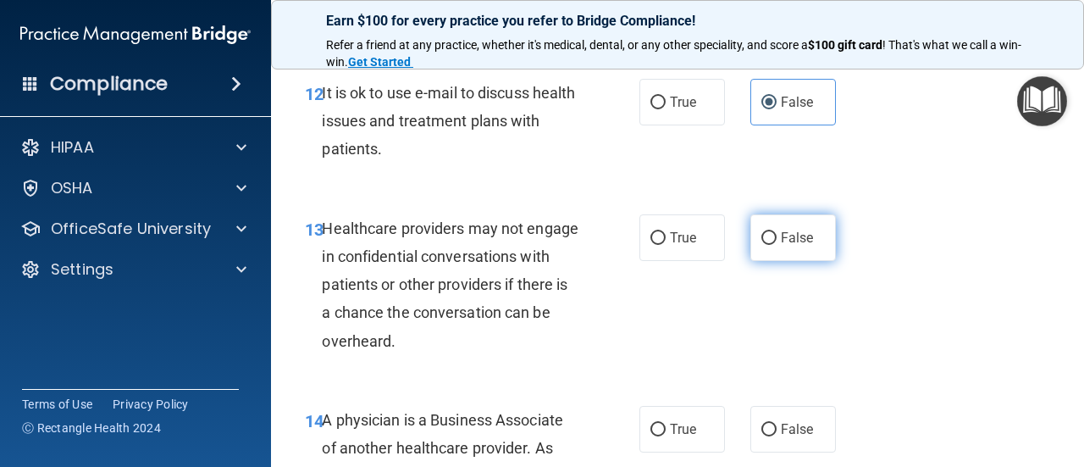
click at [761, 243] on input "False" at bounding box center [768, 238] width 15 height 13
radio input "true"
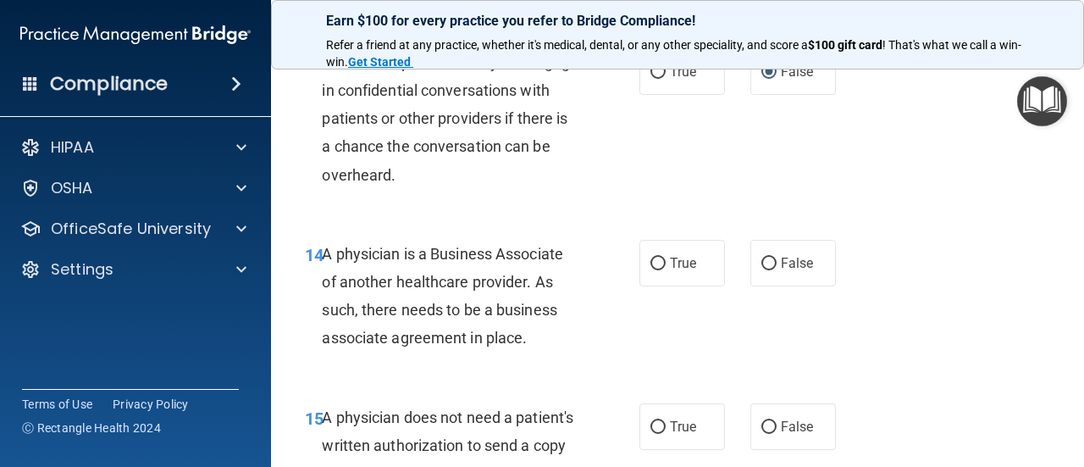
scroll to position [2286, 0]
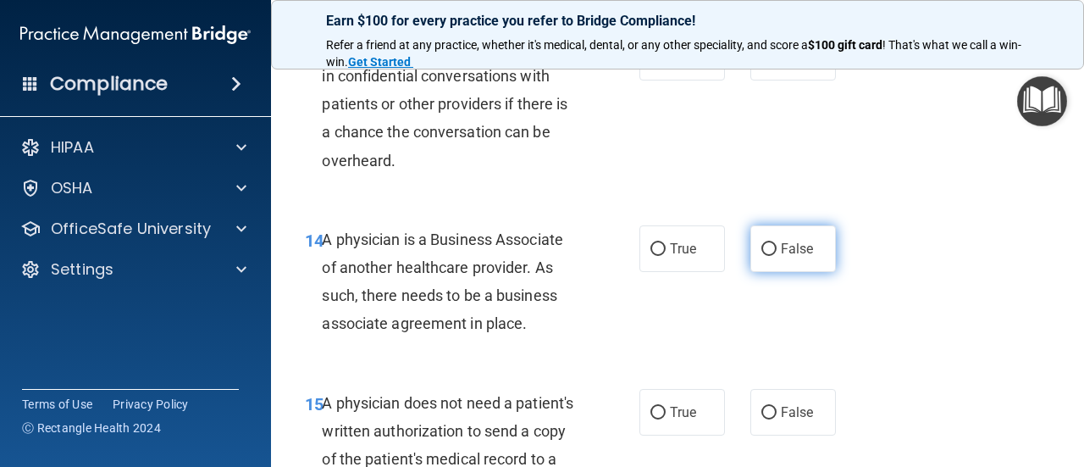
click at [761, 252] on input "False" at bounding box center [768, 249] width 15 height 13
radio input "true"
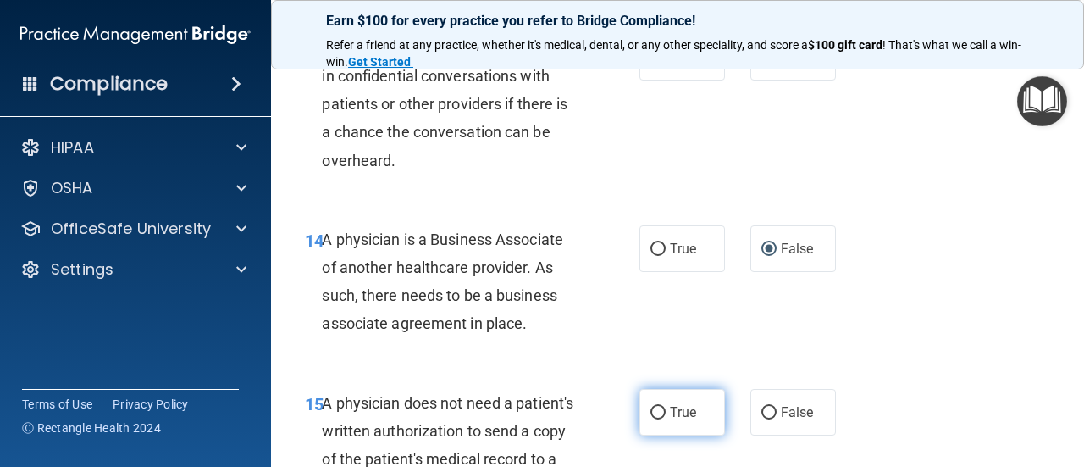
click at [650, 411] on input "True" at bounding box center [657, 412] width 15 height 13
radio input "true"
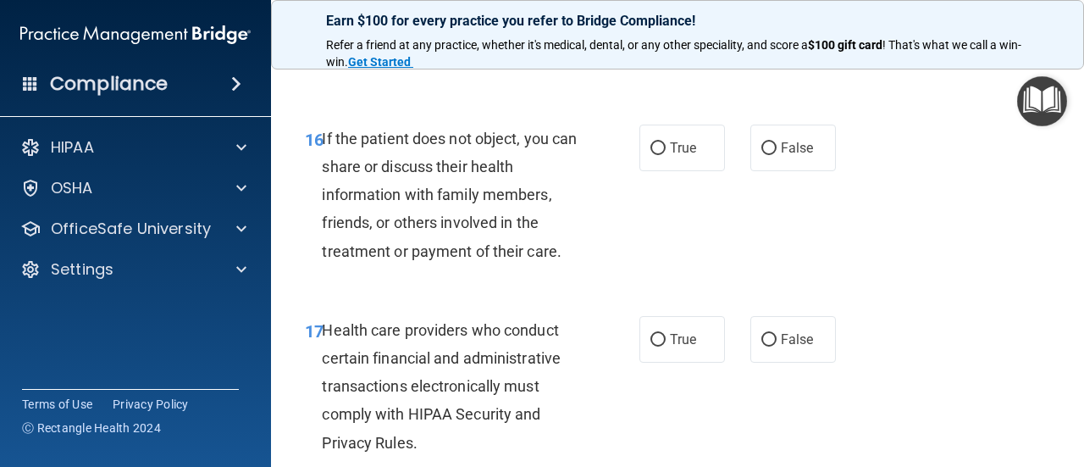
scroll to position [2748, 0]
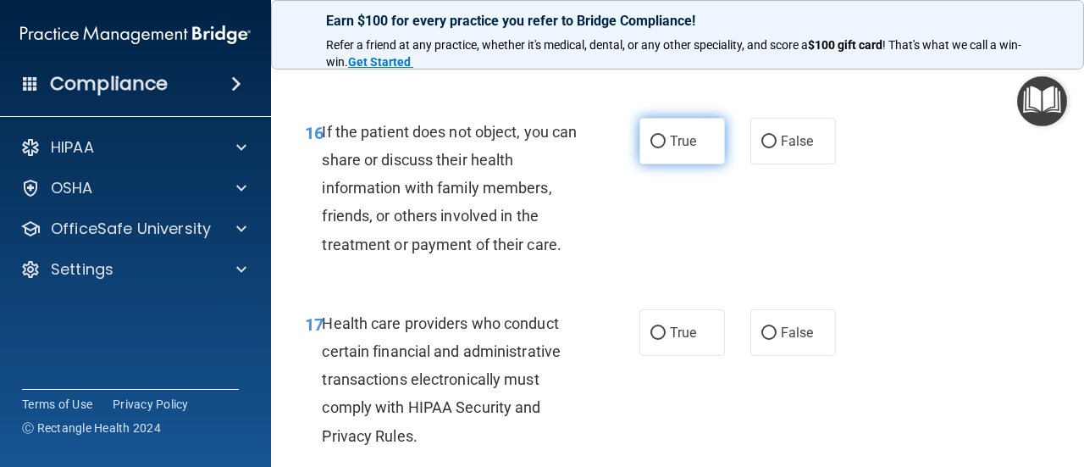
click at [650, 148] on input "True" at bounding box center [657, 141] width 15 height 13
radio input "true"
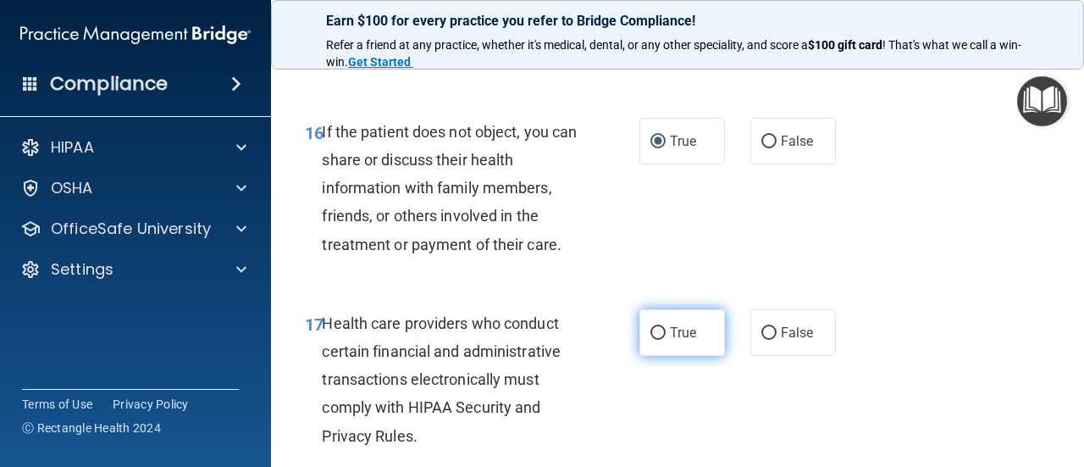
click at [654, 340] on input "True" at bounding box center [657, 333] width 15 height 13
radio input "true"
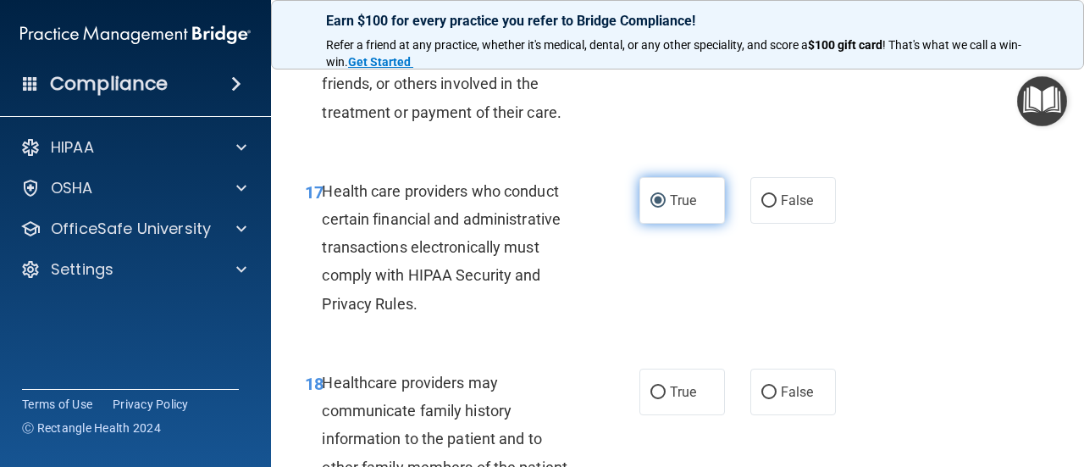
scroll to position [2957, 0]
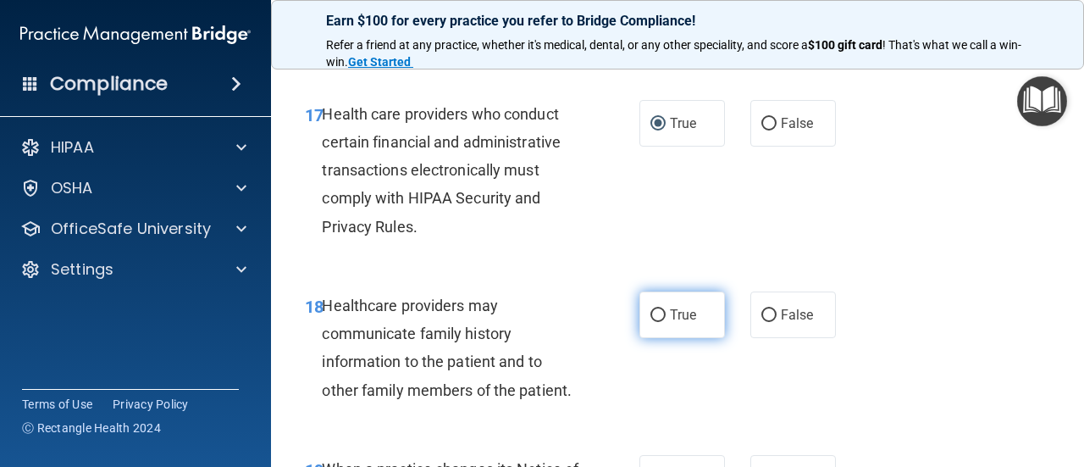
click at [655, 334] on label "True" at bounding box center [682, 314] width 86 height 47
click at [655, 322] on input "True" at bounding box center [657, 315] width 15 height 13
radio input "true"
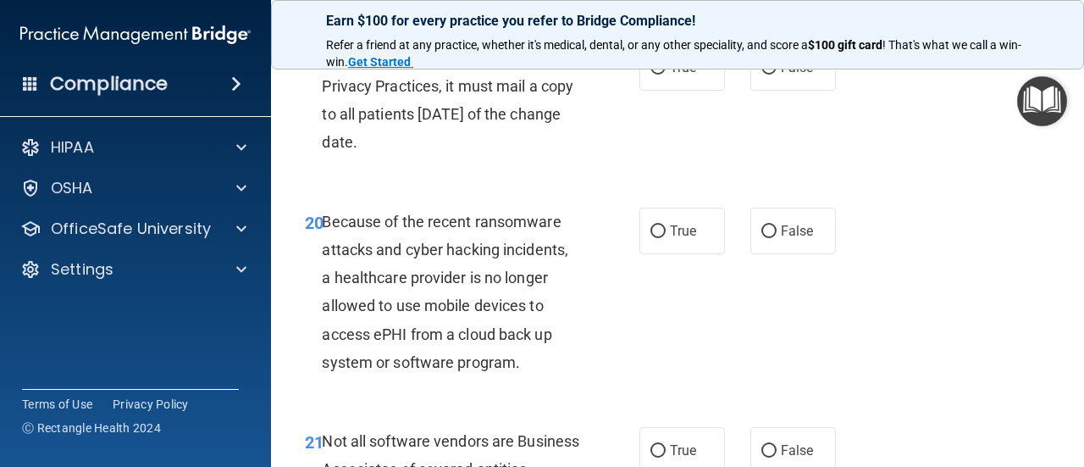
scroll to position [3369, 0]
click at [761, 74] on input "False" at bounding box center [768, 67] width 15 height 13
radio input "true"
click at [761, 237] on input "False" at bounding box center [768, 230] width 15 height 13
radio input "true"
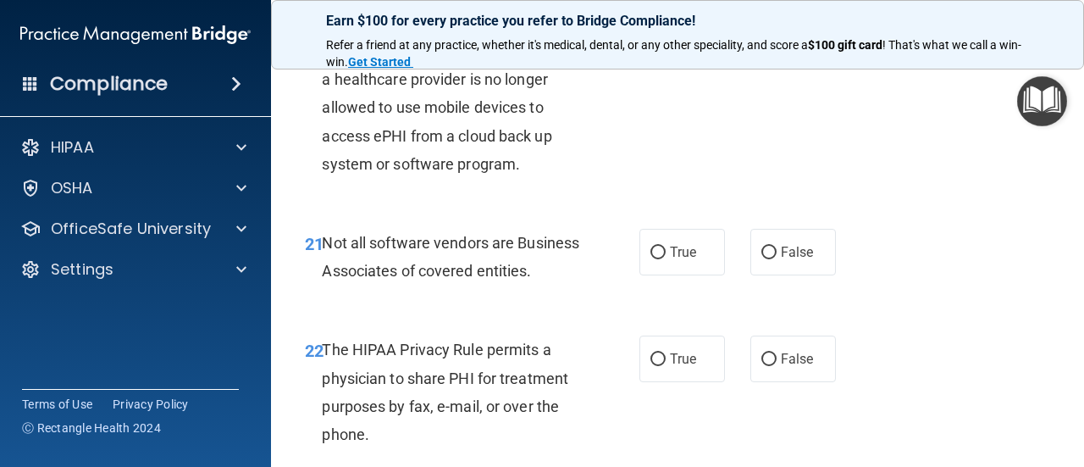
scroll to position [3567, 0]
click at [650, 258] on input "True" at bounding box center [657, 252] width 15 height 13
radio input "true"
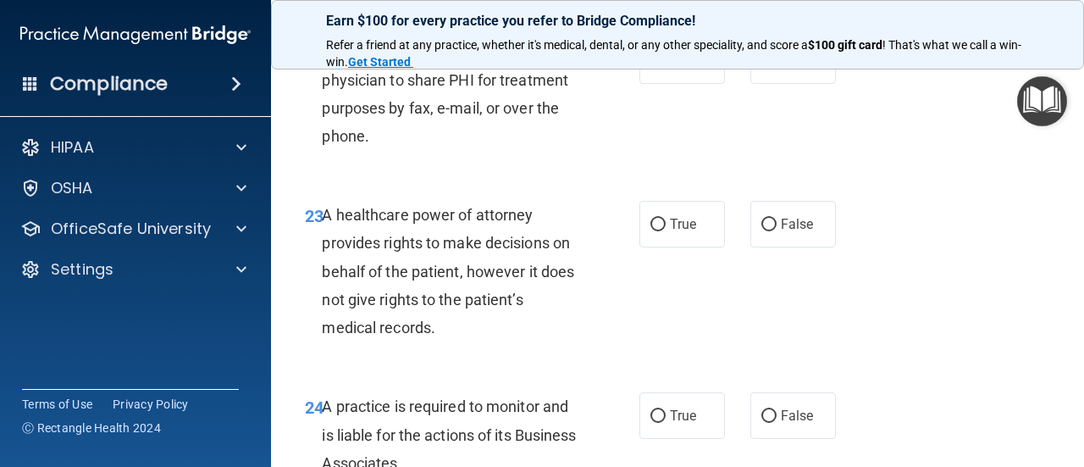
scroll to position [3872, 0]
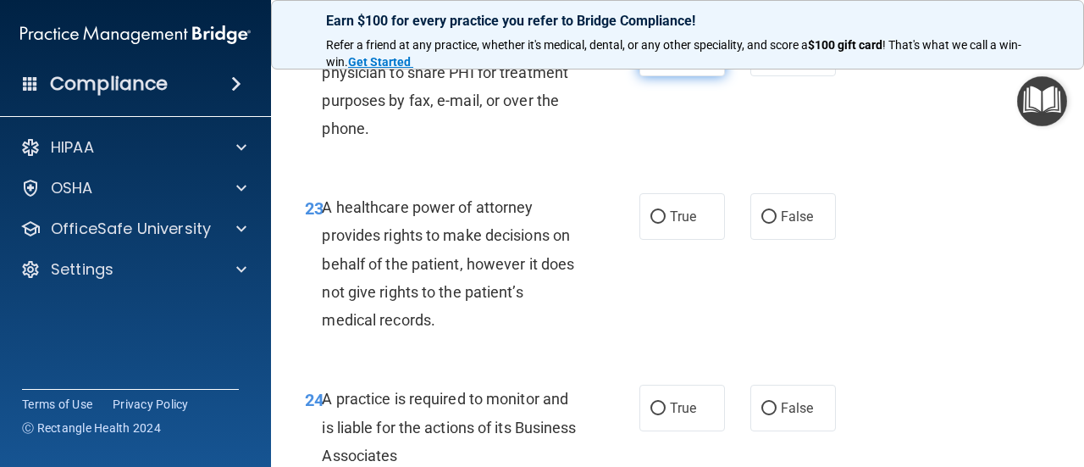
click at [650, 60] on input "True" at bounding box center [657, 53] width 15 height 13
radio input "true"
click at [761, 224] on input "False" at bounding box center [768, 217] width 15 height 13
radio input "true"
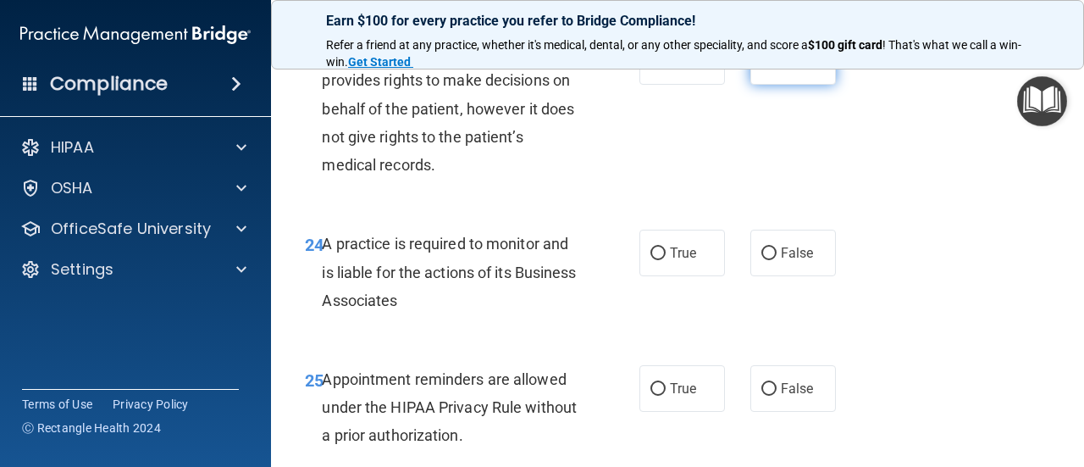
scroll to position [4031, 0]
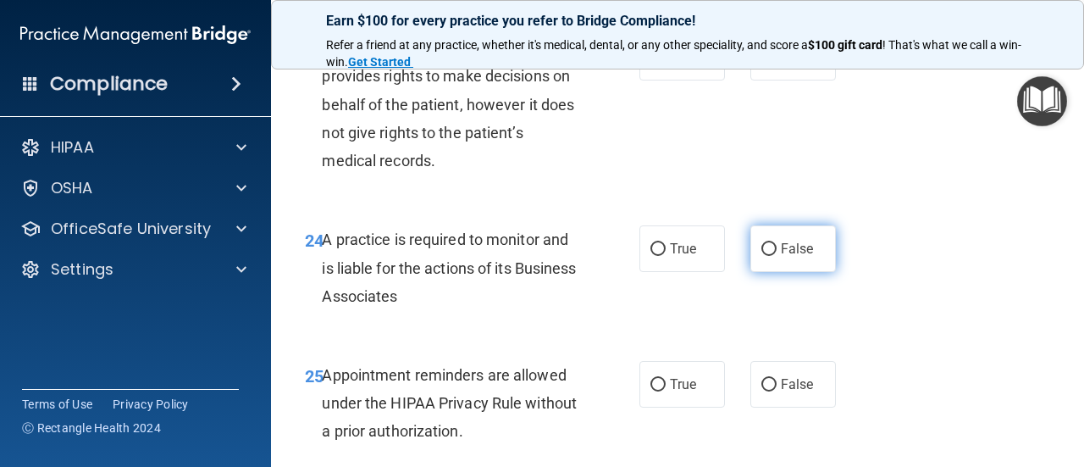
click at [766, 256] on input "False" at bounding box center [768, 249] width 15 height 13
radio input "true"
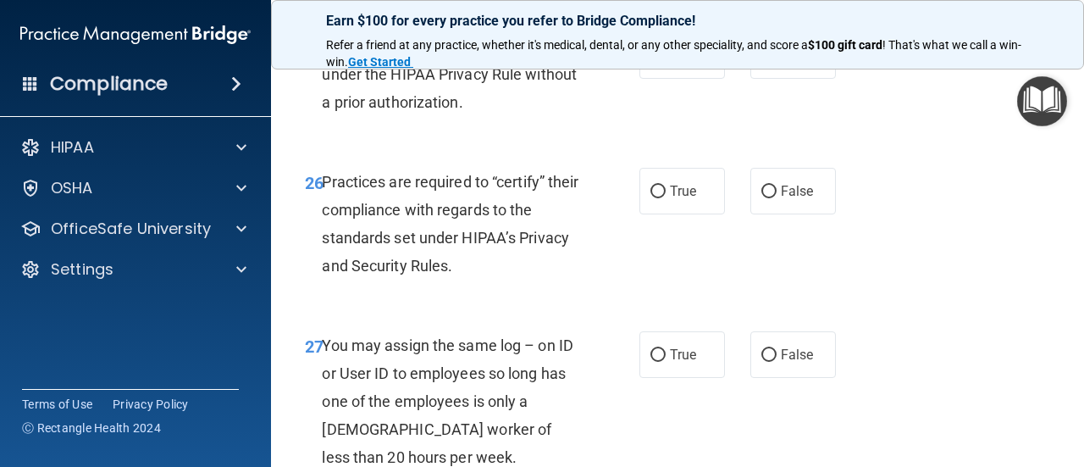
scroll to position [4359, 0]
click at [650, 63] on input "True" at bounding box center [657, 56] width 15 height 13
radio input "true"
click at [766, 198] on input "False" at bounding box center [768, 191] width 15 height 13
radio input "true"
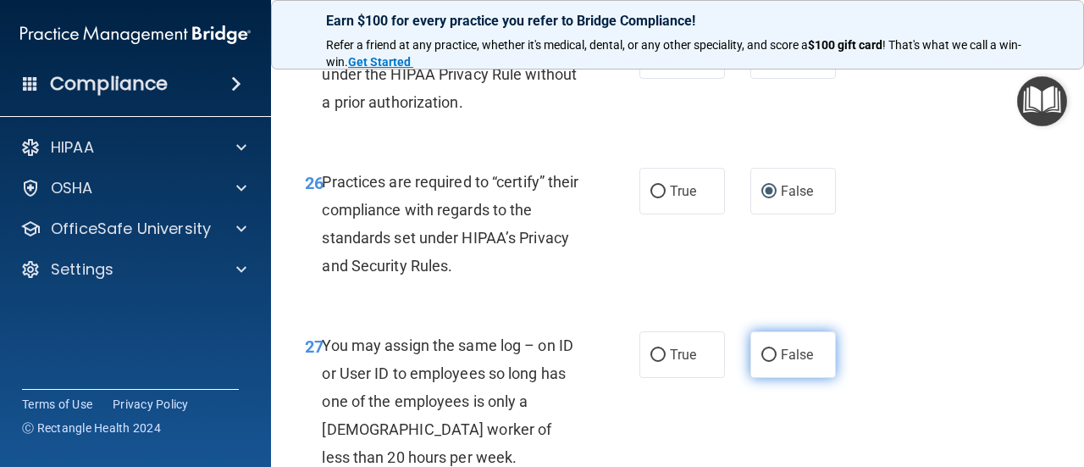
click at [764, 362] on input "False" at bounding box center [768, 355] width 15 height 13
radio input "true"
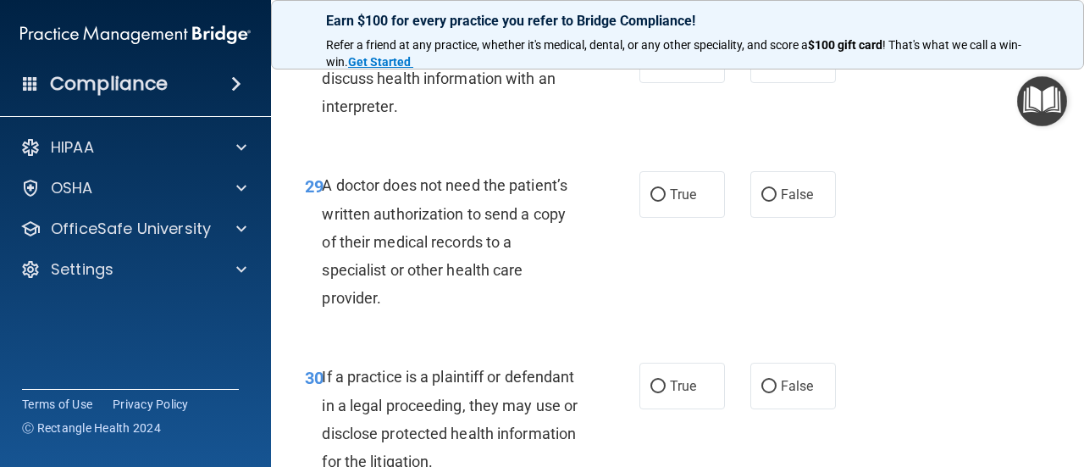
scroll to position [4850, 0]
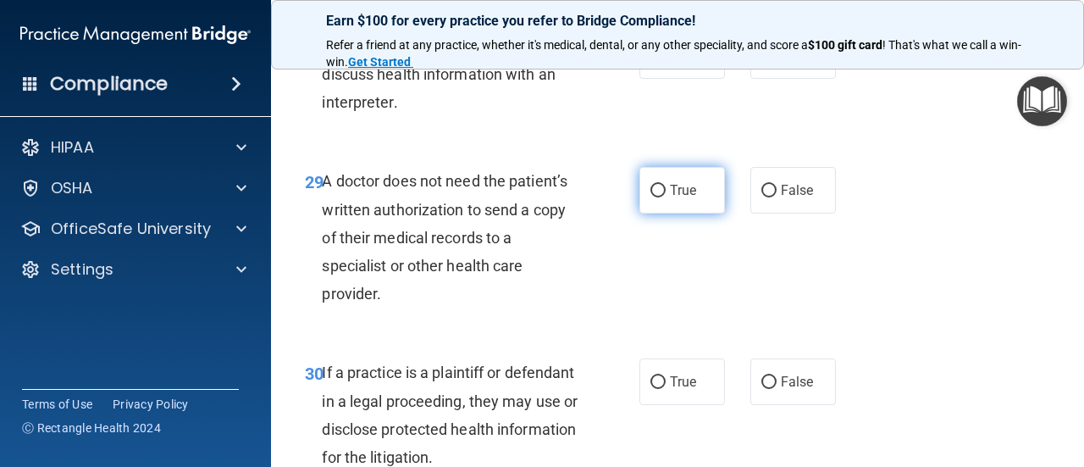
click at [657, 197] on input "True" at bounding box center [657, 191] width 15 height 13
radio input "true"
click at [653, 79] on label "True" at bounding box center [682, 55] width 86 height 47
click at [653, 63] on input "True" at bounding box center [657, 56] width 15 height 13
radio input "true"
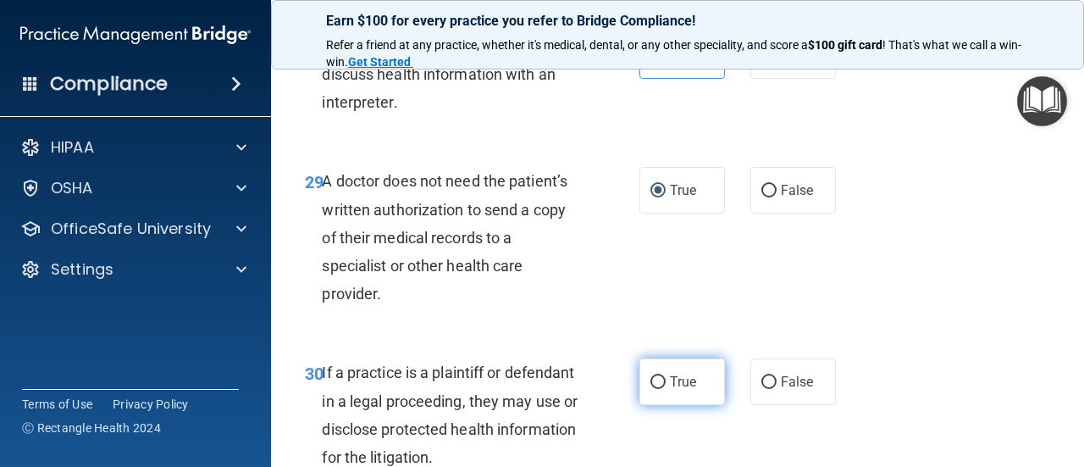
click at [656, 389] on input "True" at bounding box center [657, 382] width 15 height 13
radio input "true"
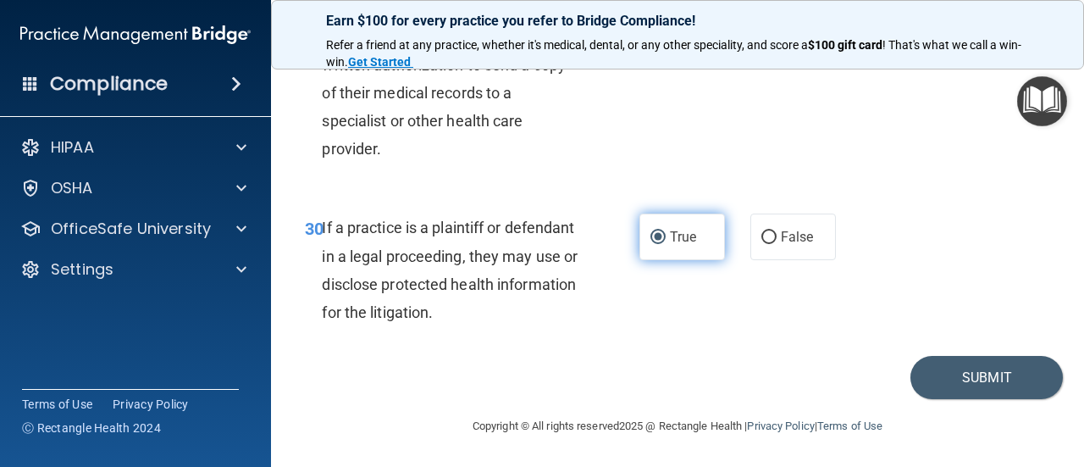
scroll to position [5050, 0]
click at [978, 397] on button "Submit" at bounding box center [986, 377] width 152 height 43
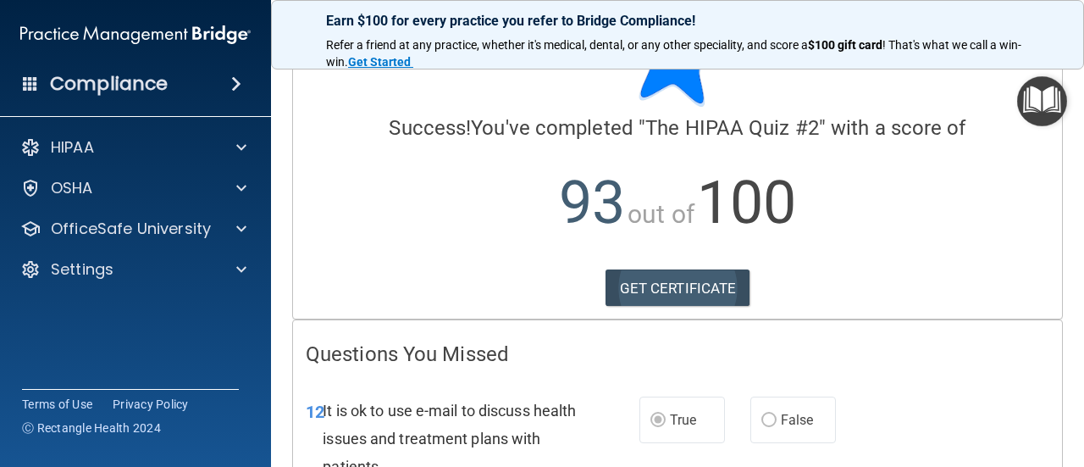
scroll to position [85, 0]
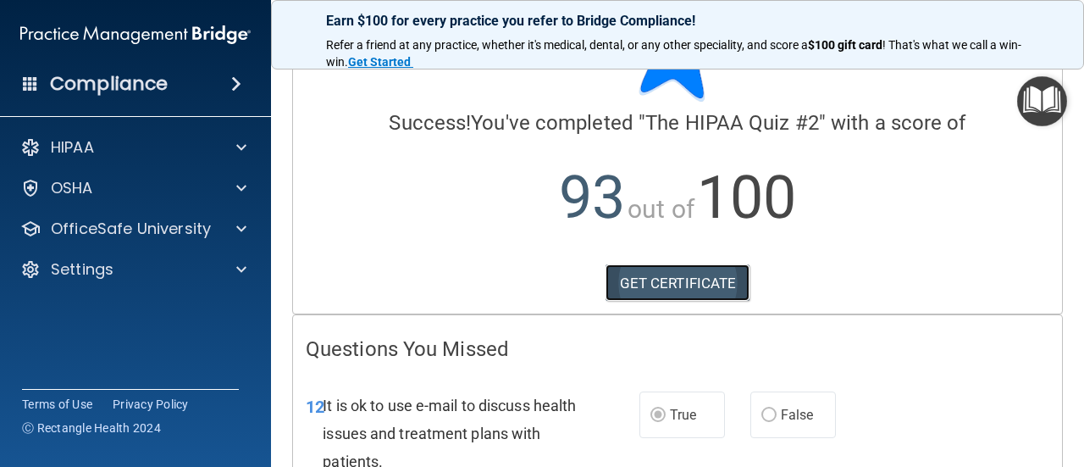
click at [685, 285] on link "GET CERTIFICATE" at bounding box center [677, 282] width 145 height 37
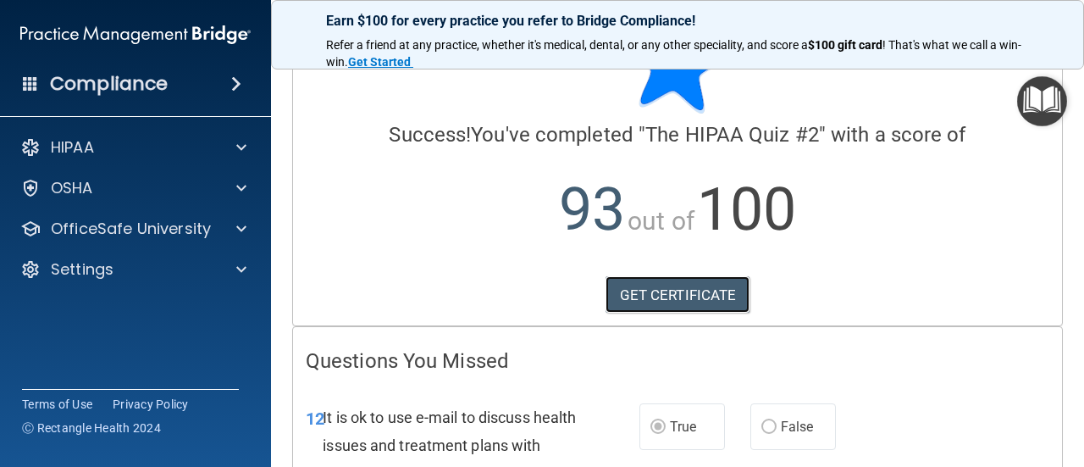
scroll to position [56, 0]
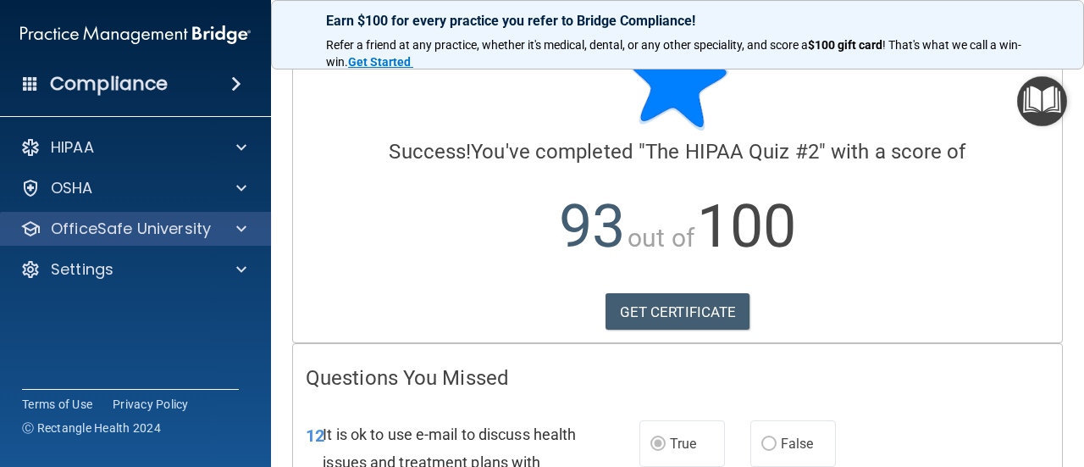
click at [210, 244] on div "OfficeSafe University" at bounding box center [136, 229] width 272 height 34
click at [240, 234] on span at bounding box center [241, 228] width 10 height 20
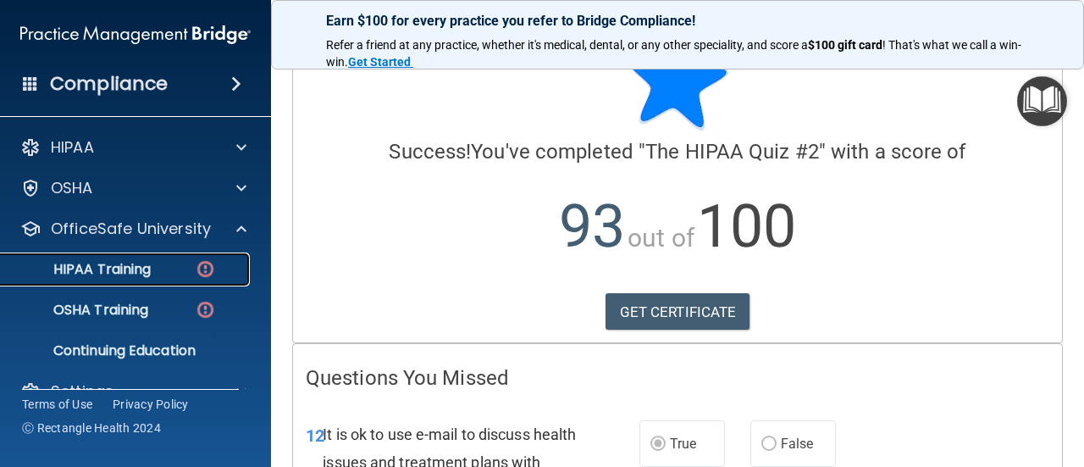
click at [145, 277] on p "HIPAA Training" at bounding box center [81, 269] width 140 height 17
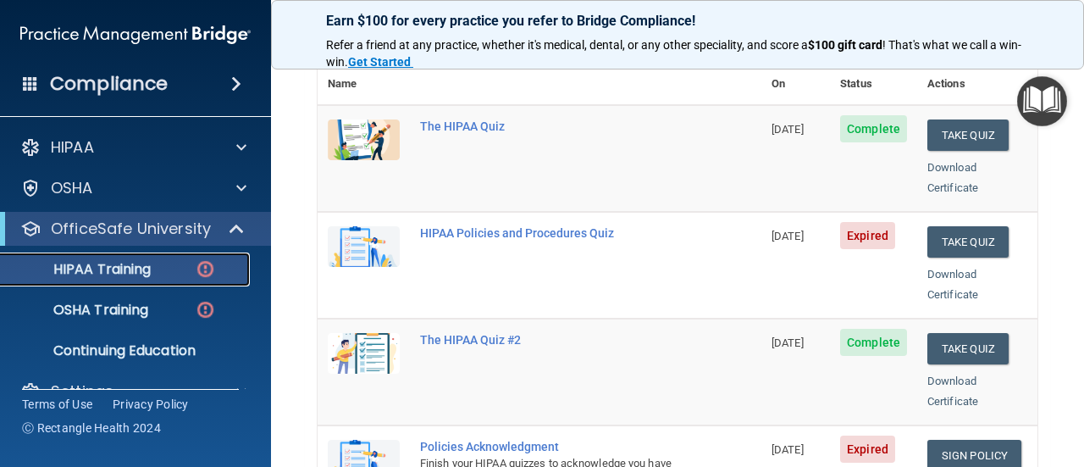
scroll to position [222, 0]
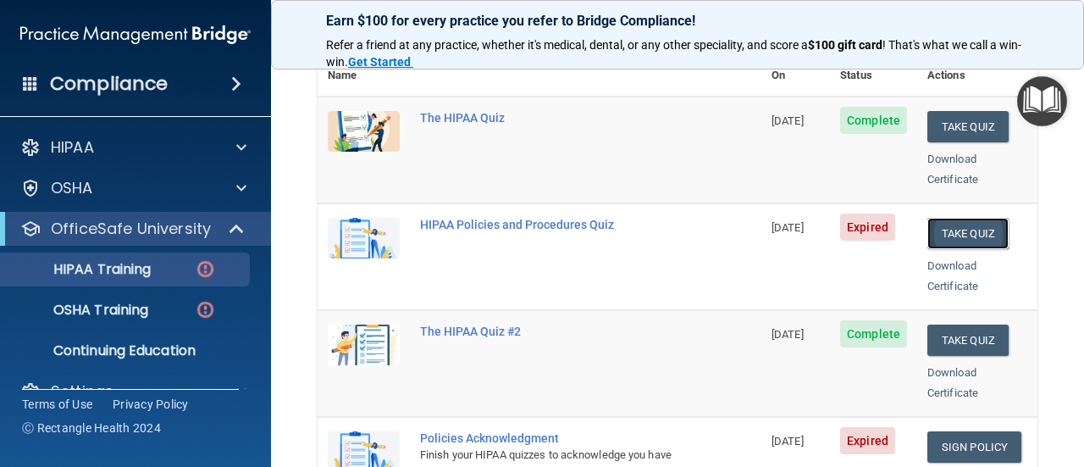
click at [940, 218] on button "Take Quiz" at bounding box center [967, 233] width 81 height 31
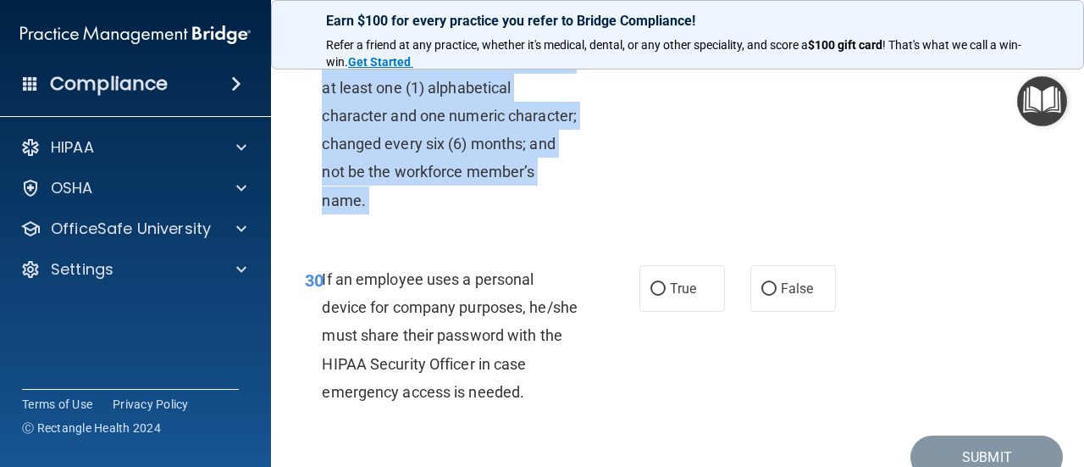
scroll to position [5584, 0]
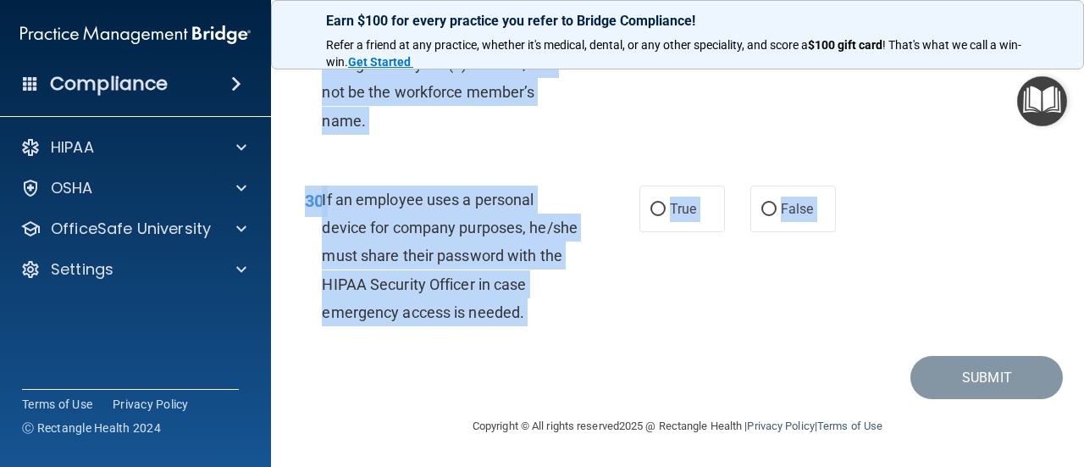
drag, startPoint x: 299, startPoint y: 141, endPoint x: 595, endPoint y: 384, distance: 383.3
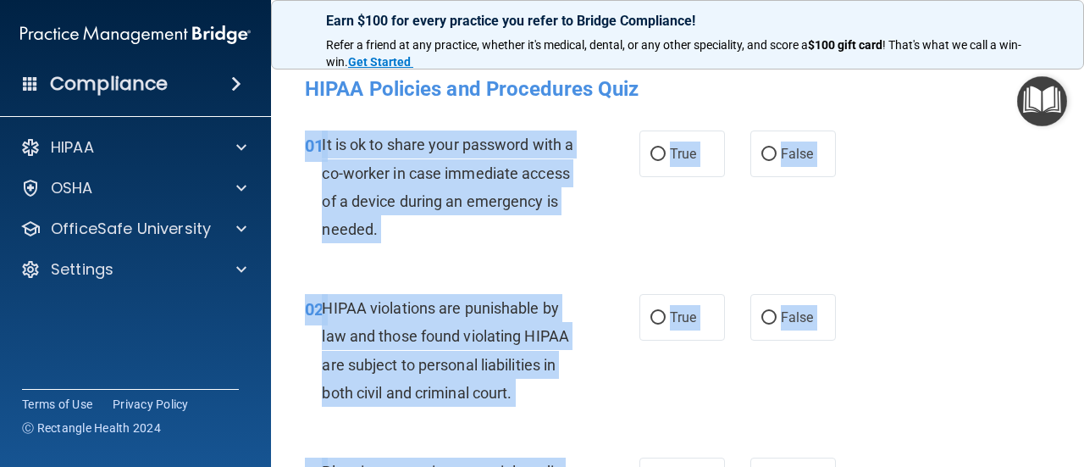
scroll to position [0, 0]
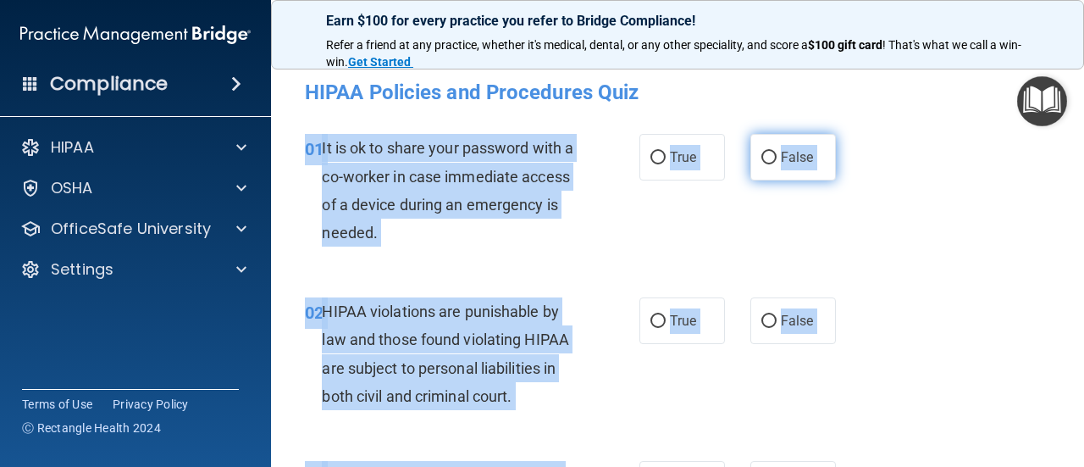
click at [753, 150] on label "False" at bounding box center [793, 157] width 86 height 47
click at [761, 152] on input "False" at bounding box center [768, 158] width 15 height 13
radio input "true"
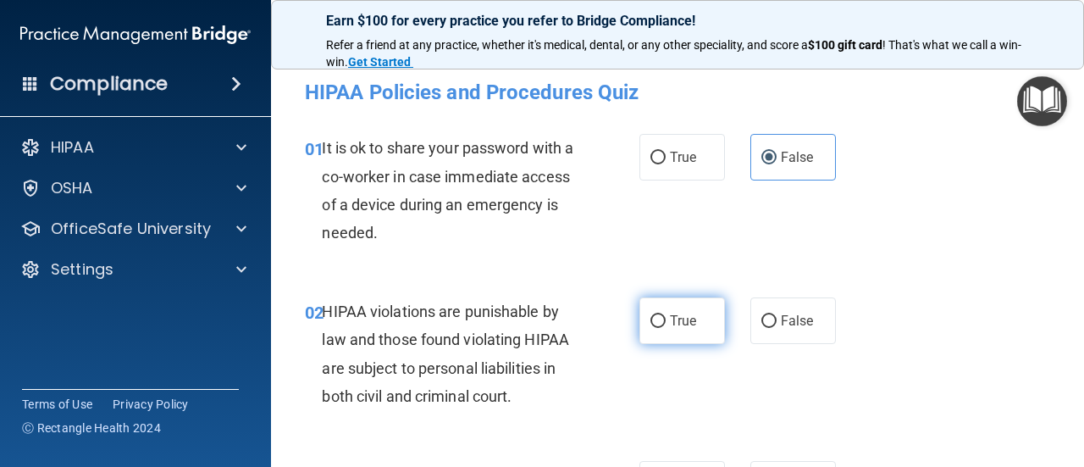
click at [650, 319] on input "True" at bounding box center [657, 321] width 15 height 13
radio input "true"
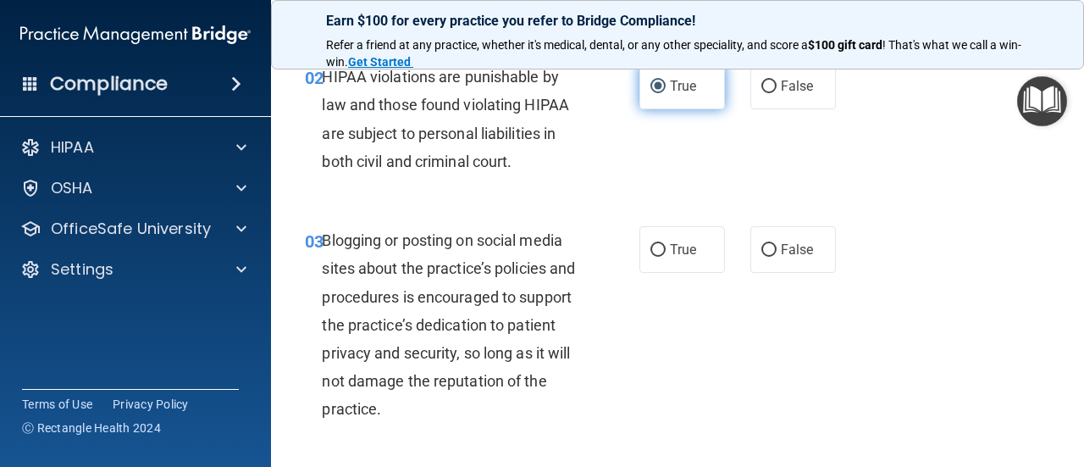
scroll to position [239, 0]
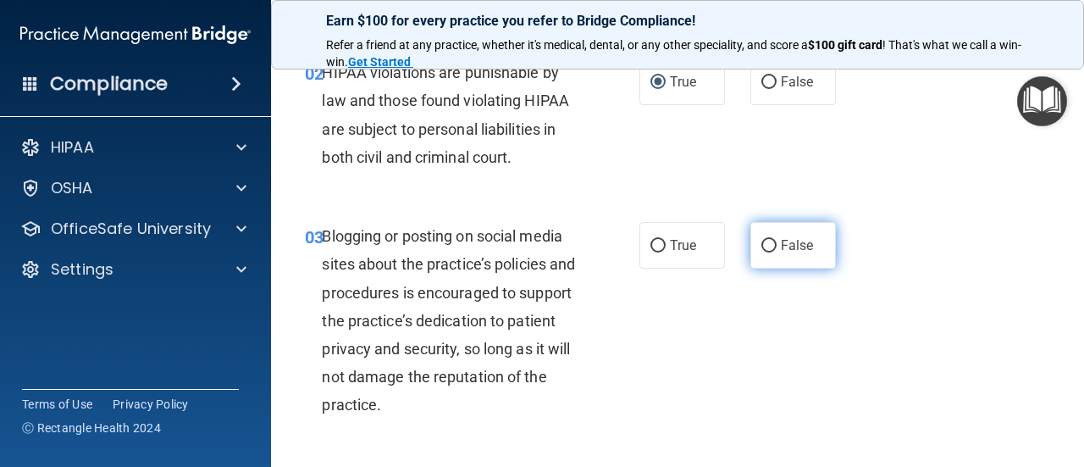
click at [766, 246] on input "False" at bounding box center [768, 246] width 15 height 13
radio input "true"
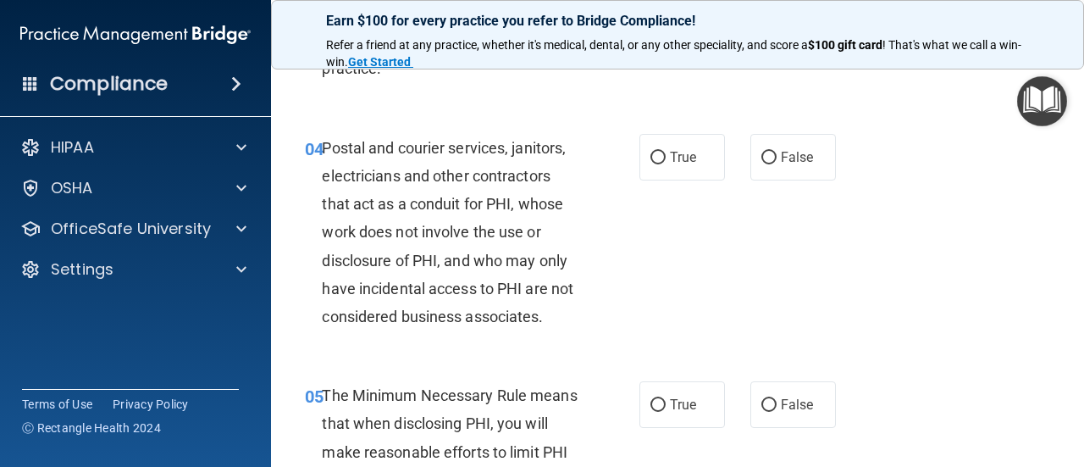
scroll to position [528, 0]
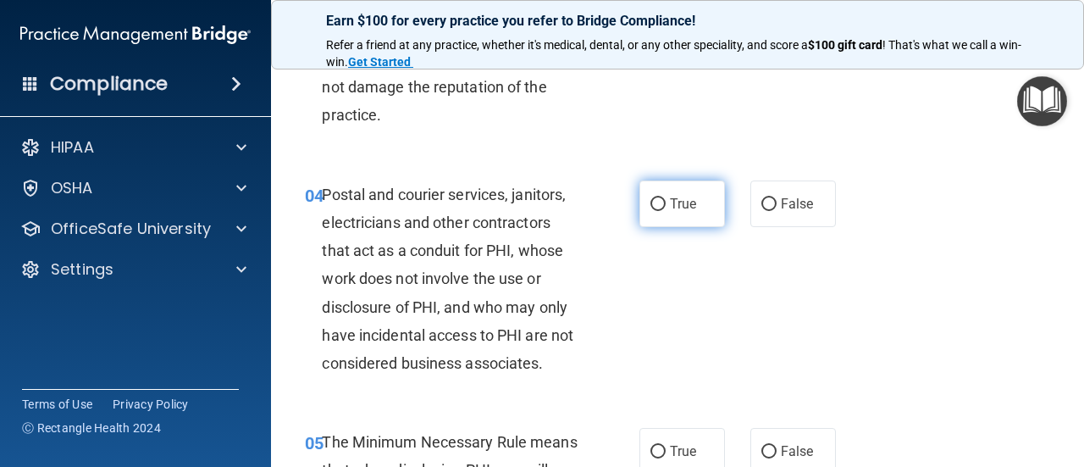
click at [650, 201] on input "True" at bounding box center [657, 204] width 15 height 13
radio input "true"
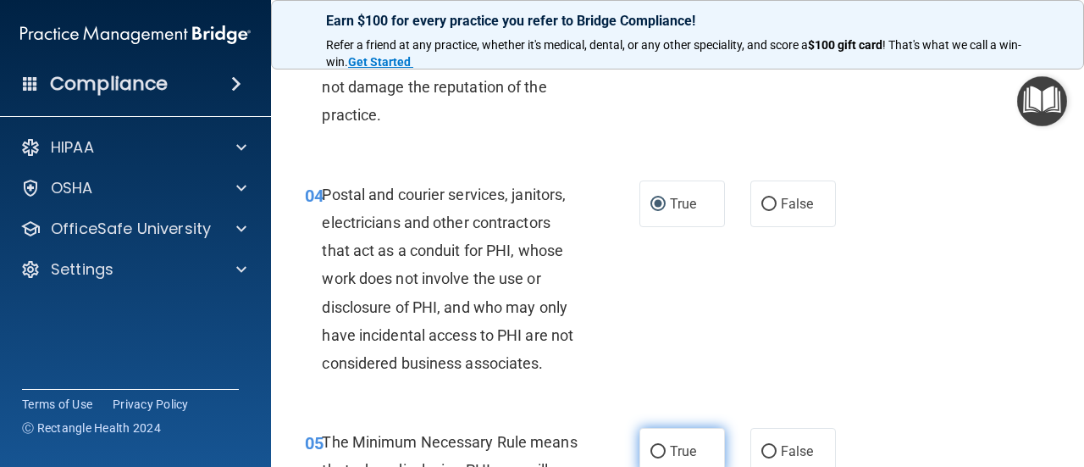
click at [652, 454] on input "True" at bounding box center [657, 451] width 15 height 13
radio input "true"
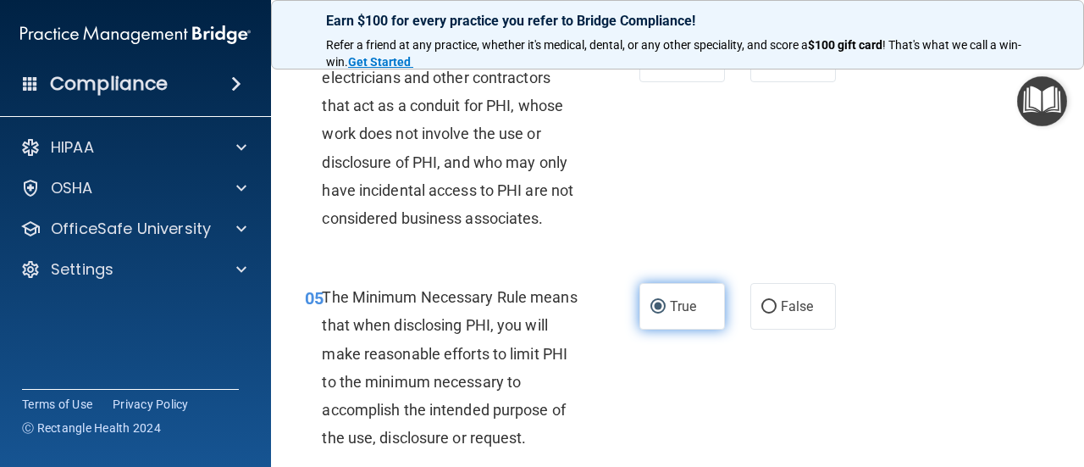
scroll to position [788, 0]
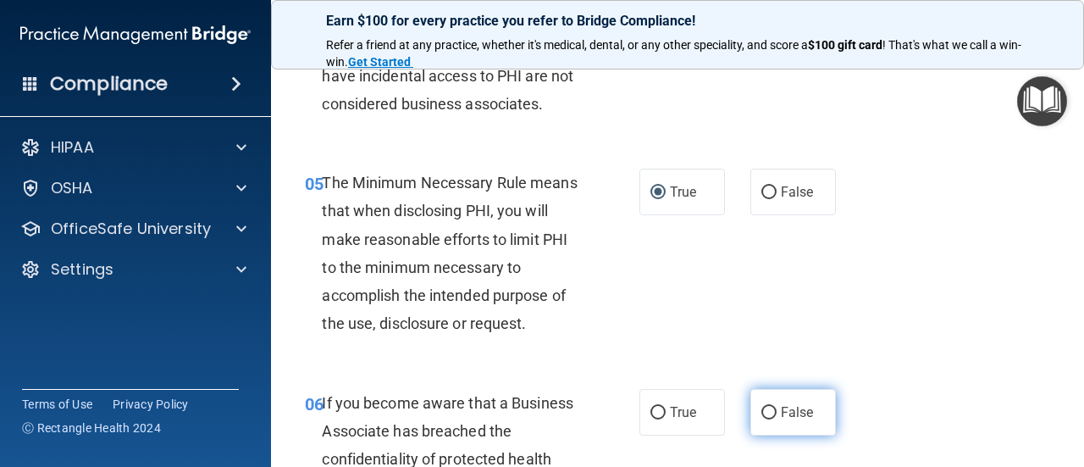
click at [761, 410] on input "False" at bounding box center [768, 412] width 15 height 13
radio input "true"
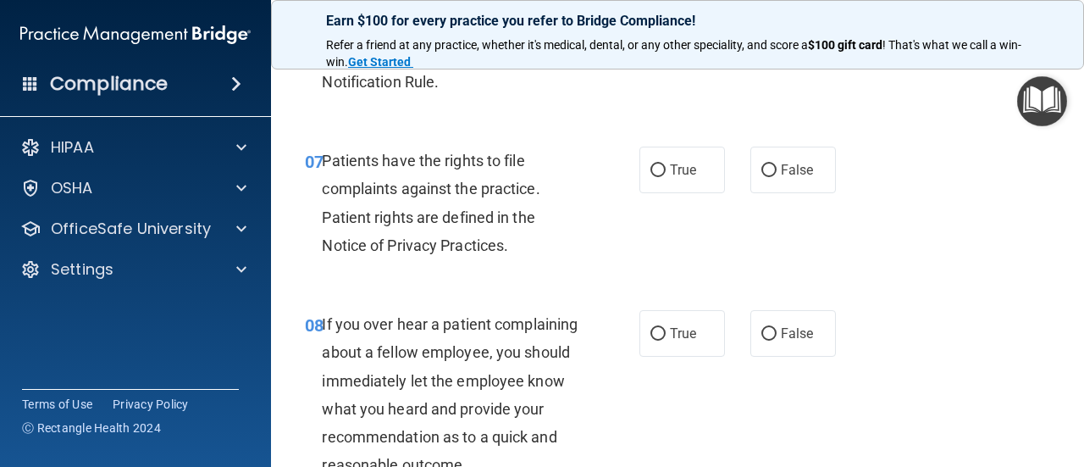
scroll to position [1306, 0]
click at [650, 173] on input "True" at bounding box center [657, 169] width 15 height 13
radio input "true"
click at [761, 336] on input "False" at bounding box center [768, 333] width 15 height 13
radio input "true"
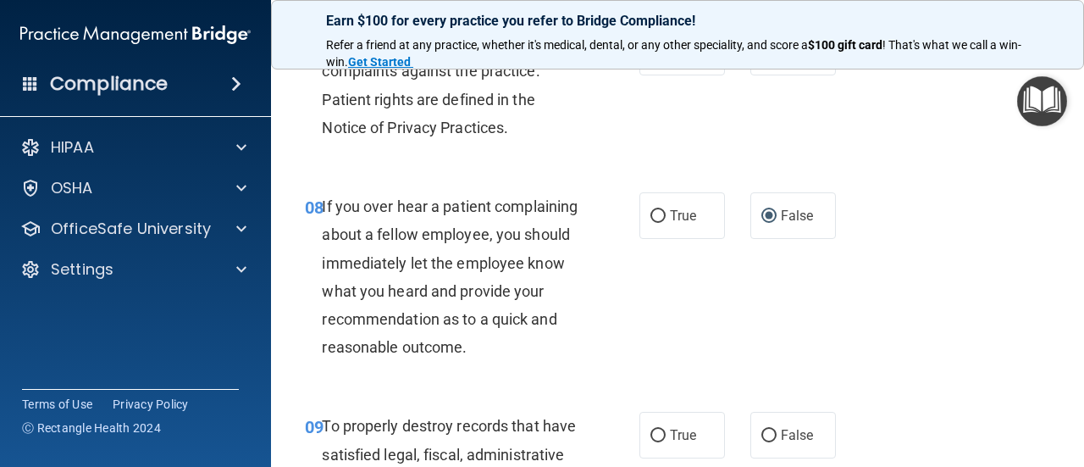
scroll to position [1519, 0]
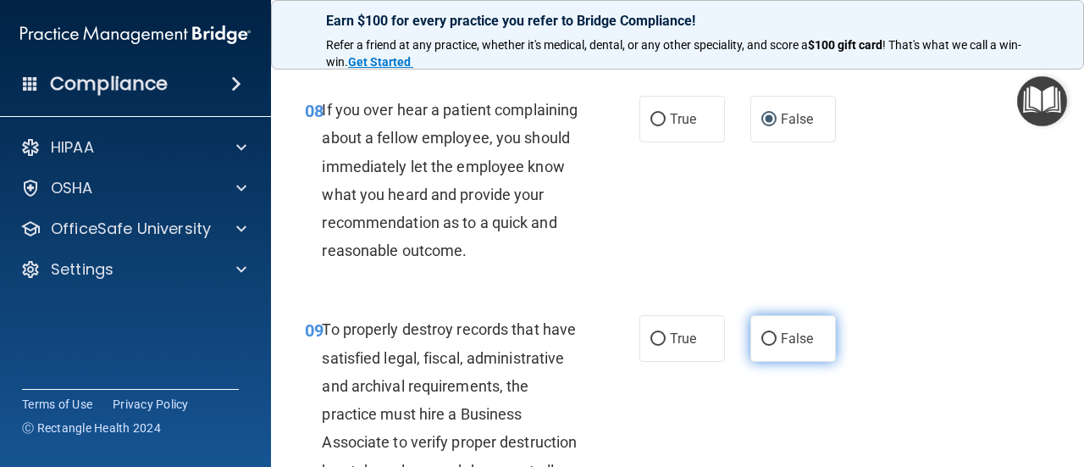
click at [759, 362] on label "False" at bounding box center [793, 338] width 86 height 47
click at [761, 346] on input "False" at bounding box center [768, 339] width 15 height 13
radio input "true"
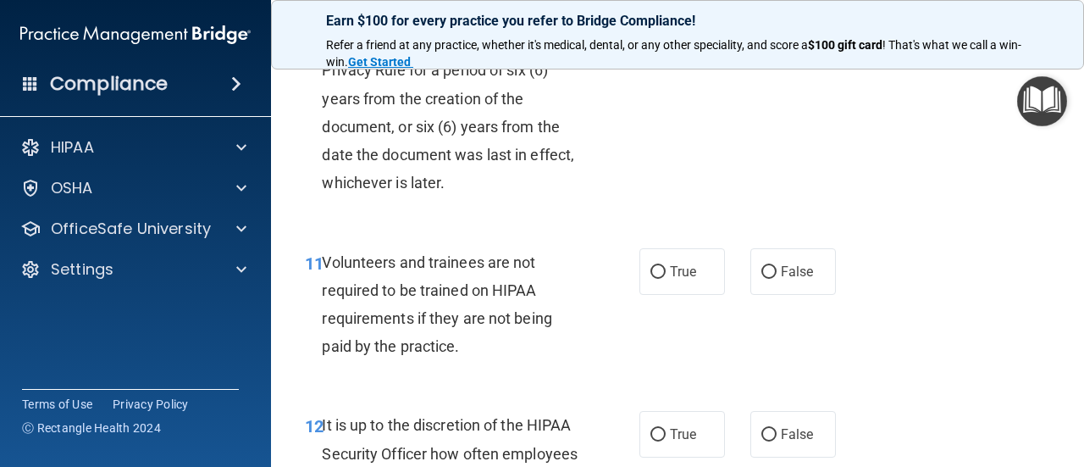
scroll to position [2083, 0]
click at [650, 30] on input "True" at bounding box center [657, 23] width 15 height 13
radio input "true"
click at [761, 278] on input "False" at bounding box center [768, 271] width 15 height 13
radio input "true"
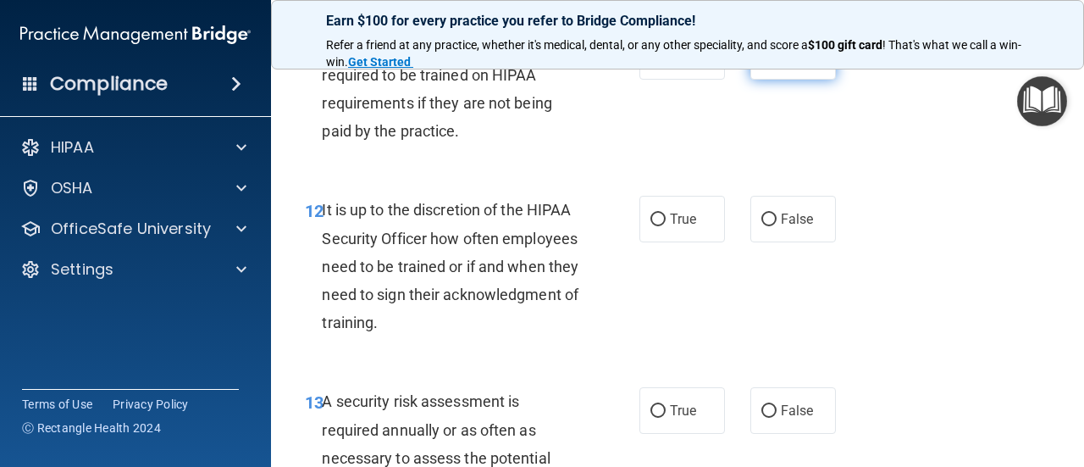
scroll to position [2312, 0]
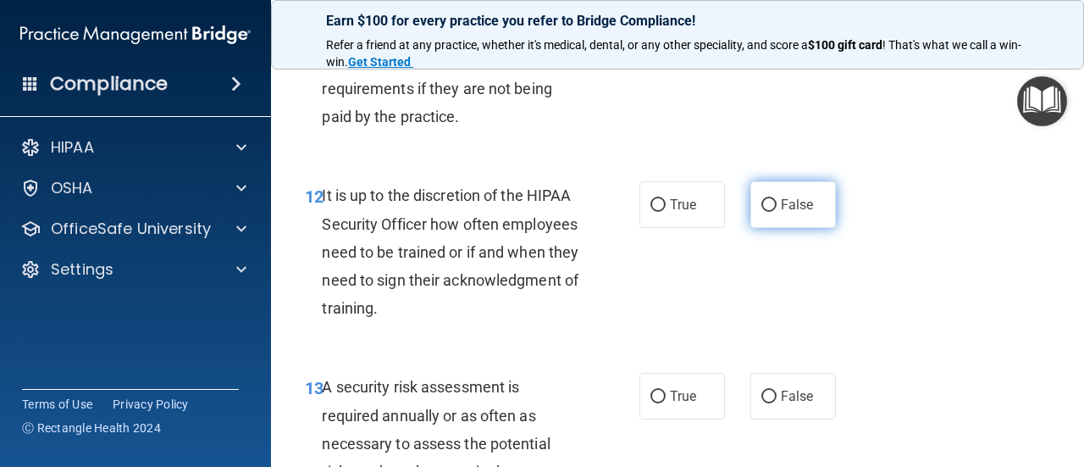
click at [763, 212] on input "False" at bounding box center [768, 205] width 15 height 13
radio input "true"
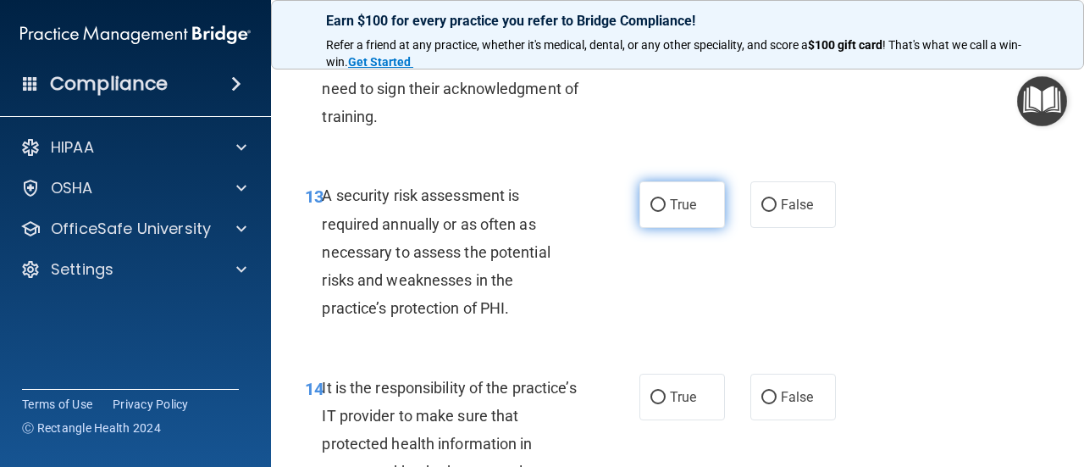
click at [650, 212] on input "True" at bounding box center [657, 205] width 15 height 13
radio input "true"
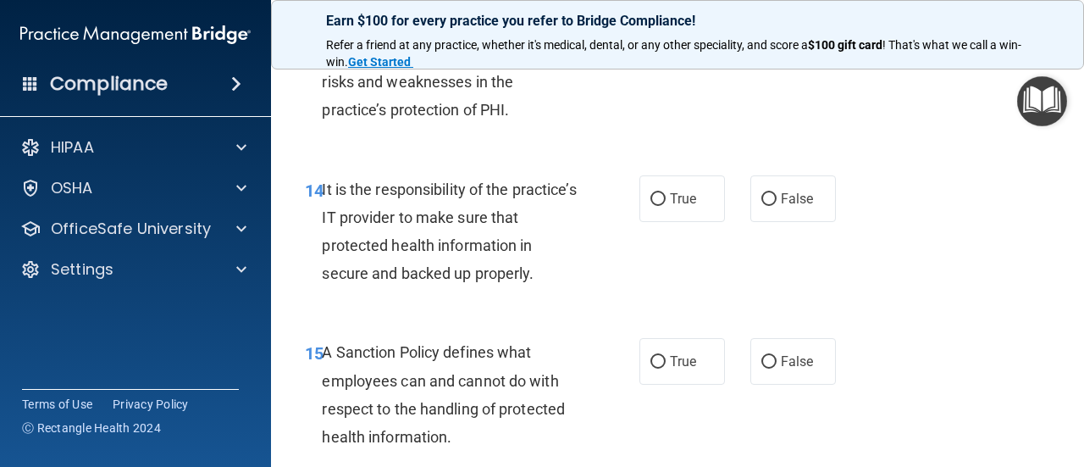
scroll to position [2758, 0]
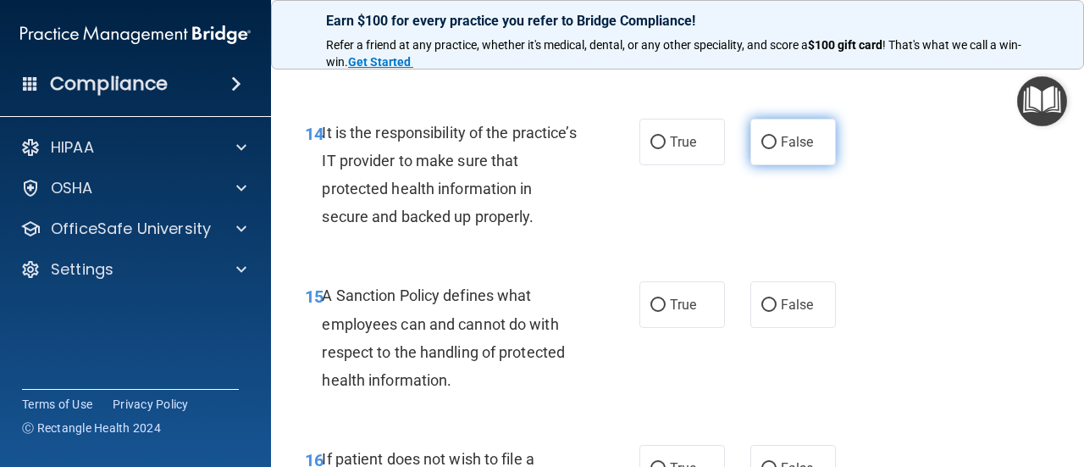
click at [767, 149] on input "False" at bounding box center [768, 142] width 15 height 13
radio input "true"
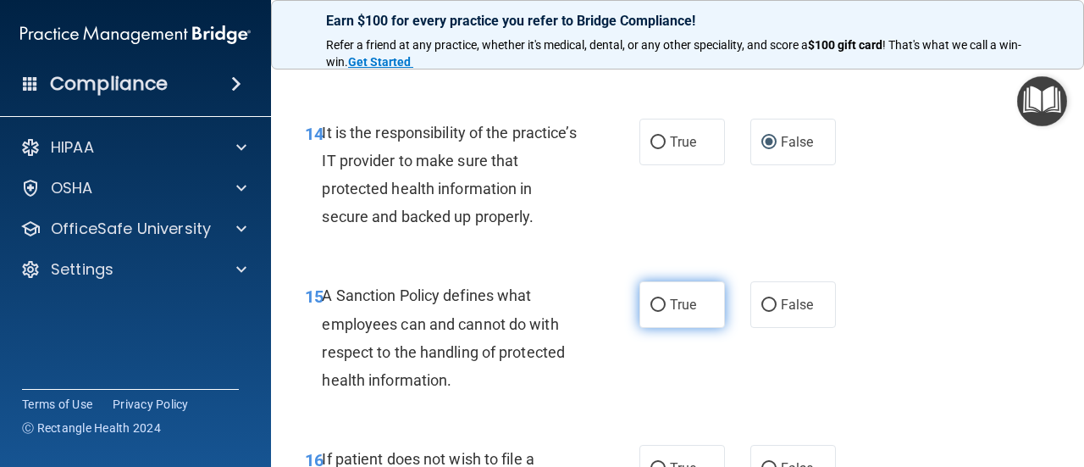
click at [650, 312] on input "True" at bounding box center [657, 305] width 15 height 13
radio input "true"
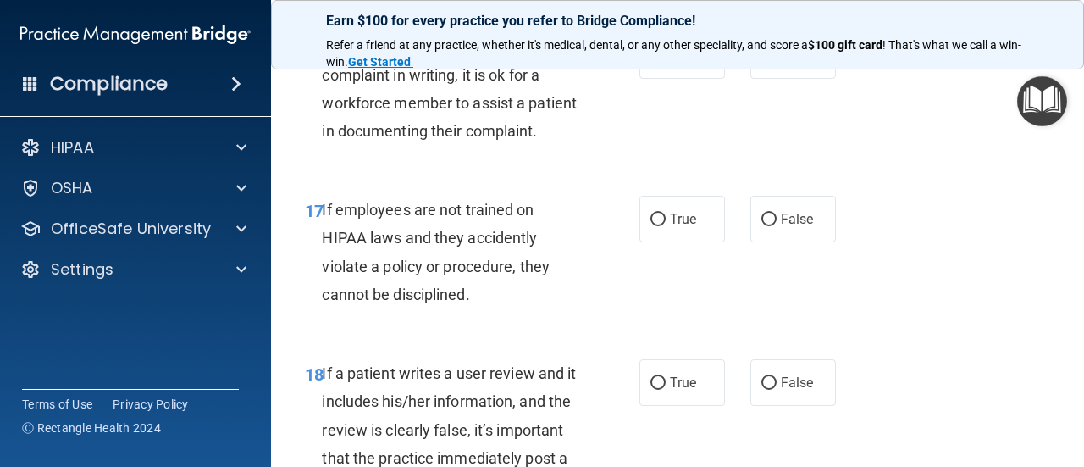
scroll to position [3178, 0]
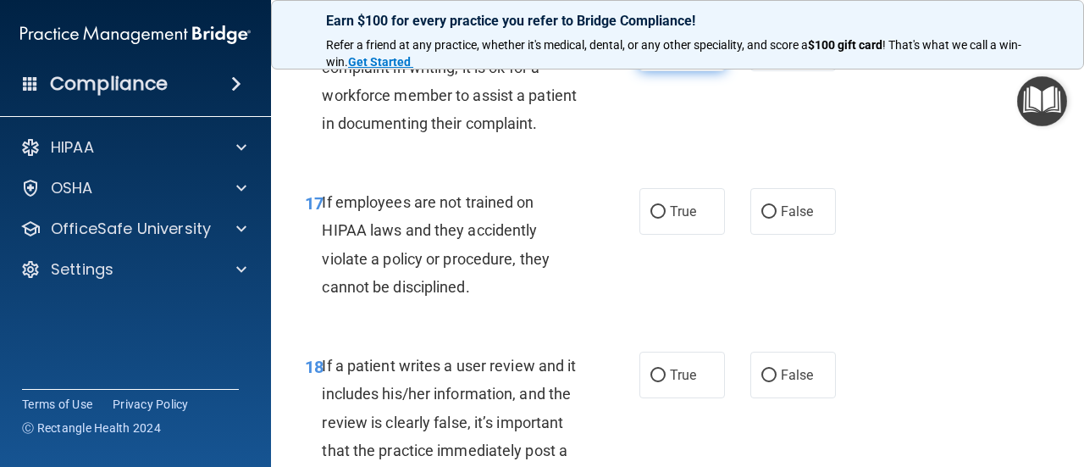
click at [654, 55] on input "True" at bounding box center [657, 48] width 15 height 13
radio input "true"
click at [762, 218] on input "False" at bounding box center [768, 212] width 15 height 13
radio input "true"
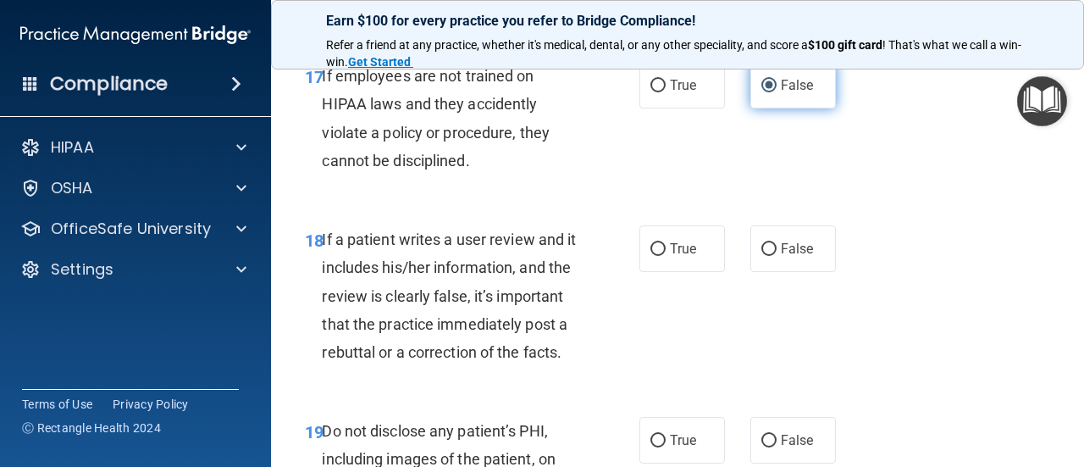
scroll to position [3403, 0]
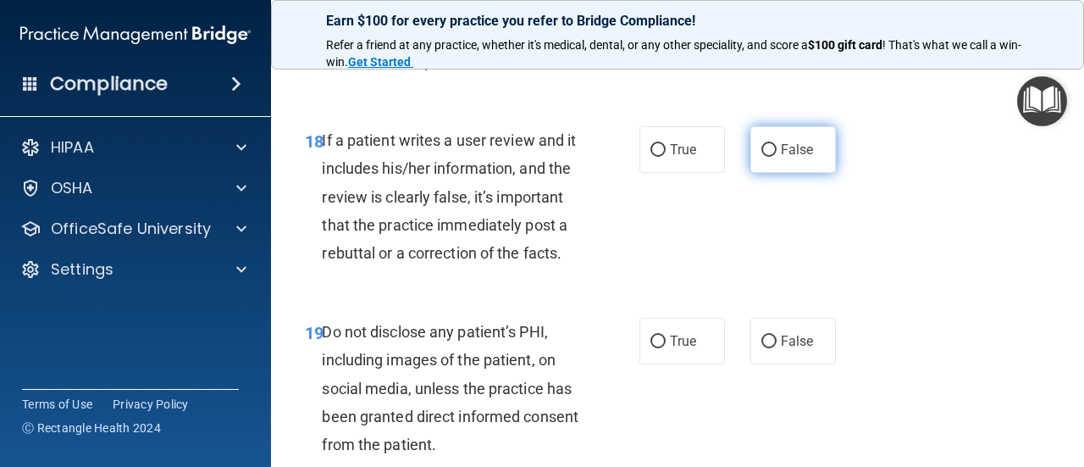
click at [761, 157] on input "False" at bounding box center [768, 150] width 15 height 13
radio input "true"
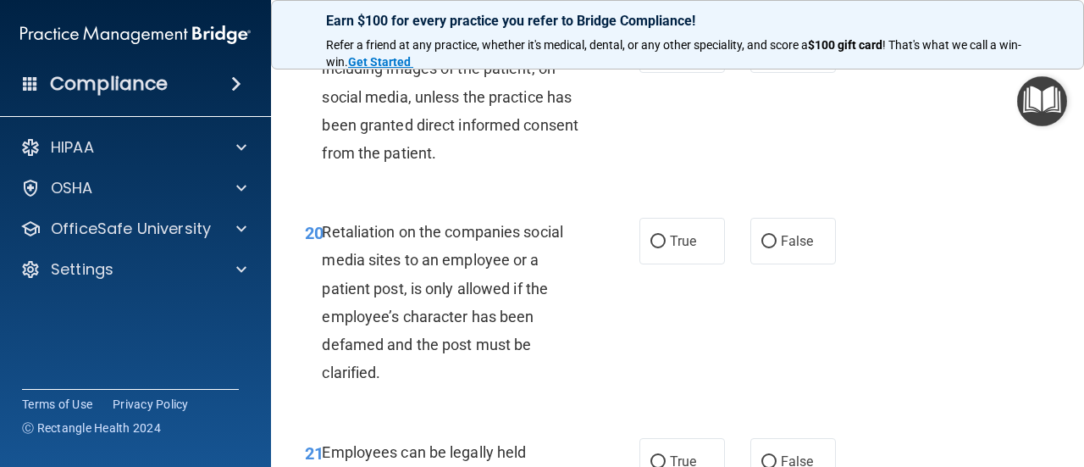
scroll to position [3701, 0]
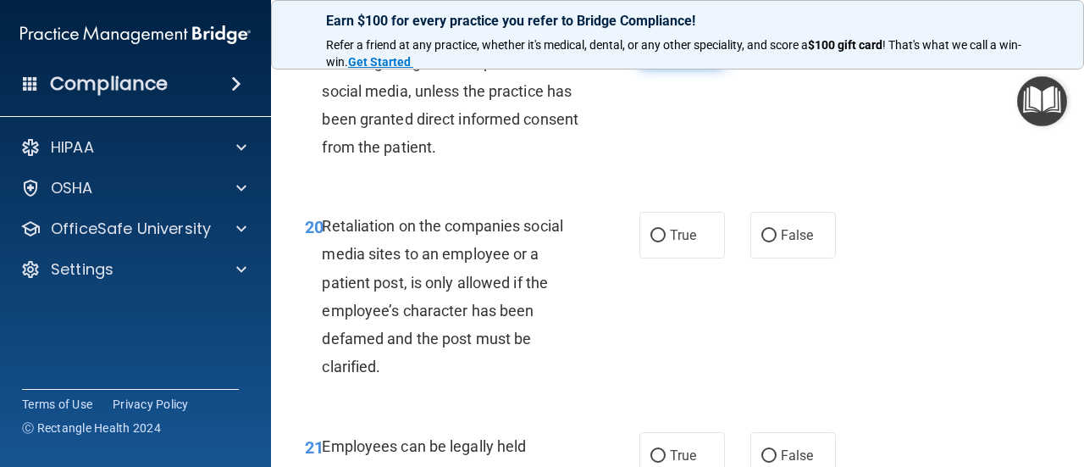
click at [654, 51] on input "True" at bounding box center [657, 44] width 15 height 13
radio input "true"
click at [763, 242] on input "False" at bounding box center [768, 235] width 15 height 13
radio input "true"
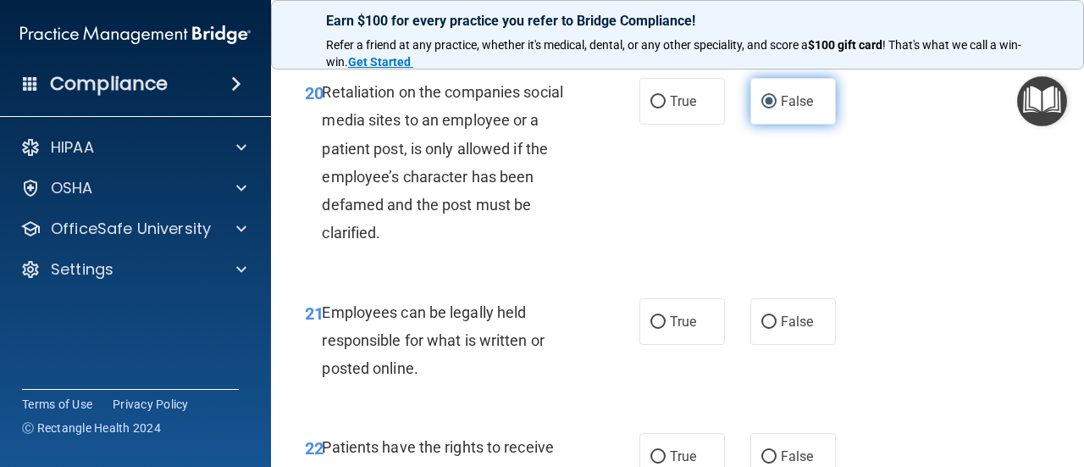
scroll to position [3877, 0]
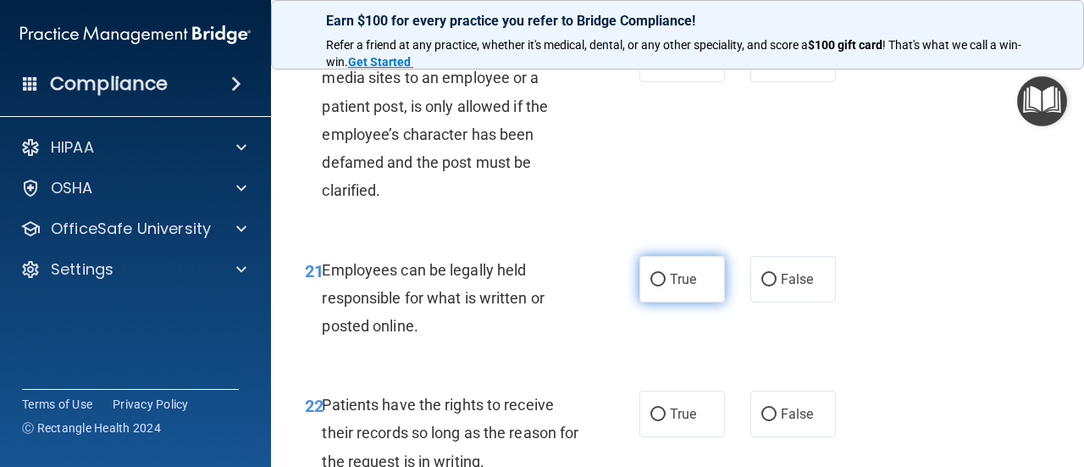
click at [655, 286] on input "True" at bounding box center [657, 280] width 15 height 13
radio input "true"
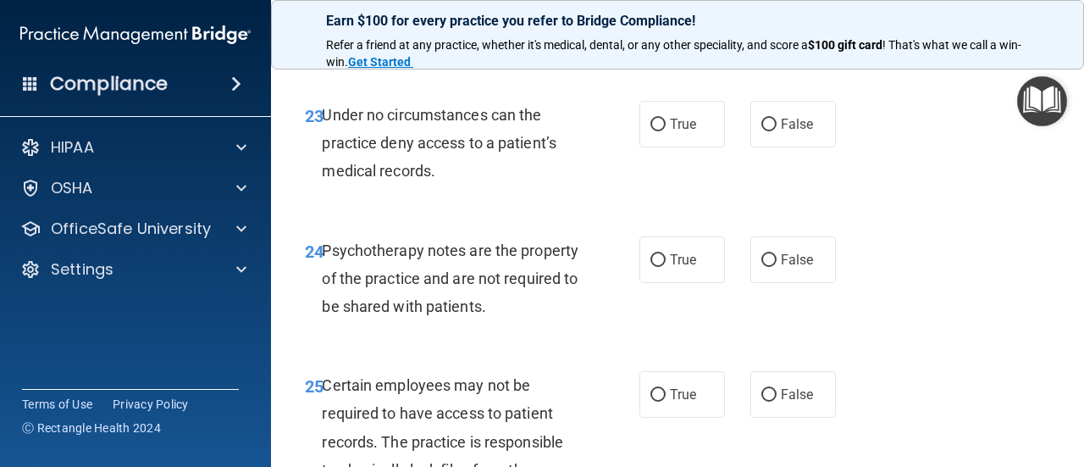
scroll to position [4301, 0]
radio input "true"
click at [762, 132] on input "False" at bounding box center [768, 125] width 15 height 13
radio input "true"
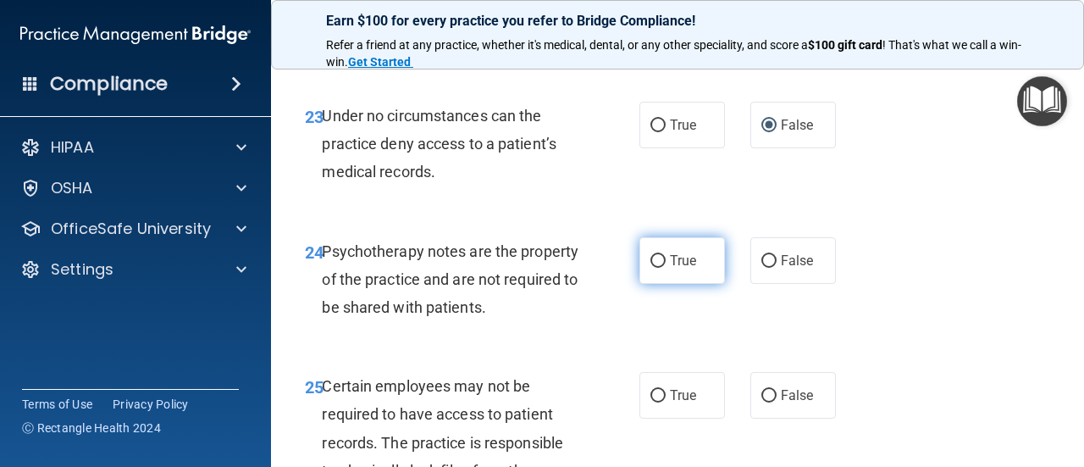
click at [654, 268] on input "True" at bounding box center [657, 261] width 15 height 13
radio input "true"
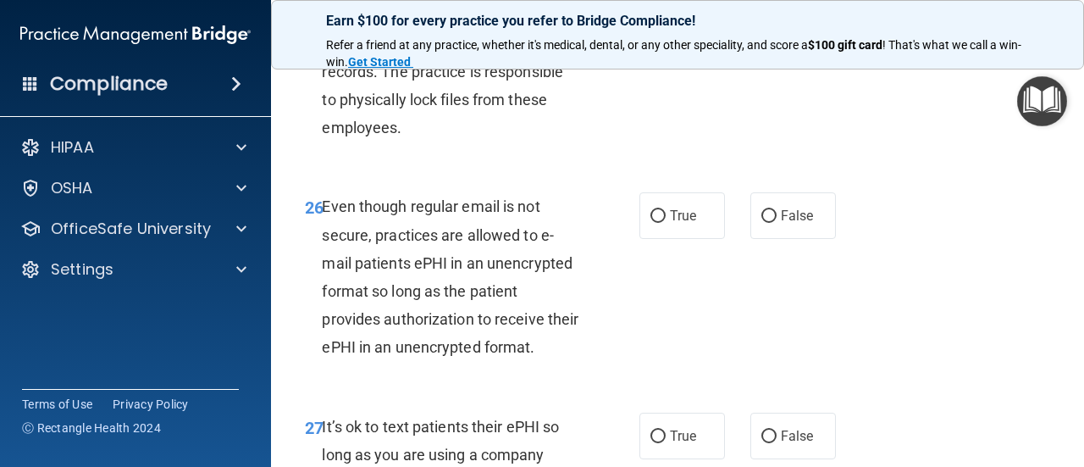
scroll to position [4719, 0]
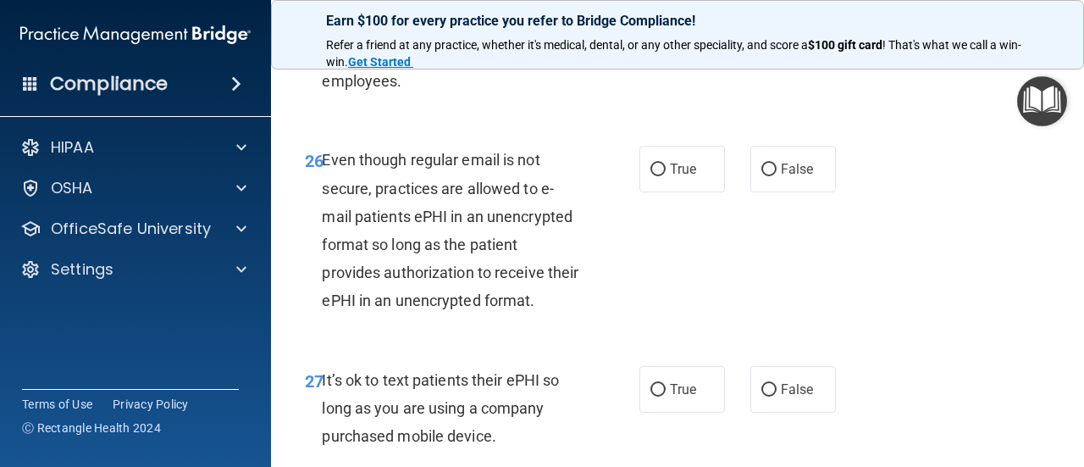
radio input "true"
click at [652, 176] on input "True" at bounding box center [657, 169] width 15 height 13
radio input "true"
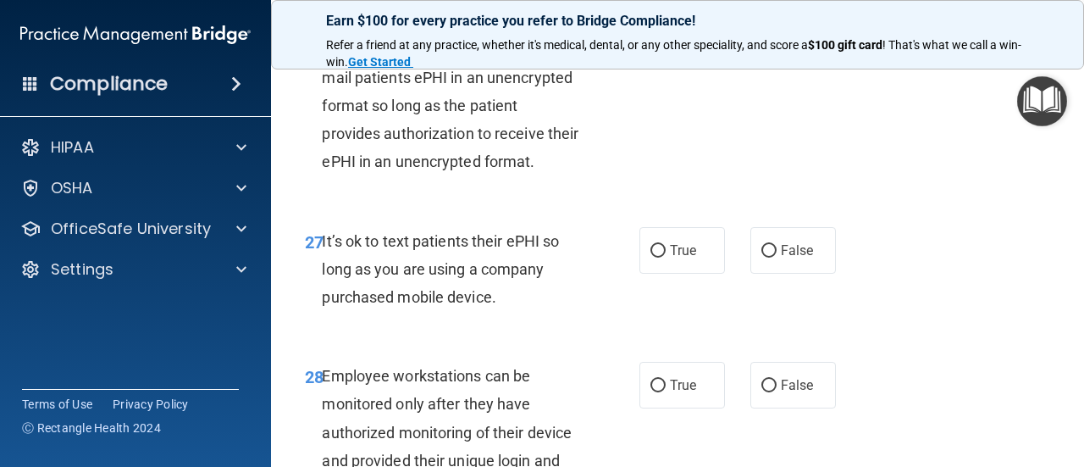
scroll to position [4898, 0]
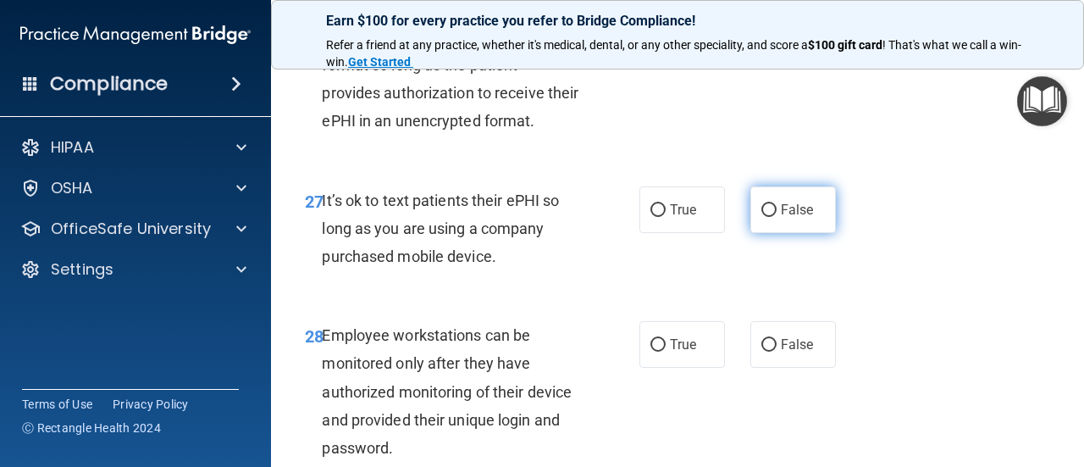
click at [761, 217] on input "False" at bounding box center [768, 210] width 15 height 13
radio input "true"
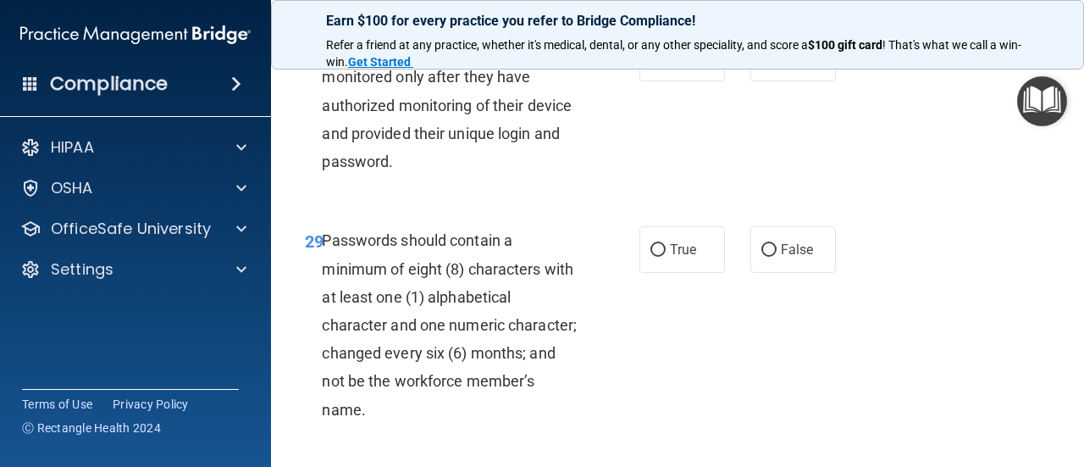
scroll to position [5240, 0]
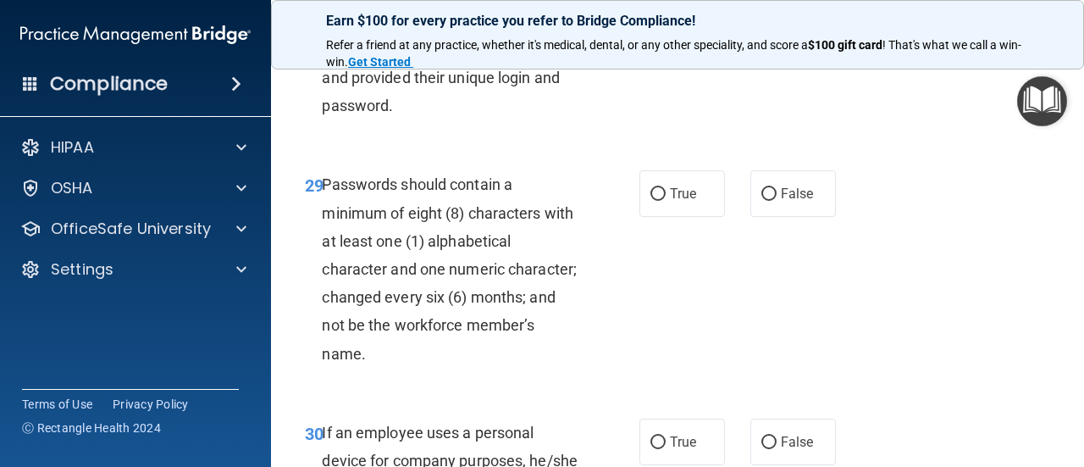
click at [761, 9] on input "False" at bounding box center [768, 3] width 15 height 13
radio input "true"
click at [652, 201] on input "True" at bounding box center [657, 194] width 15 height 13
radio input "true"
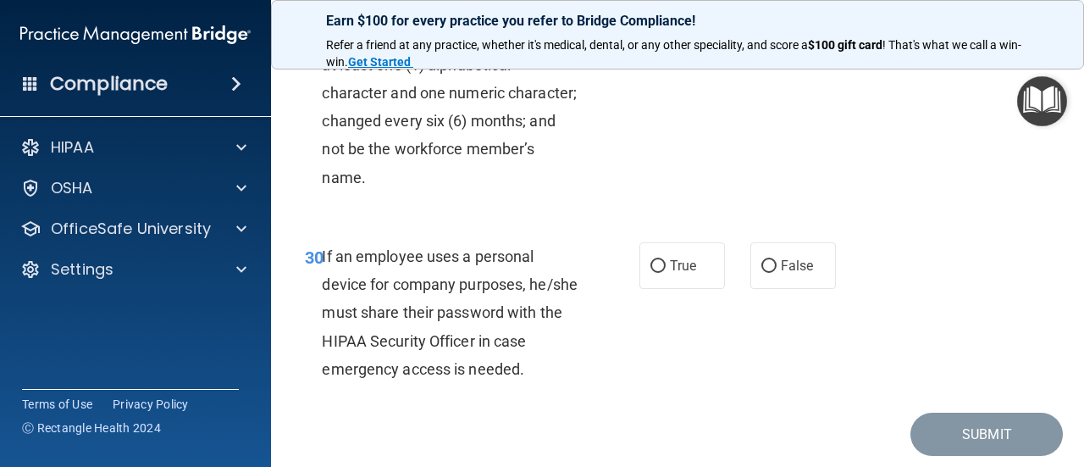
scroll to position [5442, 0]
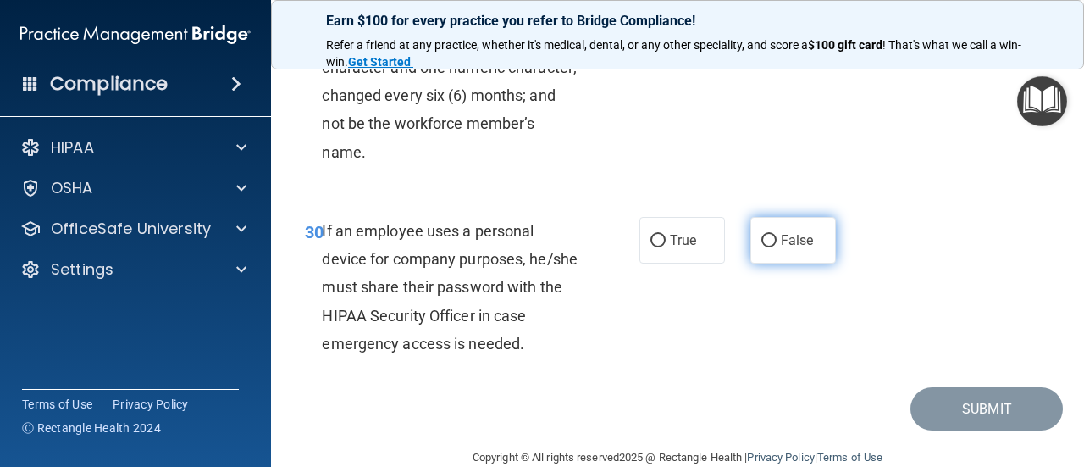
click at [761, 247] on input "False" at bounding box center [768, 241] width 15 height 13
radio input "true"
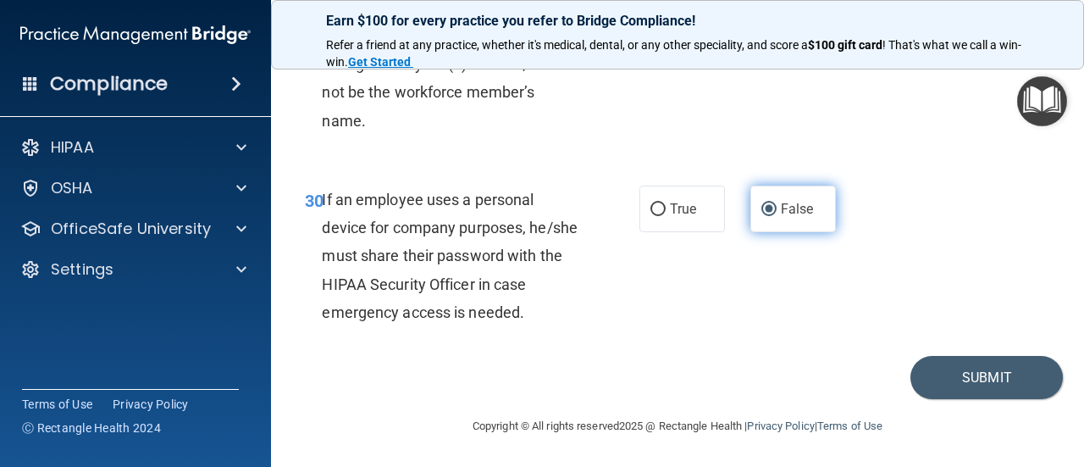
scroll to position [5584, 0]
click at [963, 384] on button "Submit" at bounding box center [986, 377] width 152 height 43
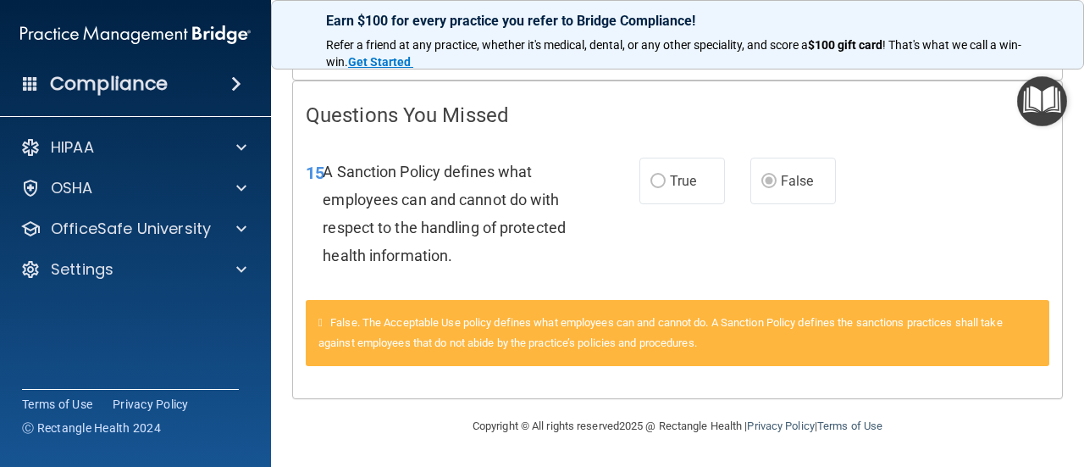
scroll to position [339, 0]
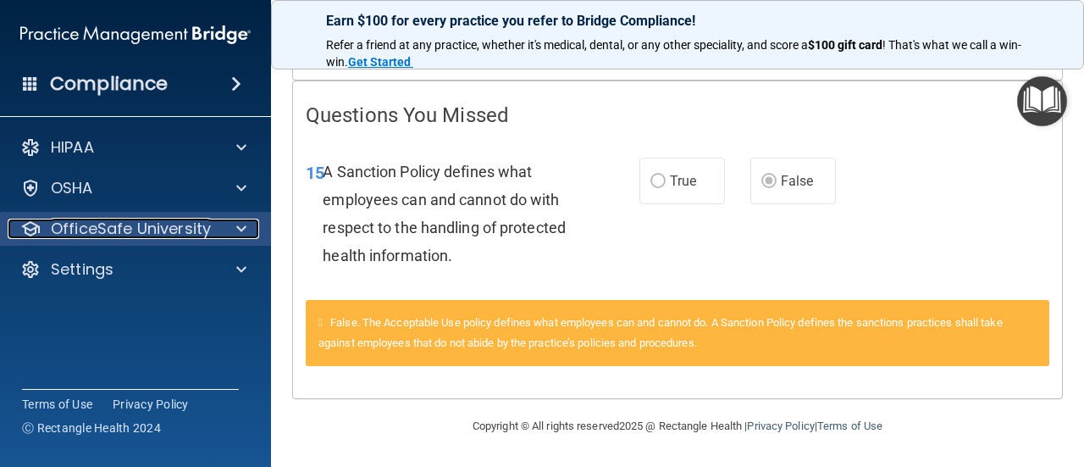
click at [203, 234] on p "OfficeSafe University" at bounding box center [131, 228] width 160 height 20
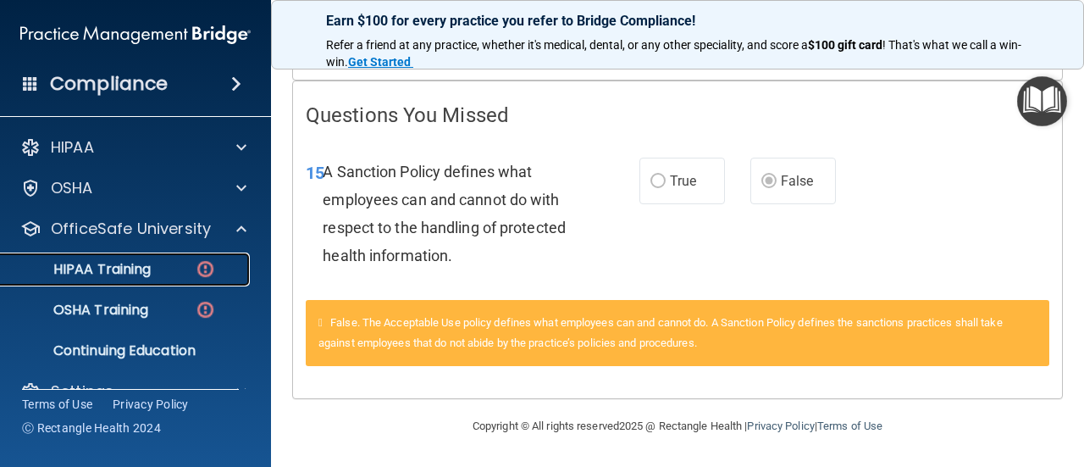
click at [166, 277] on div "HIPAA Training" at bounding box center [126, 269] width 231 height 17
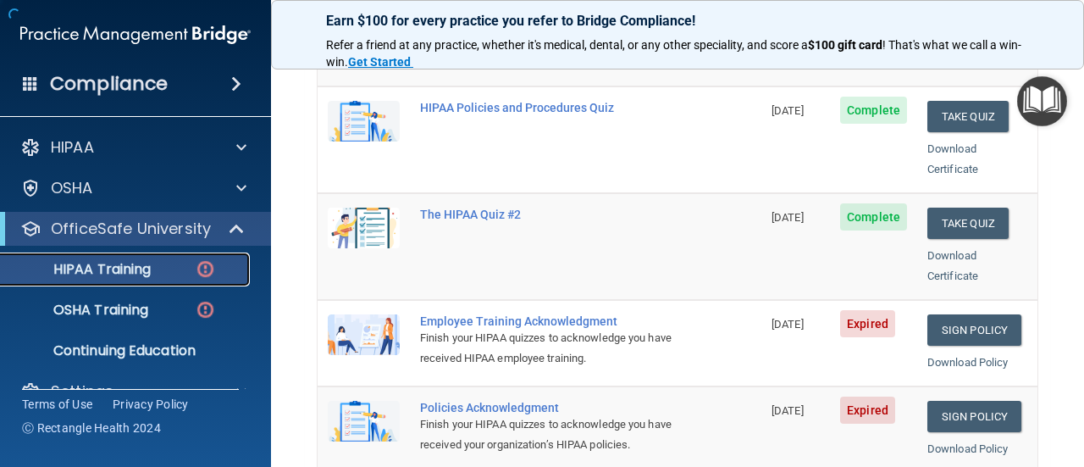
scroll to position [881, 0]
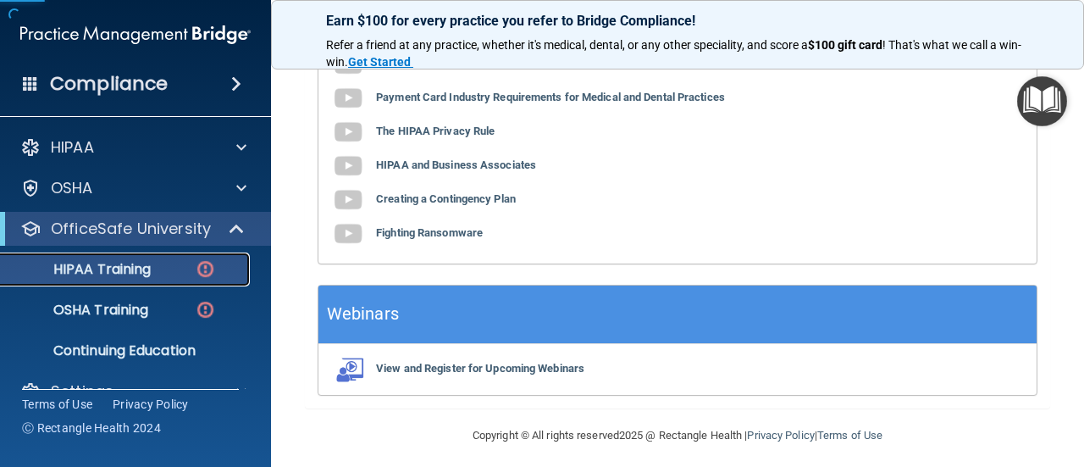
click at [166, 277] on div "HIPAA Training" at bounding box center [126, 269] width 231 height 17
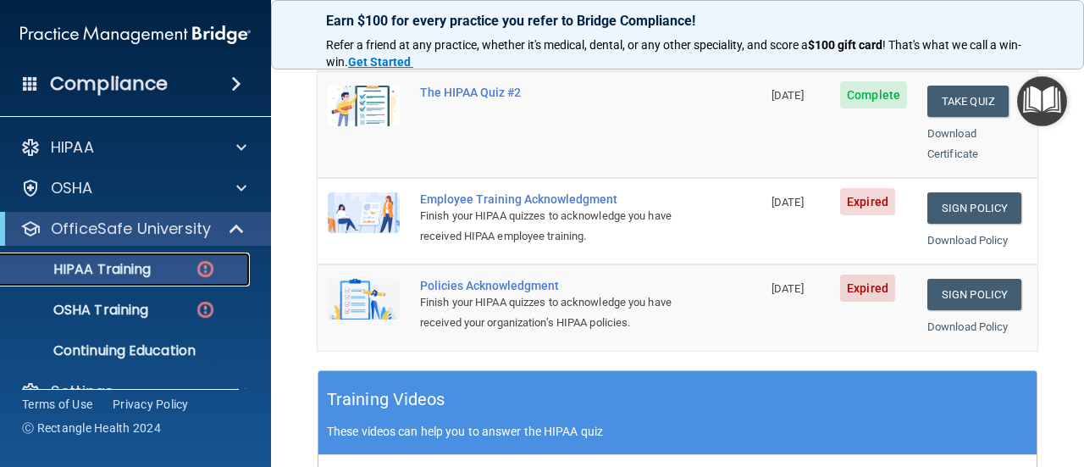
scroll to position [462, 0]
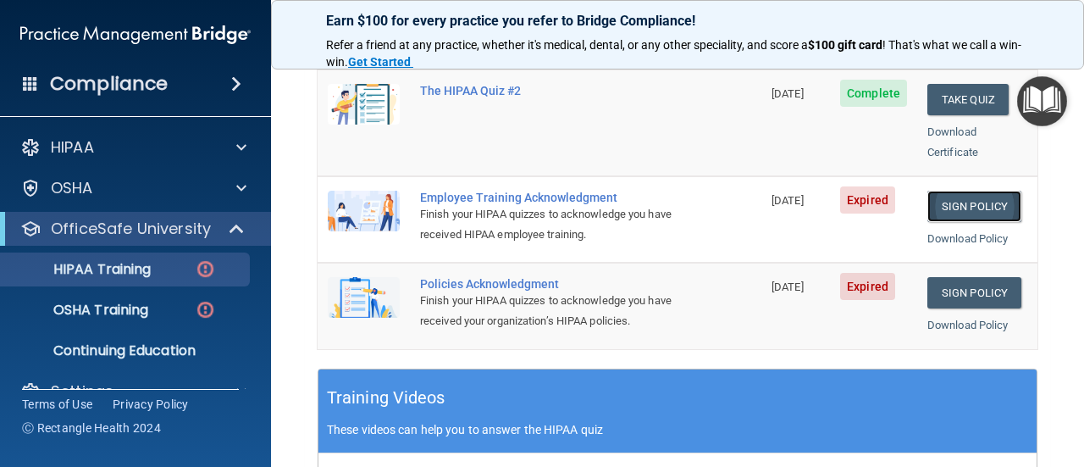
click at [948, 191] on link "Sign Policy" at bounding box center [974, 206] width 94 height 31
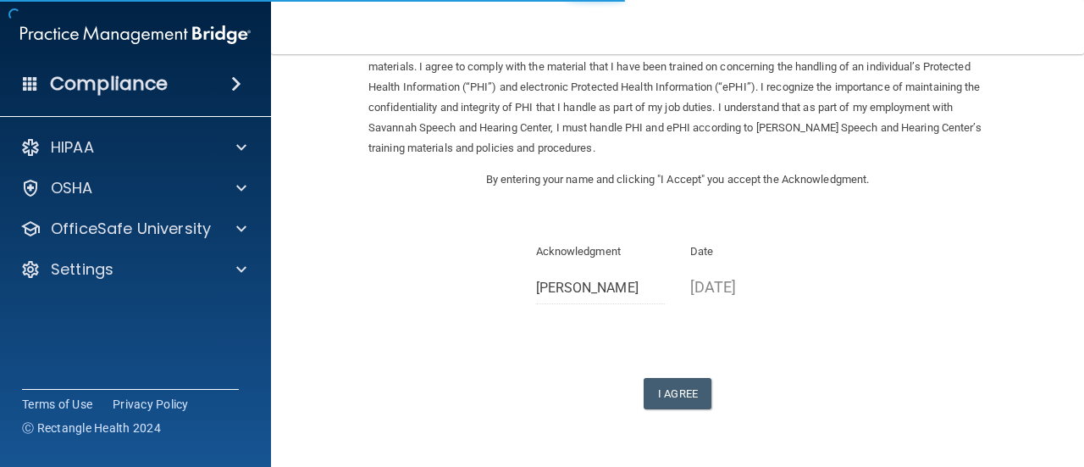
scroll to position [146, 0]
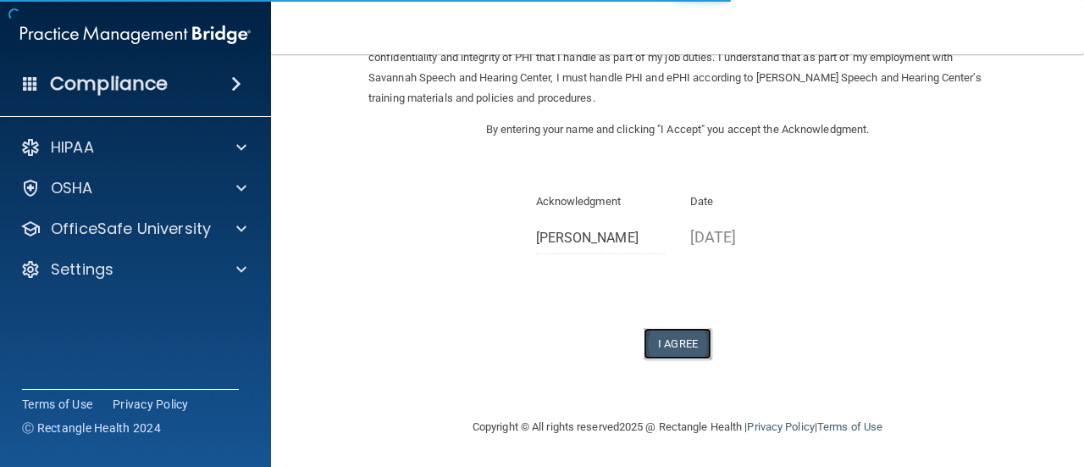
click at [672, 336] on button "I Agree" at bounding box center [678, 343] width 68 height 31
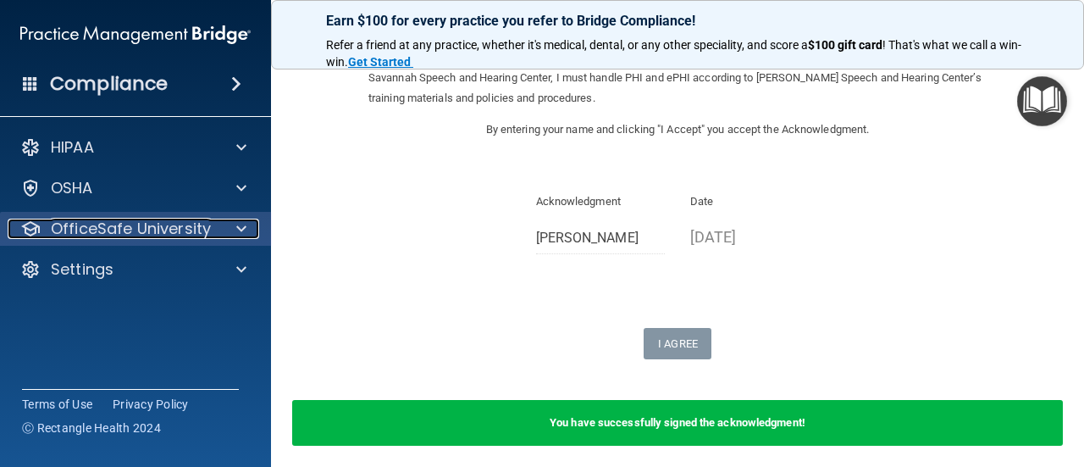
click at [222, 235] on div at bounding box center [239, 228] width 42 height 20
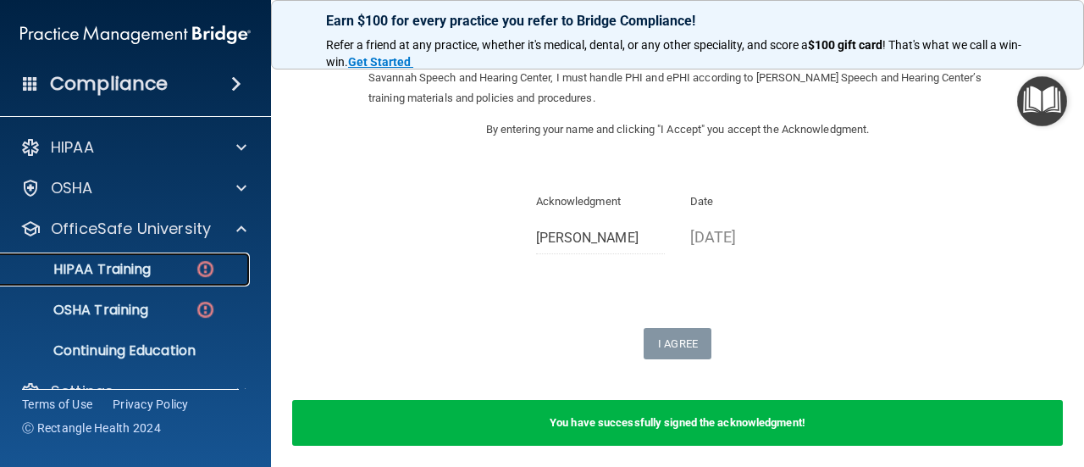
click at [125, 268] on p "HIPAA Training" at bounding box center [81, 269] width 140 height 17
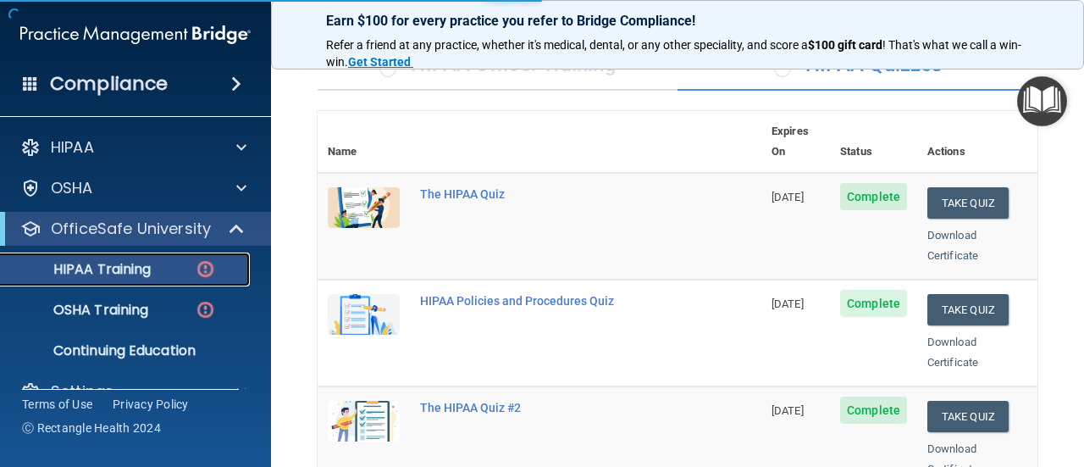
scroll to position [815, 0]
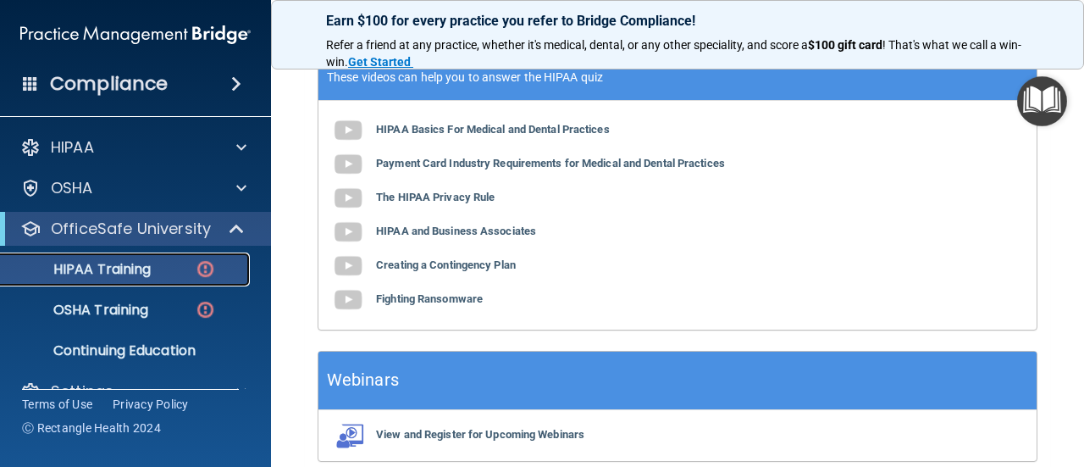
click at [152, 261] on div "HIPAA Training" at bounding box center [126, 269] width 231 height 17
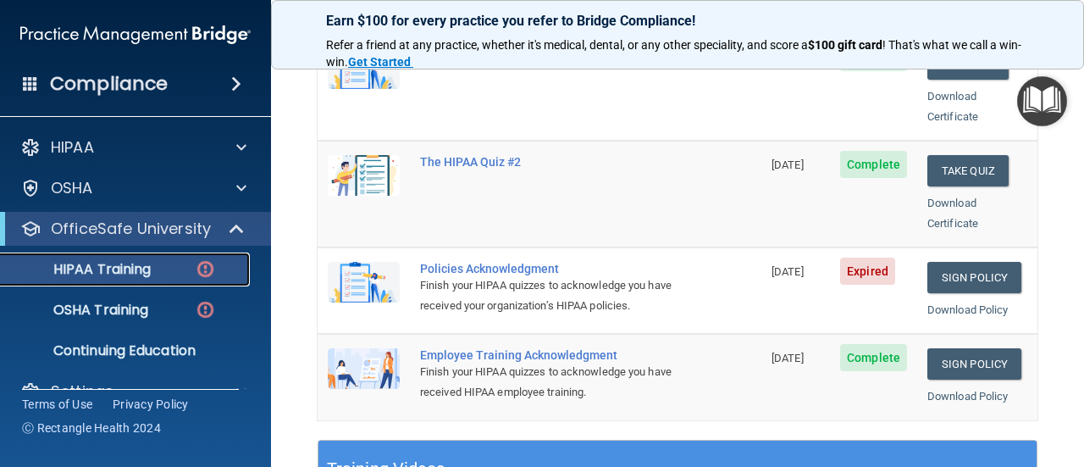
scroll to position [395, 0]
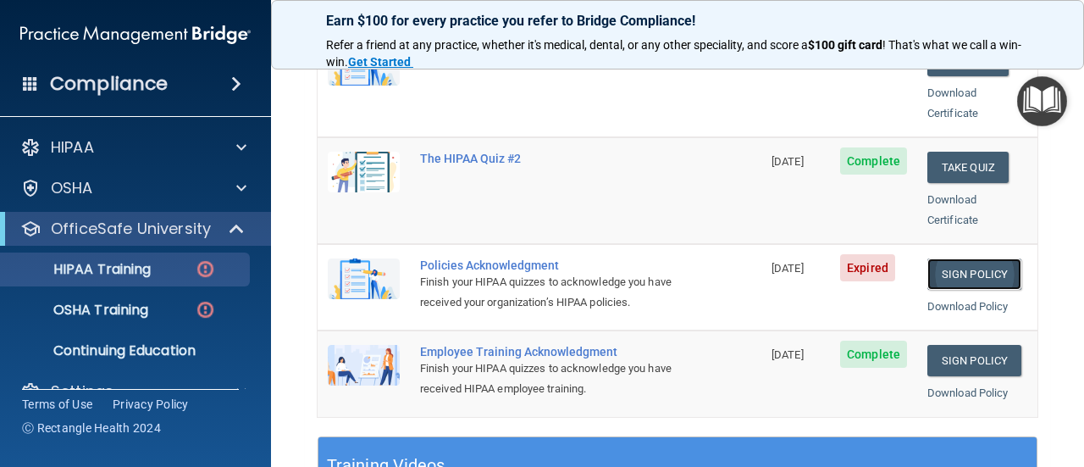
click at [964, 258] on link "Sign Policy" at bounding box center [974, 273] width 94 height 31
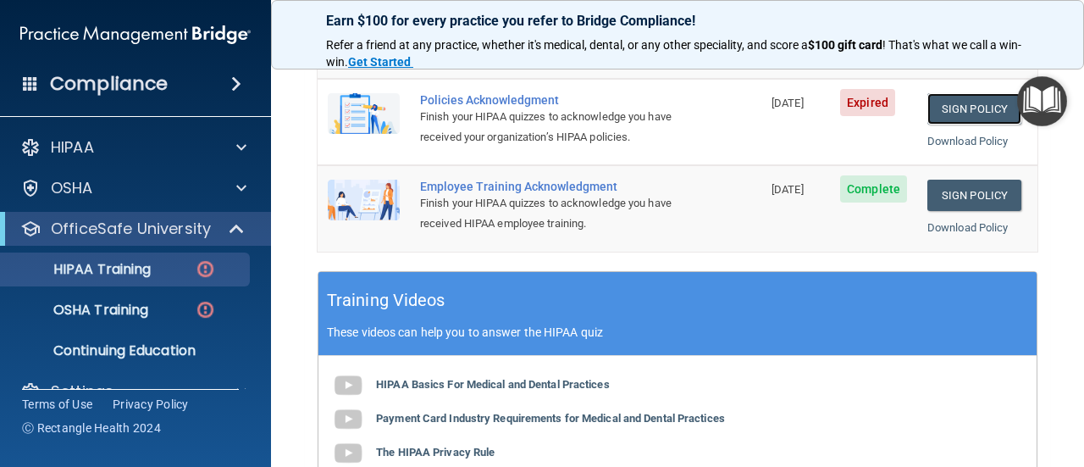
scroll to position [612, 0]
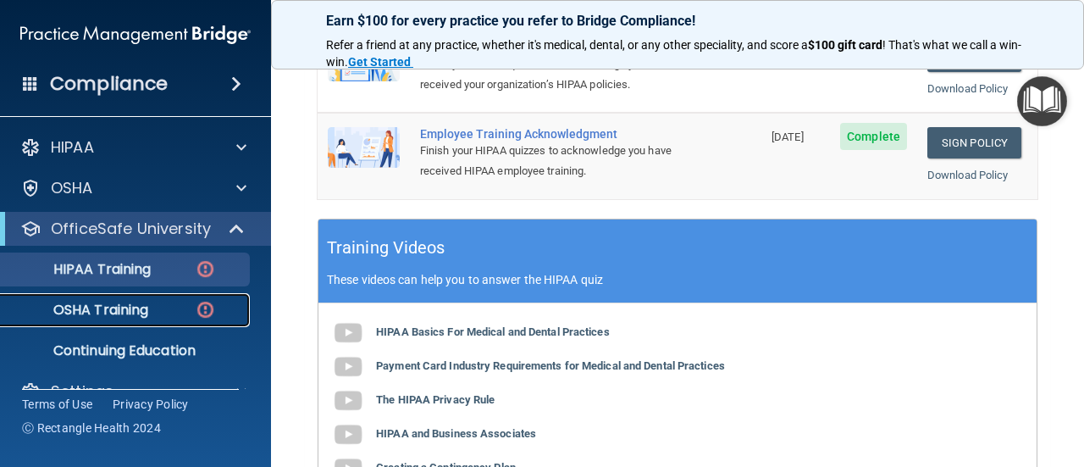
click at [113, 302] on p "OSHA Training" at bounding box center [79, 309] width 137 height 17
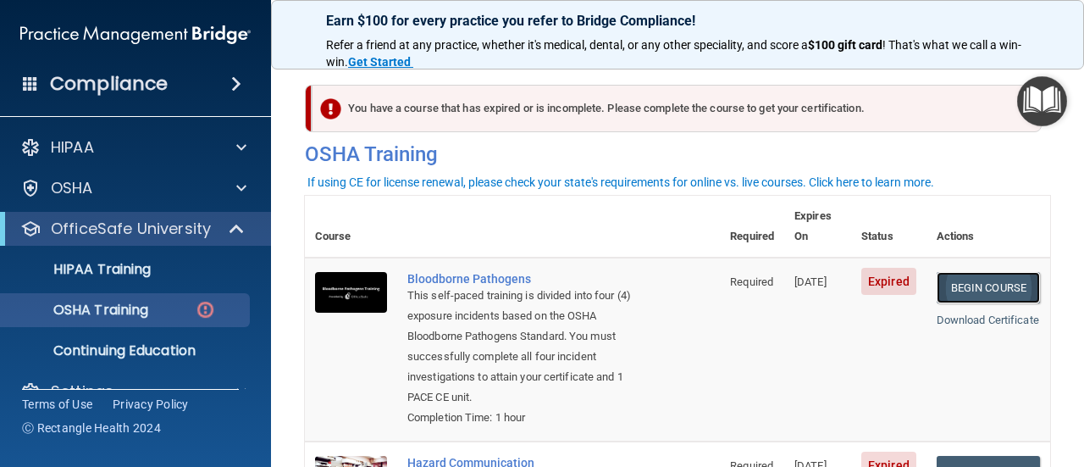
click at [970, 274] on link "Begin Course" at bounding box center [988, 287] width 103 height 31
click at [161, 307] on div "OSHA Training" at bounding box center [126, 309] width 231 height 17
click at [158, 268] on div "HIPAA Training" at bounding box center [126, 269] width 231 height 17
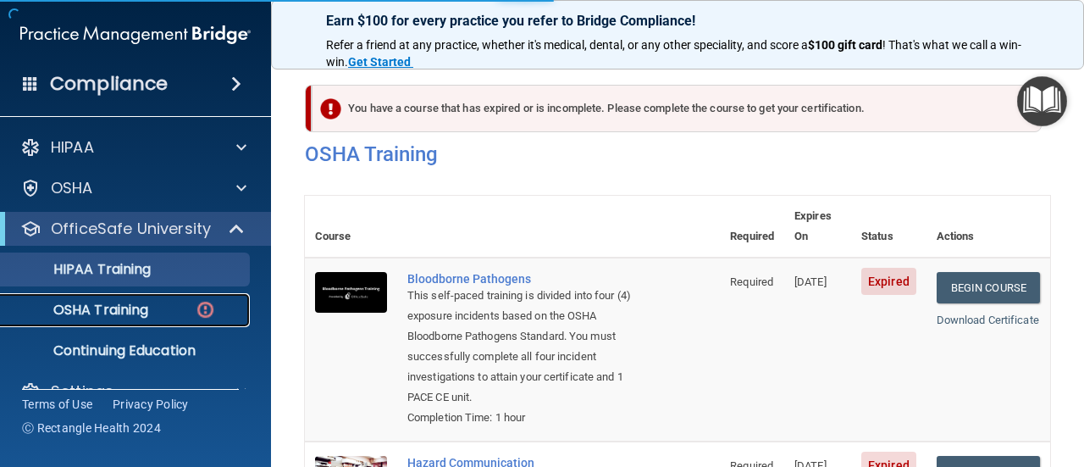
click at [147, 301] on p "OSHA Training" at bounding box center [79, 309] width 137 height 17
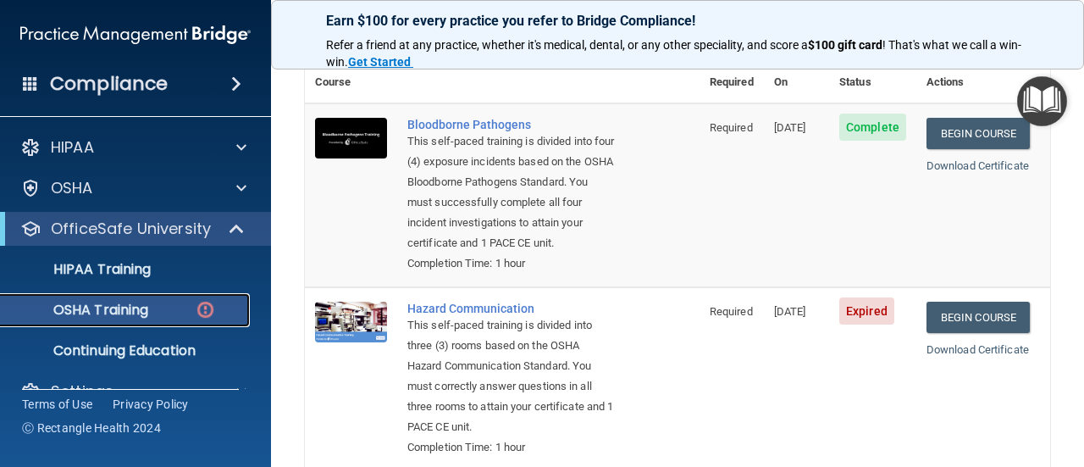
scroll to position [154, 0]
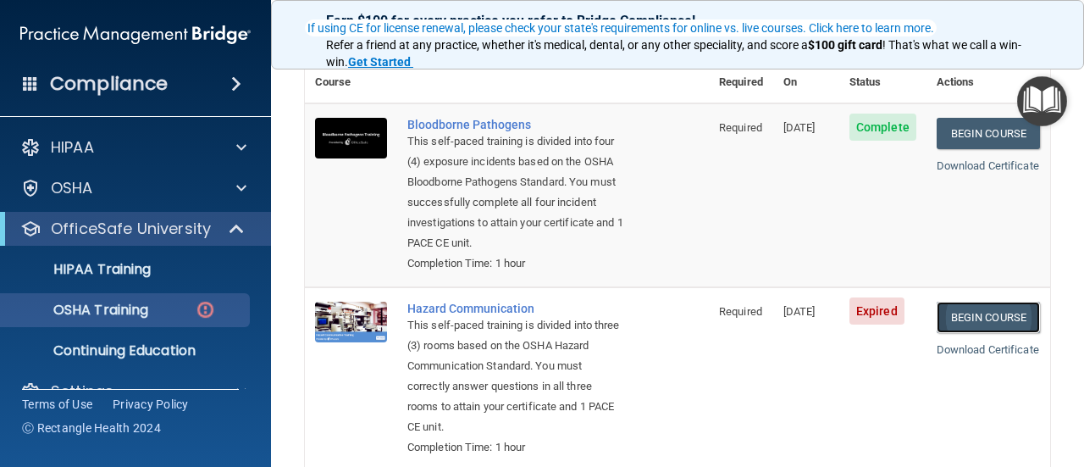
click at [959, 312] on link "Begin Course" at bounding box center [988, 316] width 103 height 31
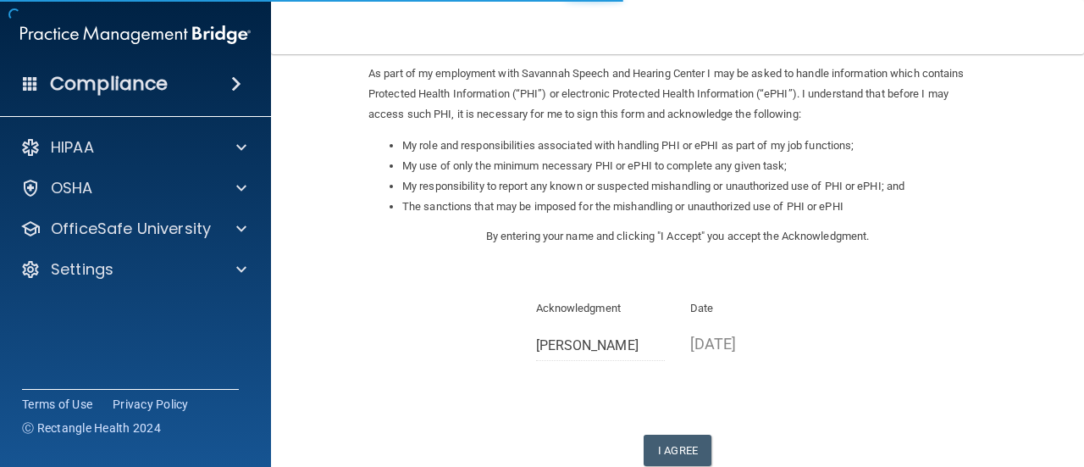
scroll to position [274, 0]
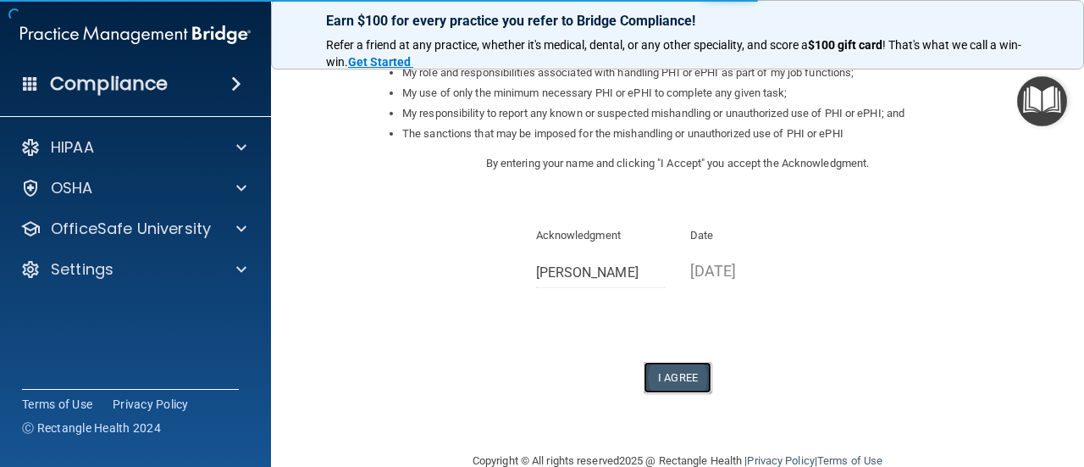
click at [664, 377] on button "I Agree" at bounding box center [678, 377] width 68 height 31
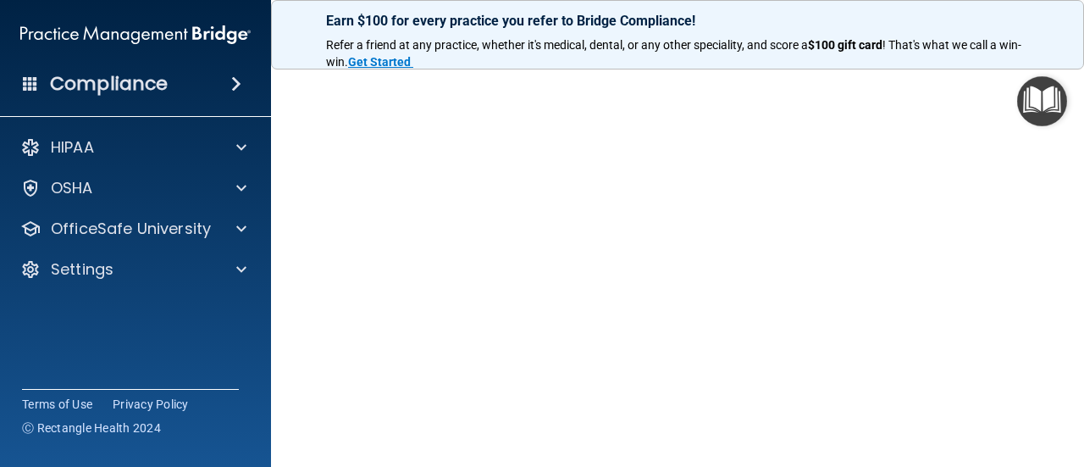
scroll to position [140, 0]
click at [1025, 319] on div "Bloodborne Pathogens Training This course doesn’t expire until [DATE]. Are you …" at bounding box center [677, 241] width 745 height 586
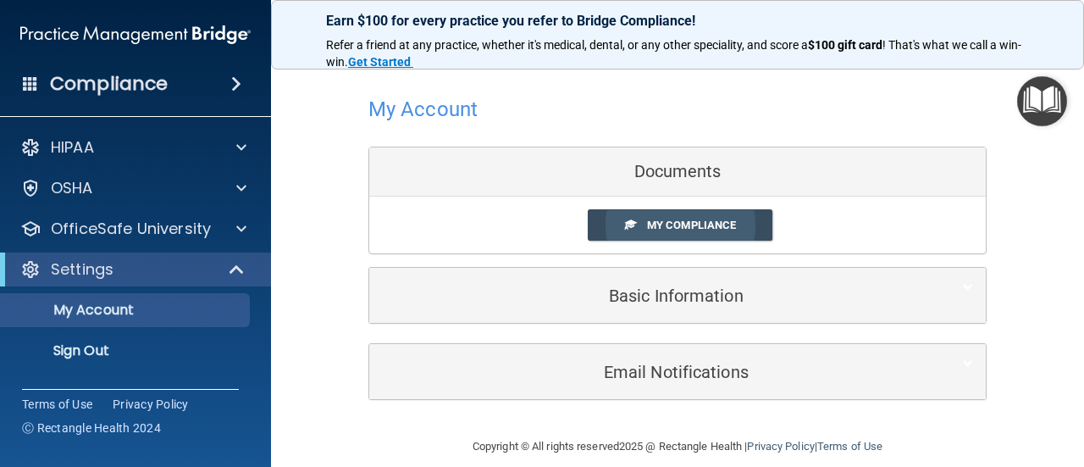
click at [620, 231] on link "My Compliance" at bounding box center [680, 224] width 185 height 31
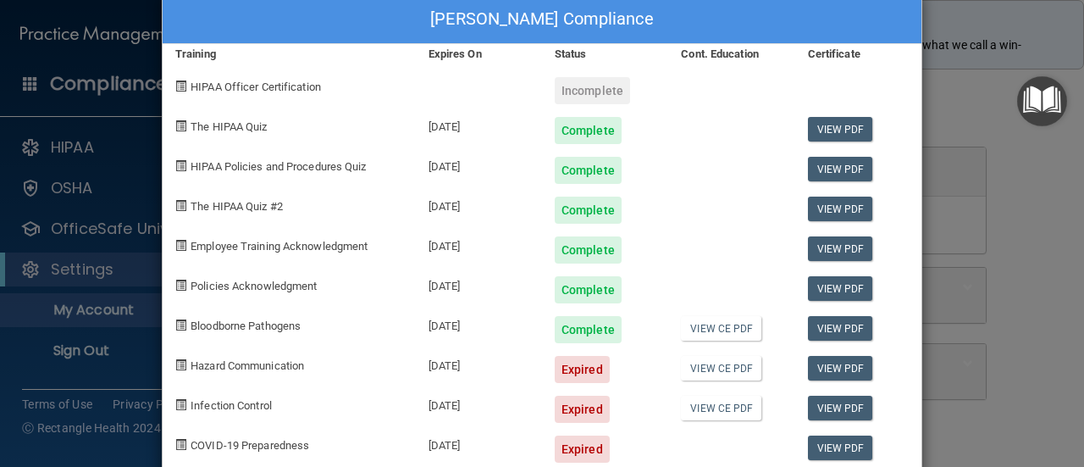
scroll to position [66, 0]
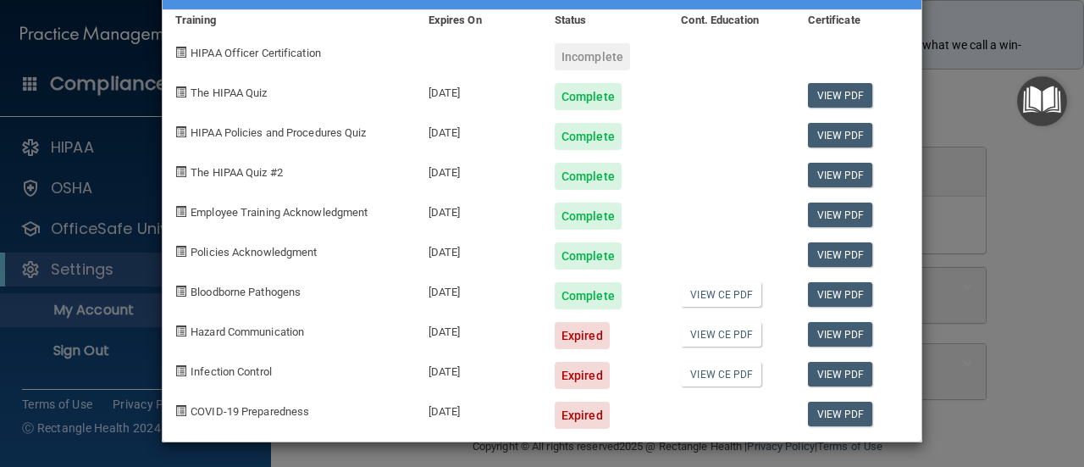
click at [942, 102] on div "[PERSON_NAME] Compliance Training Expires On Status Cont. Education Certificate…" at bounding box center [542, 233] width 1084 height 467
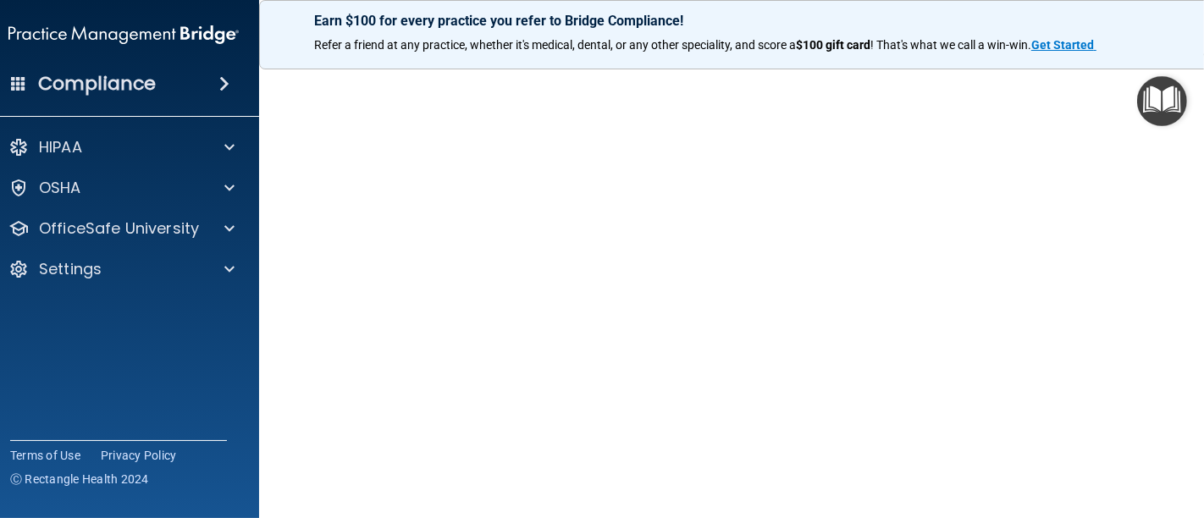
scroll to position [65, 0]
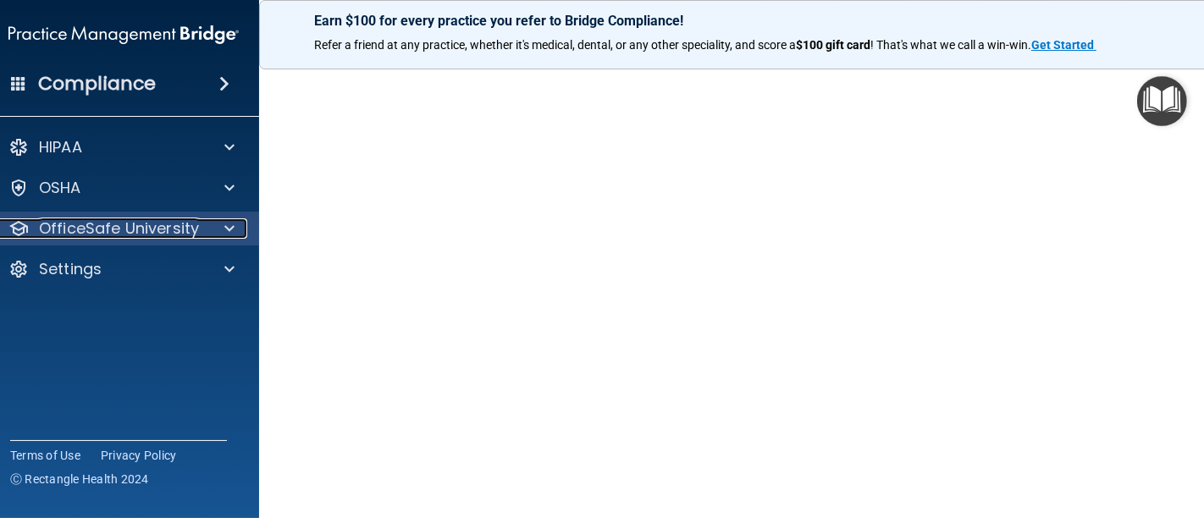
click at [227, 237] on div at bounding box center [227, 228] width 42 height 20
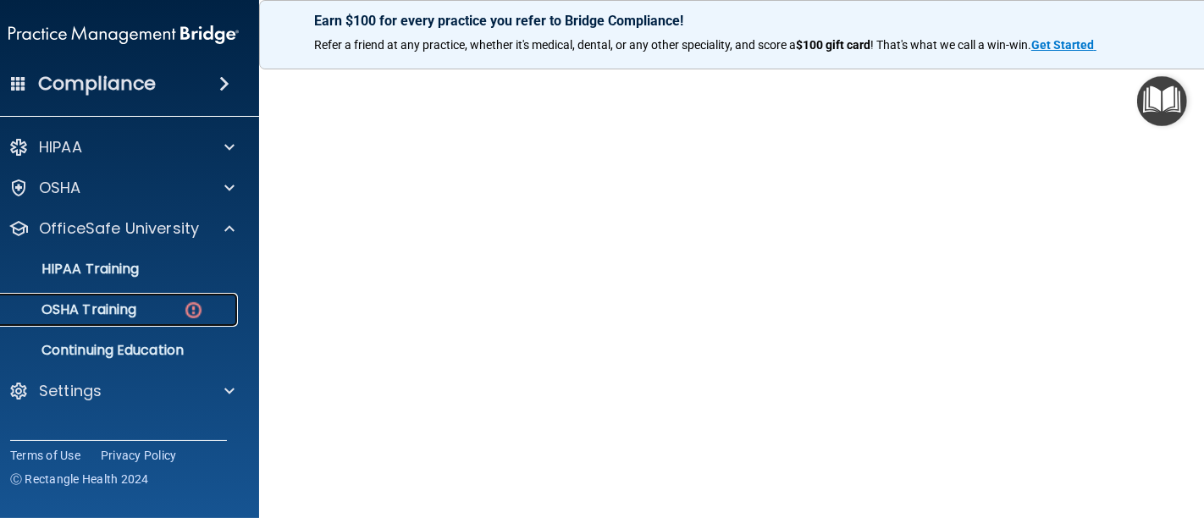
click at [141, 306] on div "OSHA Training" at bounding box center [114, 309] width 231 height 17
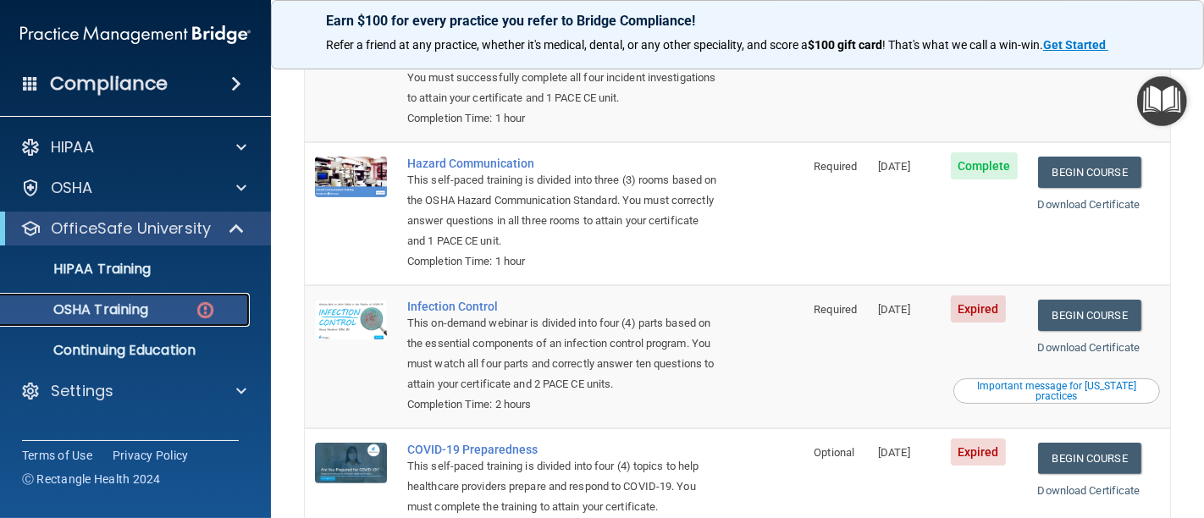
scroll to position [289, 0]
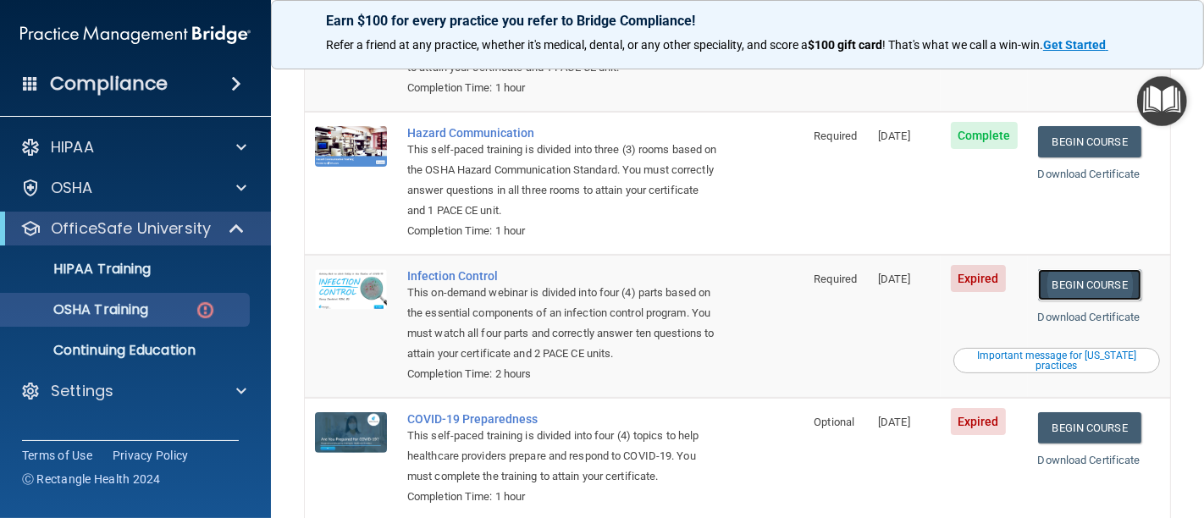
click at [1077, 269] on link "Begin Course" at bounding box center [1089, 284] width 103 height 31
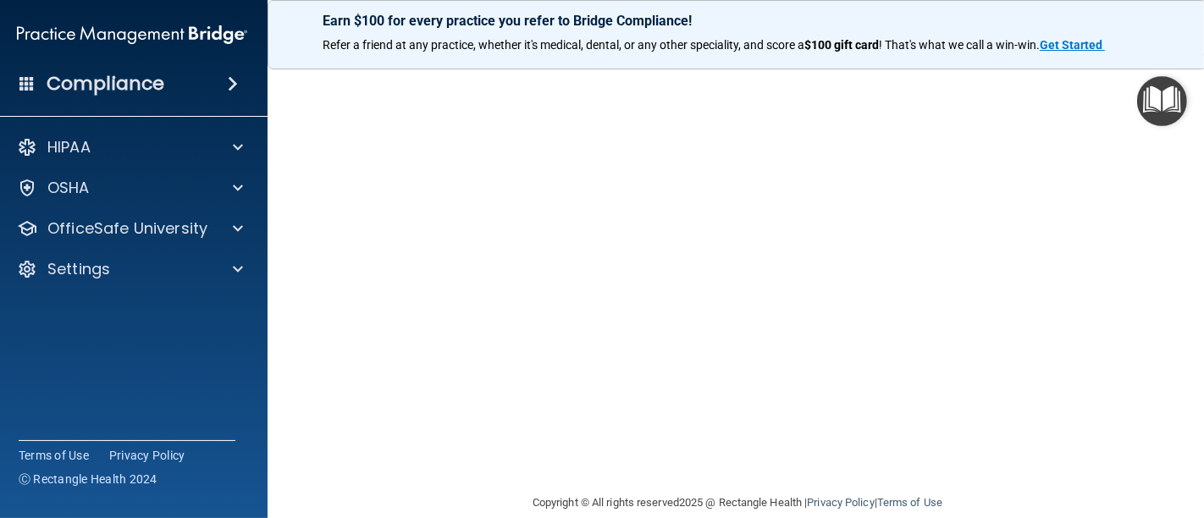
scroll to position [205, 0]
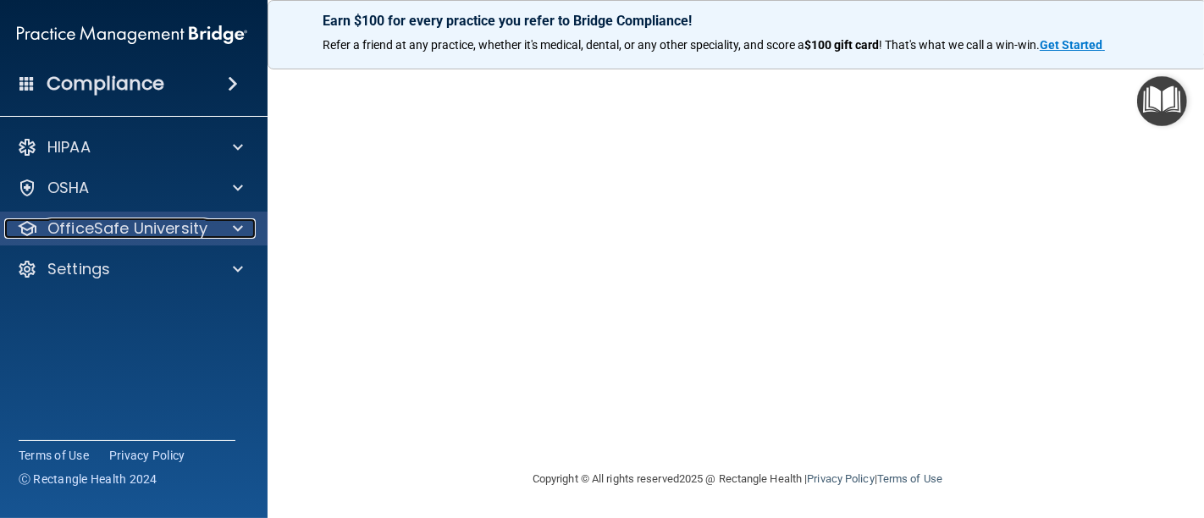
click at [119, 232] on p "OfficeSafe University" at bounding box center [127, 228] width 160 height 20
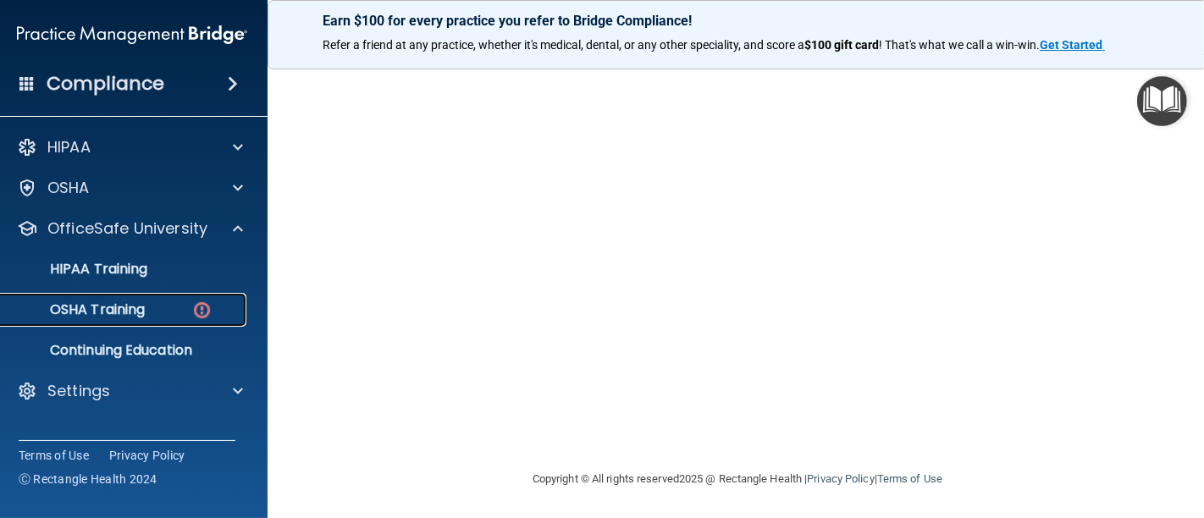
click at [112, 315] on p "OSHA Training" at bounding box center [76, 309] width 137 height 17
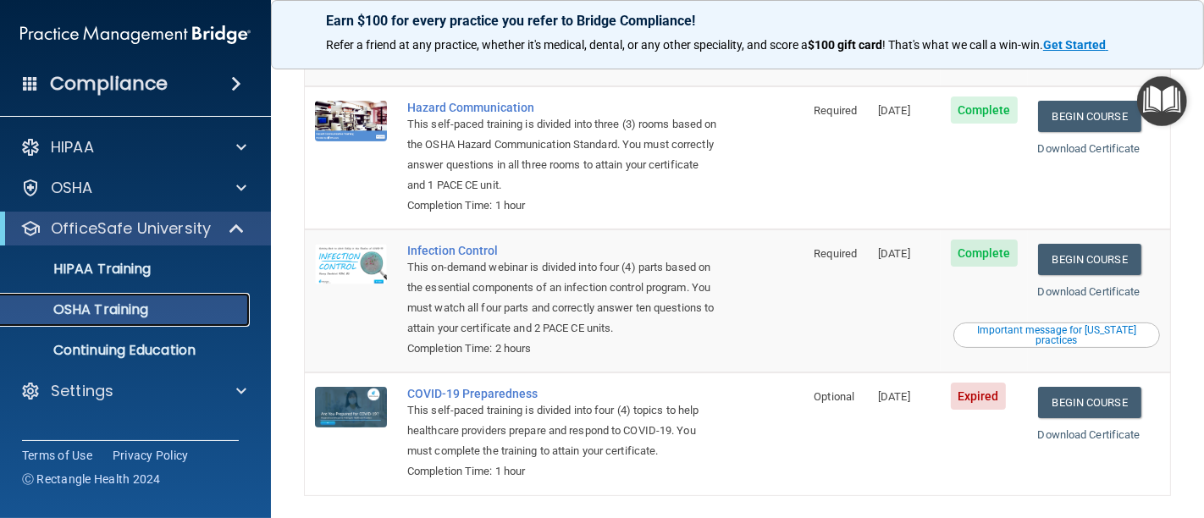
scroll to position [283, 0]
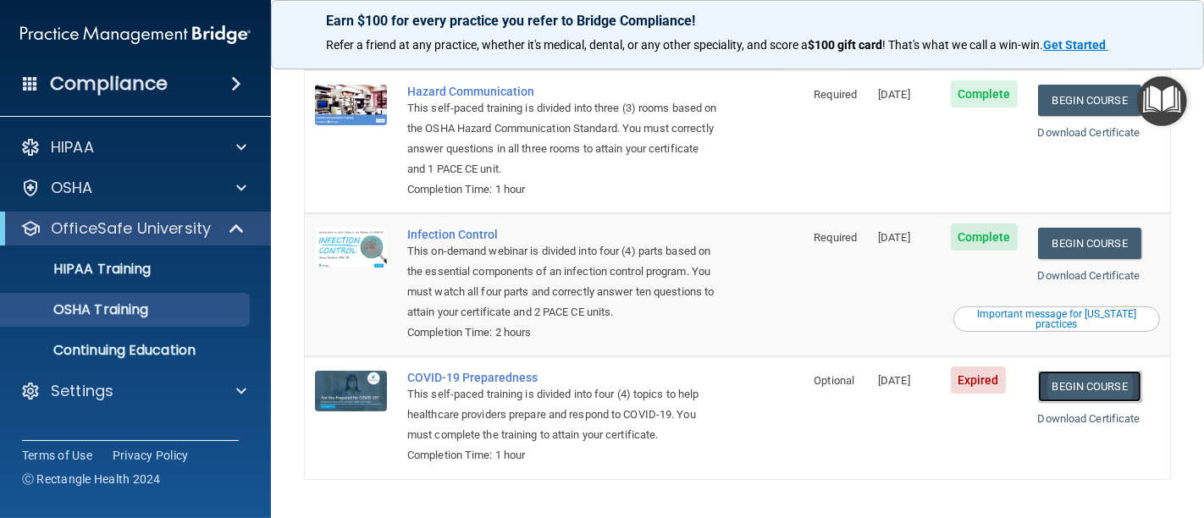
click at [1078, 371] on link "Begin Course" at bounding box center [1089, 386] width 103 height 31
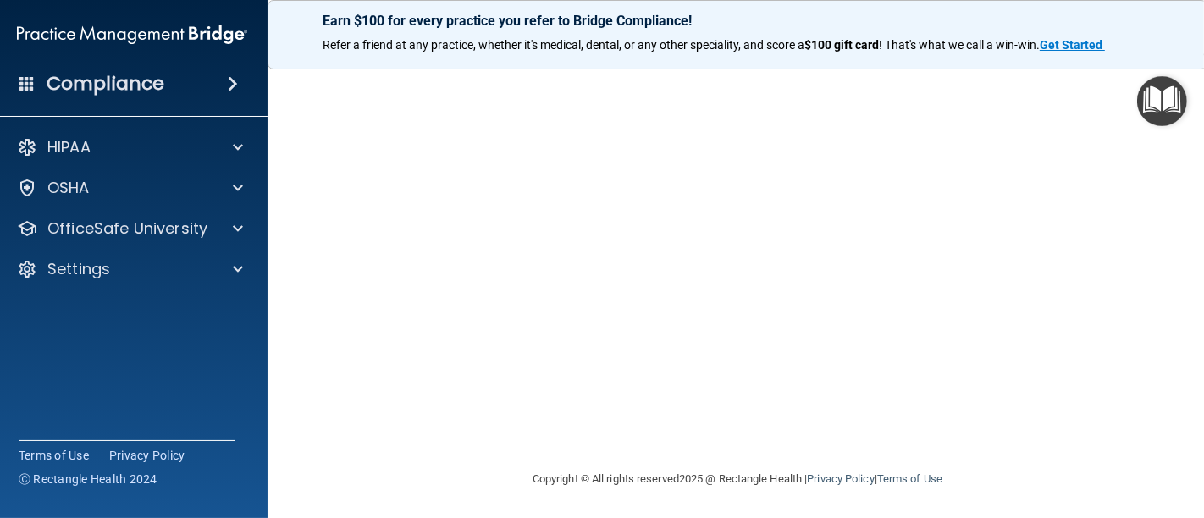
scroll to position [79, 0]
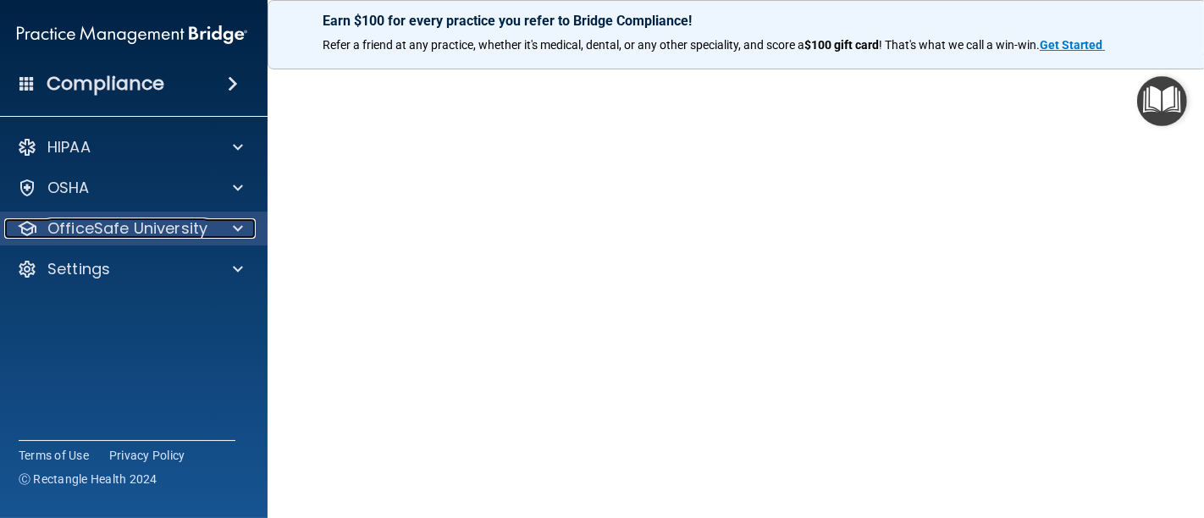
click at [116, 221] on p "OfficeSafe University" at bounding box center [127, 228] width 160 height 20
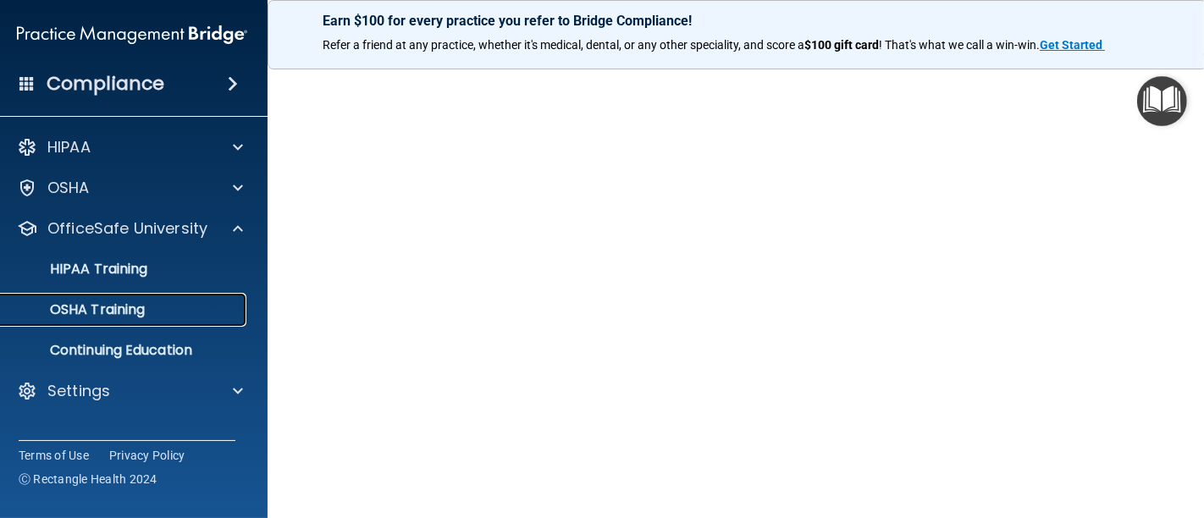
click at [76, 311] on p "OSHA Training" at bounding box center [76, 309] width 137 height 17
